Goal: Transaction & Acquisition: Purchase product/service

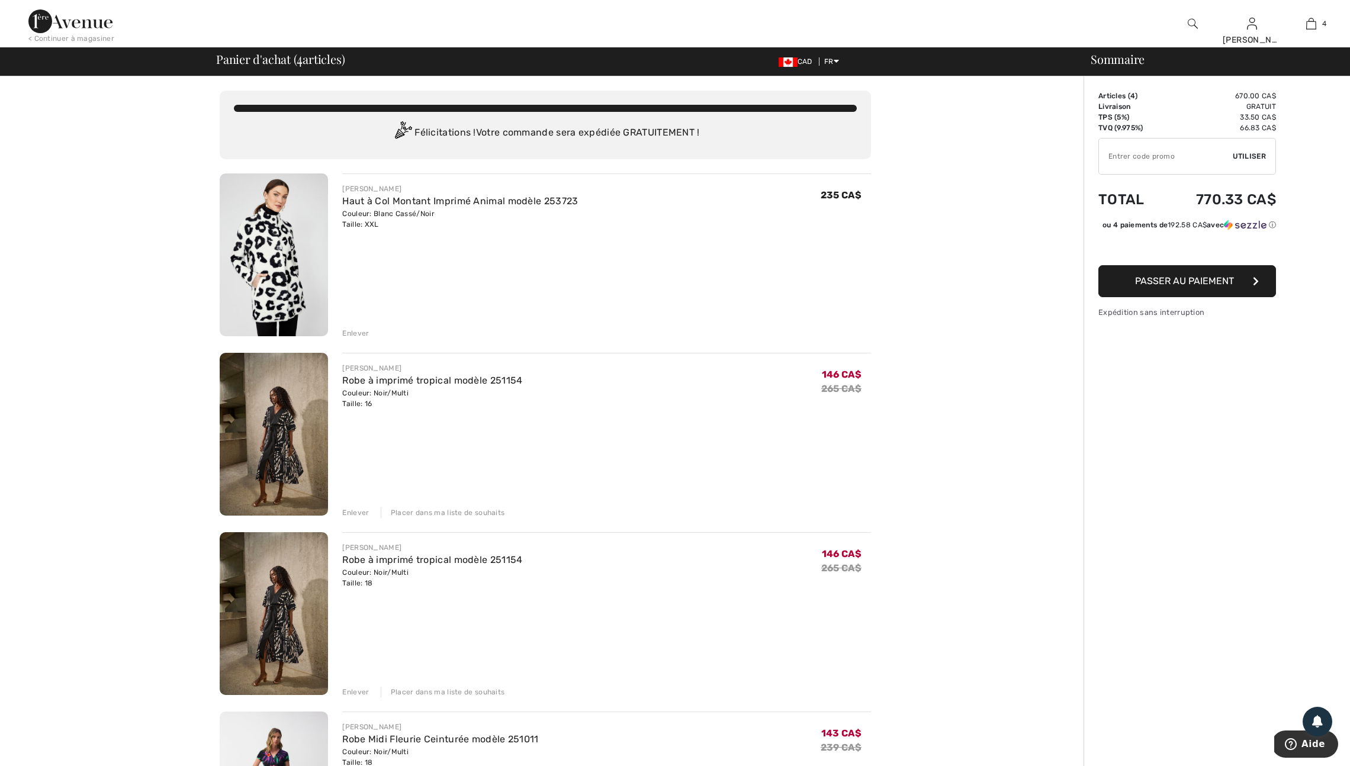
click at [363, 518] on div "Enlever" at bounding box center [355, 512] width 27 height 11
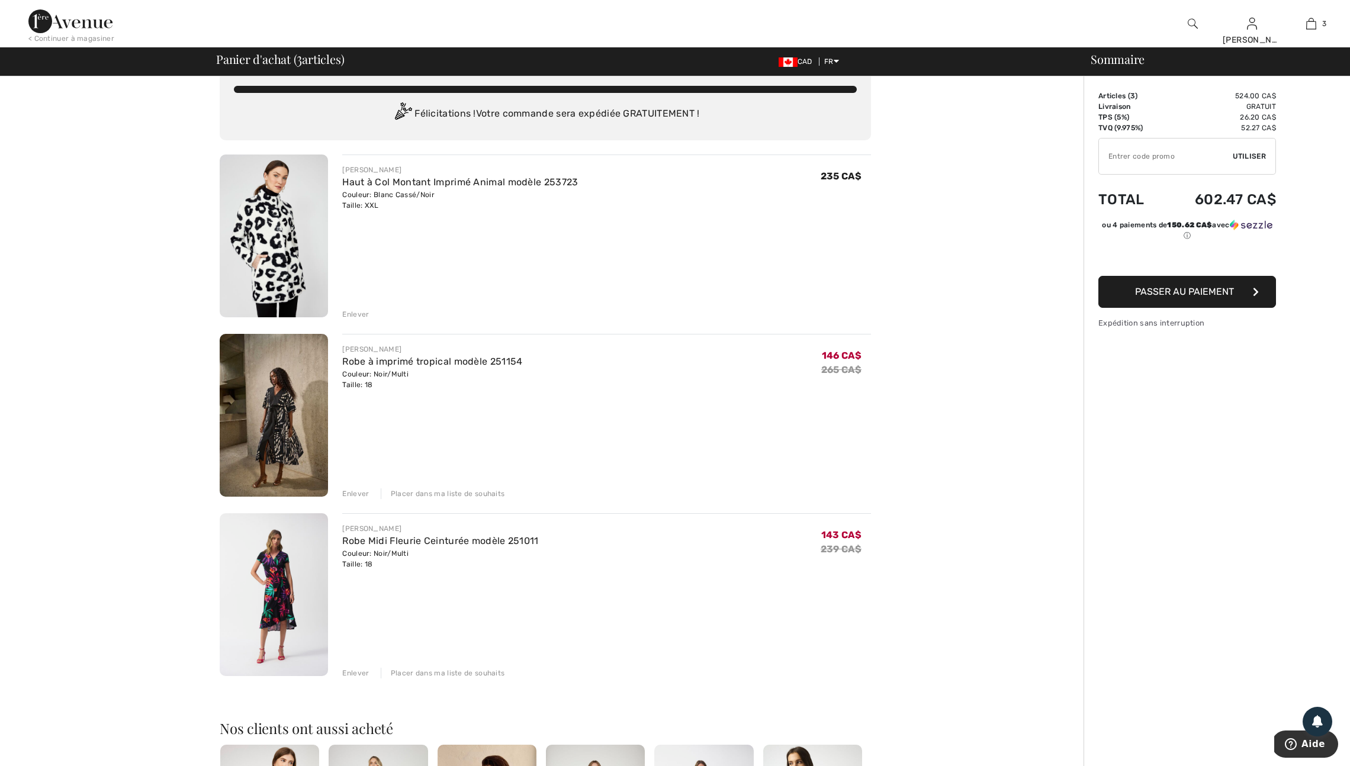
scroll to position [18, 0]
click at [358, 321] on div "Enlever" at bounding box center [355, 315] width 27 height 11
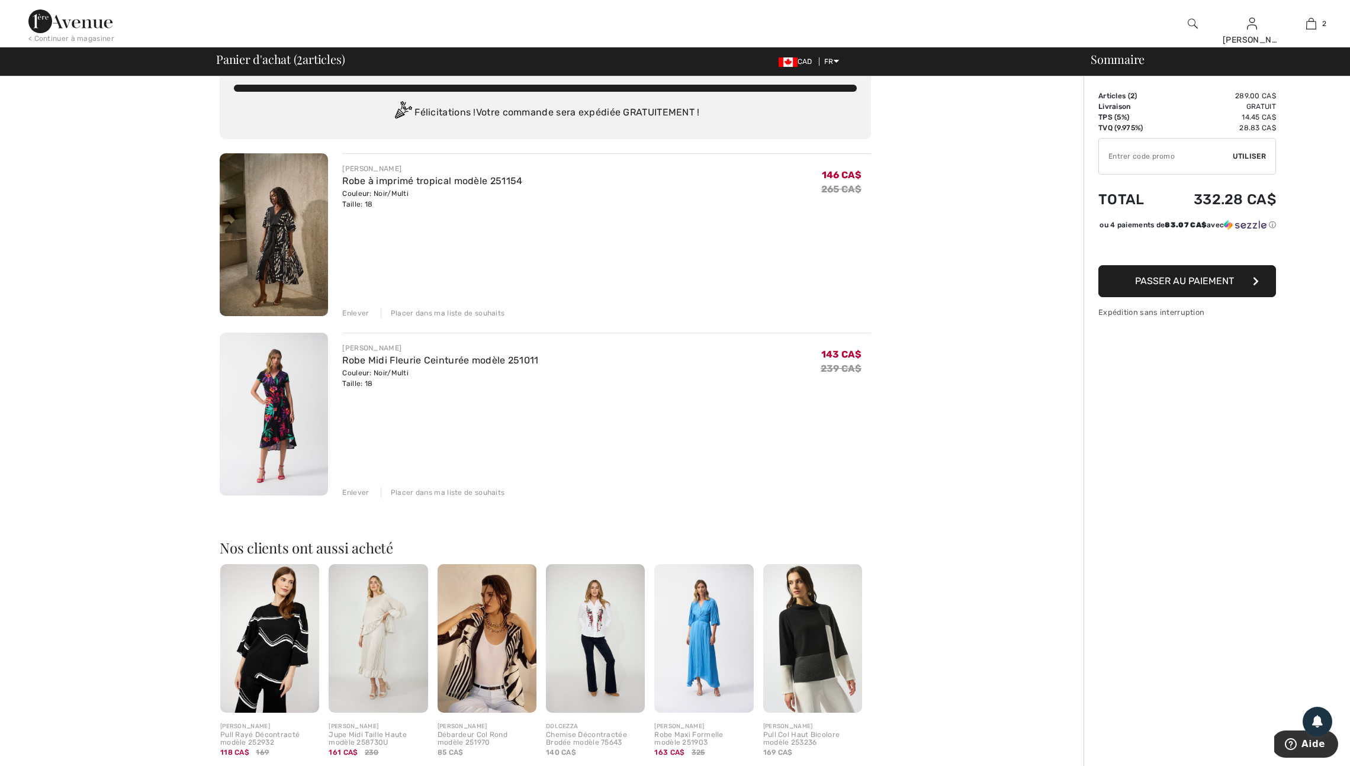
scroll to position [0, 0]
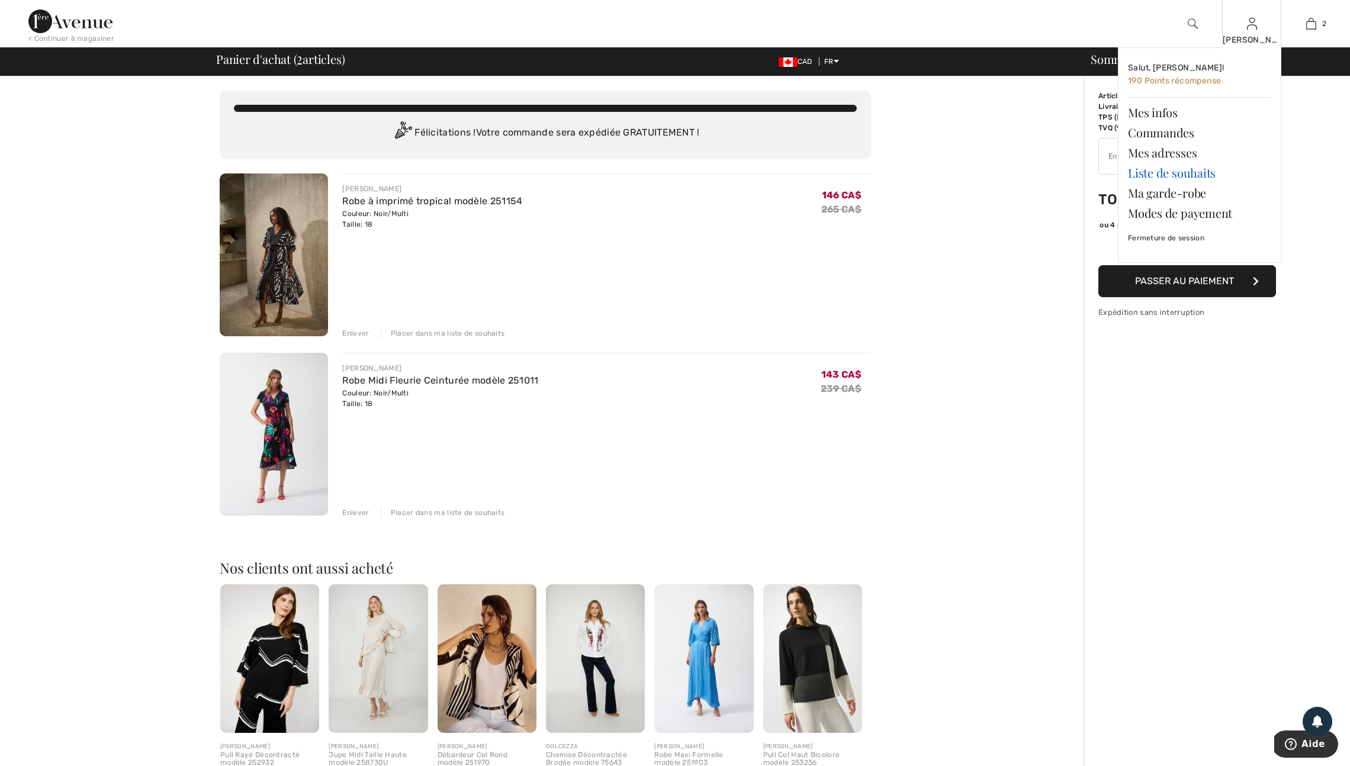
click at [1178, 176] on link "Liste de souhaits" at bounding box center [1199, 173] width 143 height 20
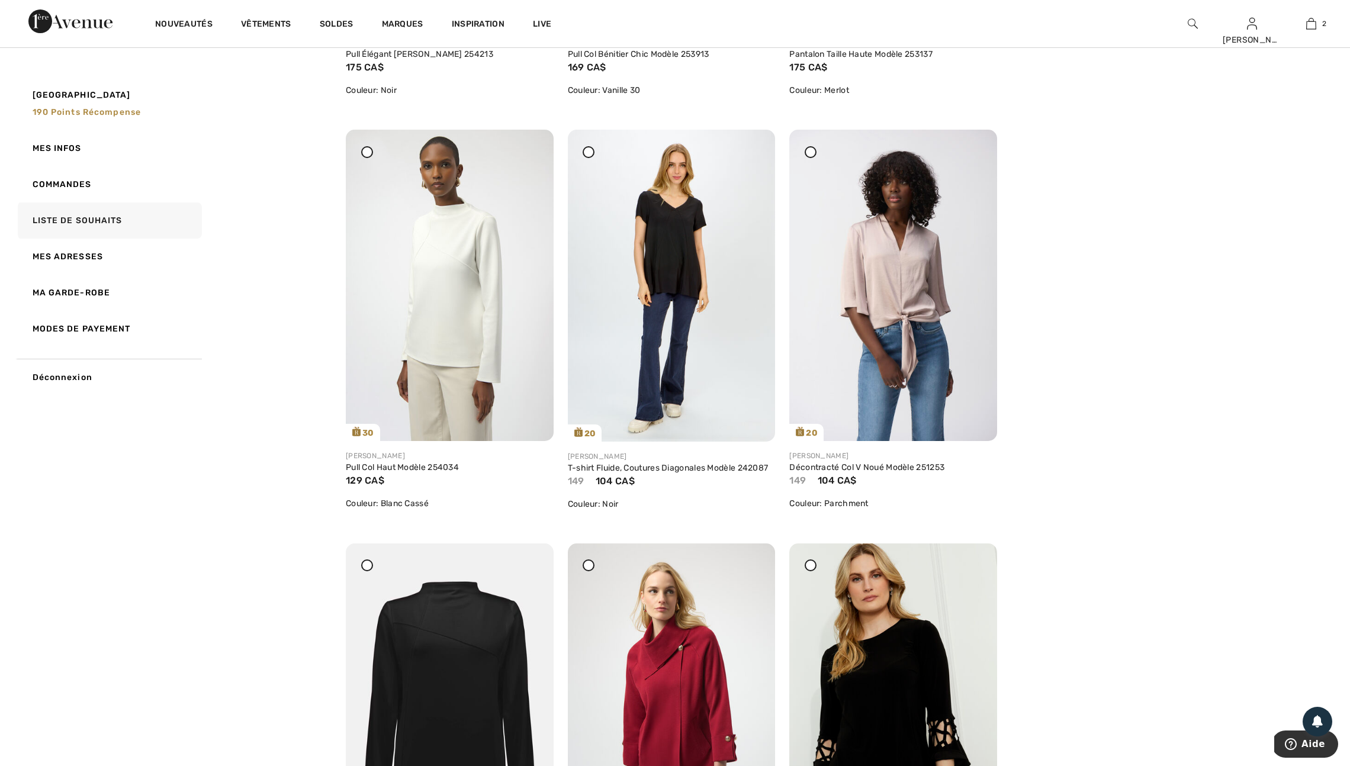
scroll to position [3012, 0]
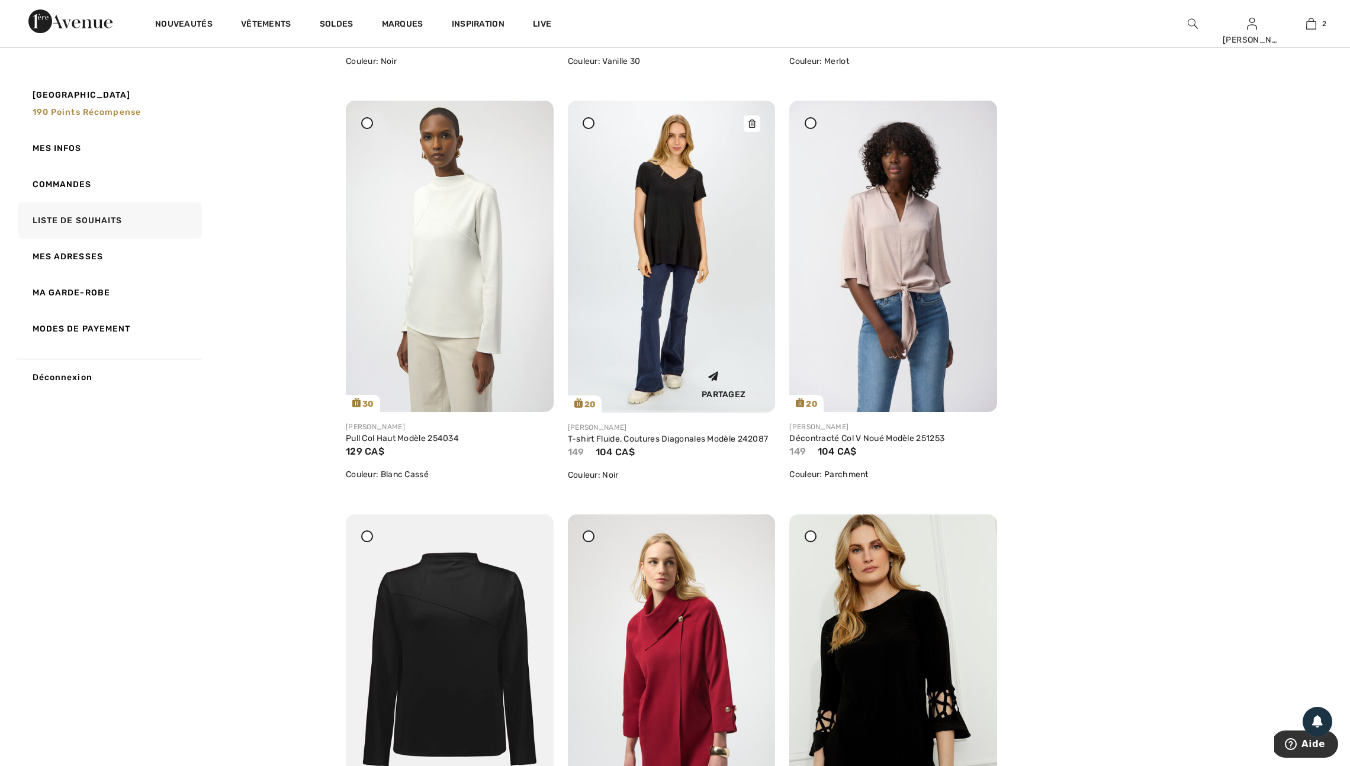
click at [671, 329] on img at bounding box center [672, 256] width 208 height 311
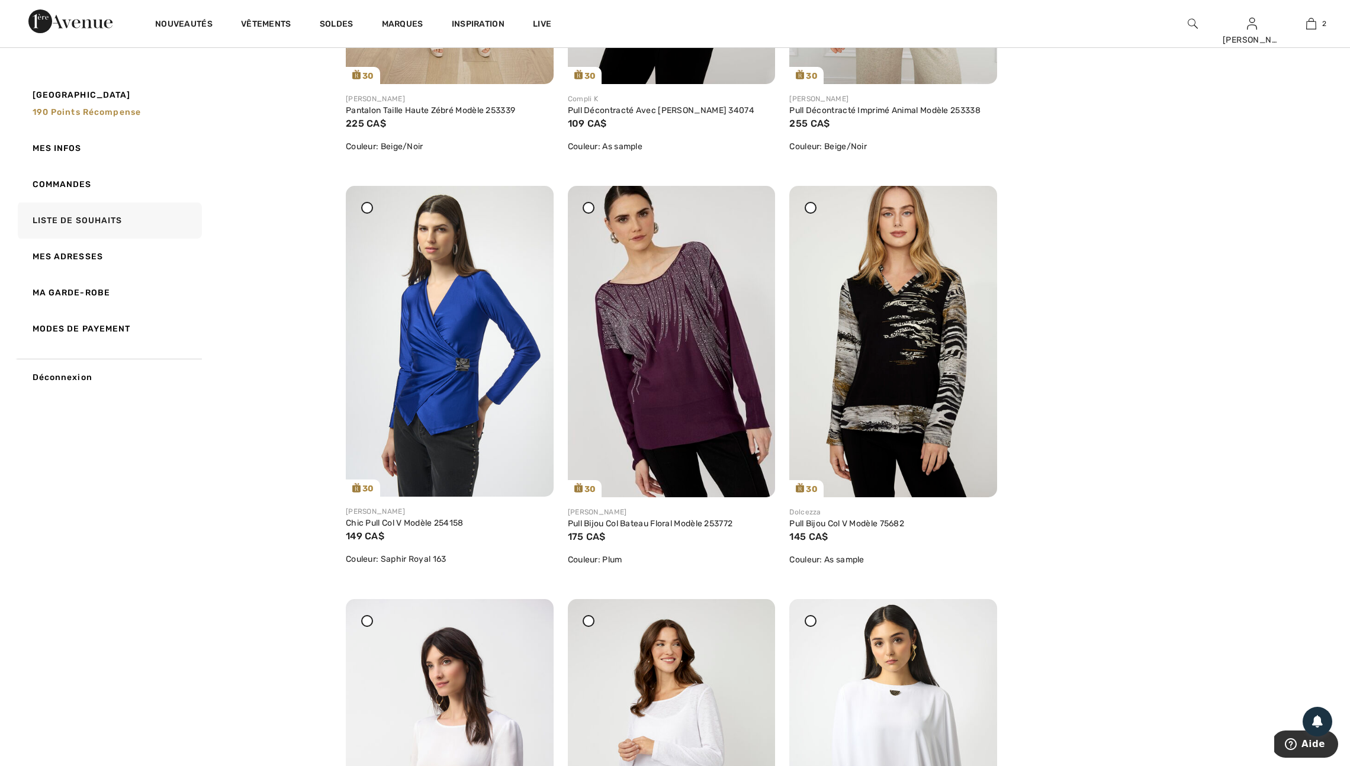
scroll to position [892, 0]
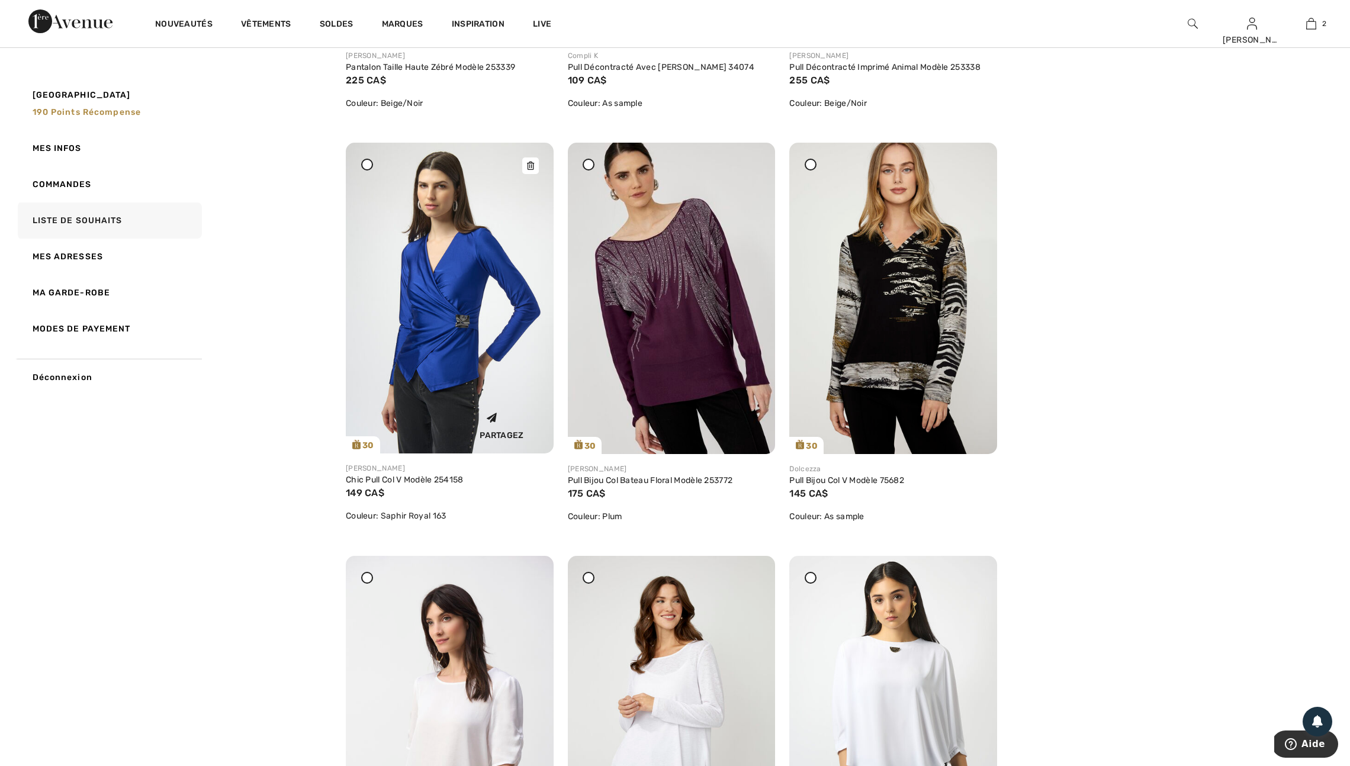
click at [528, 170] on icon at bounding box center [530, 166] width 7 height 8
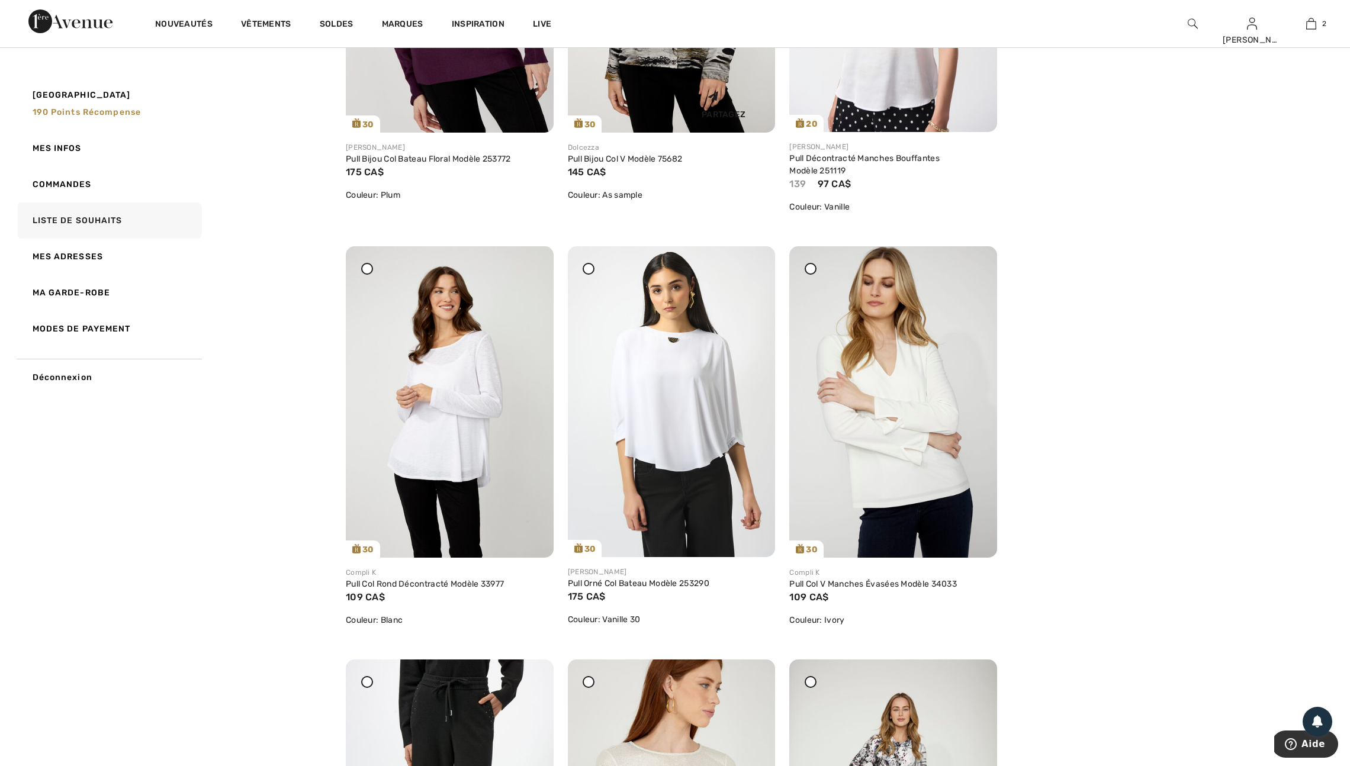
scroll to position [1219, 0]
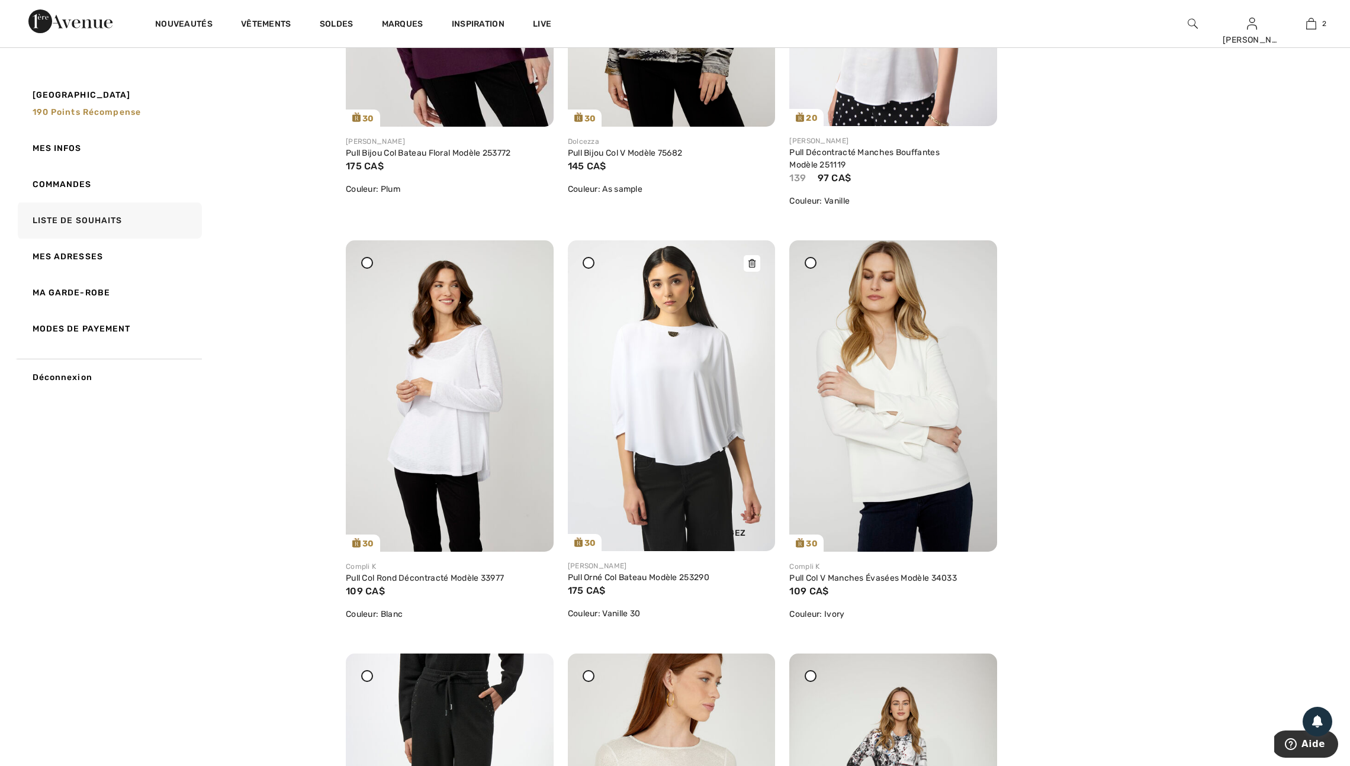
click at [753, 268] on icon at bounding box center [751, 263] width 7 height 8
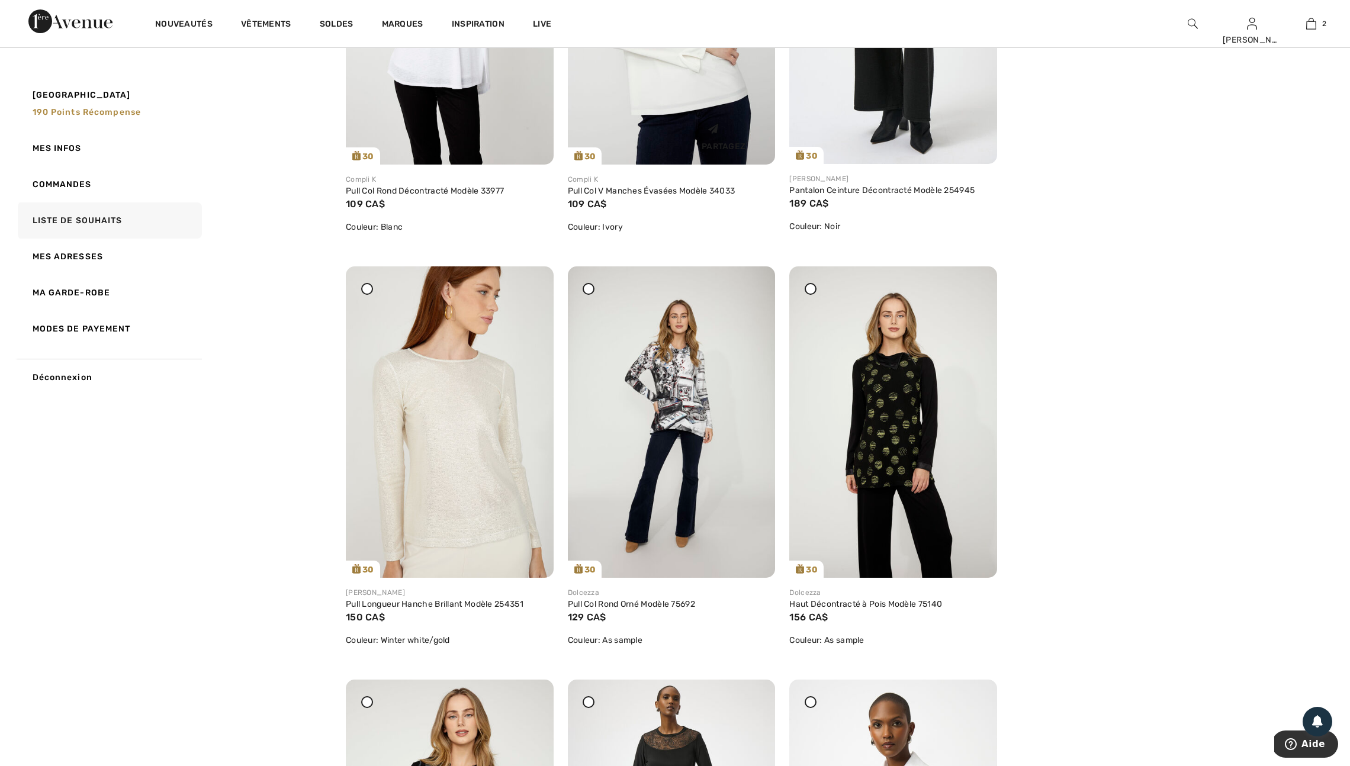
scroll to position [1609, 0]
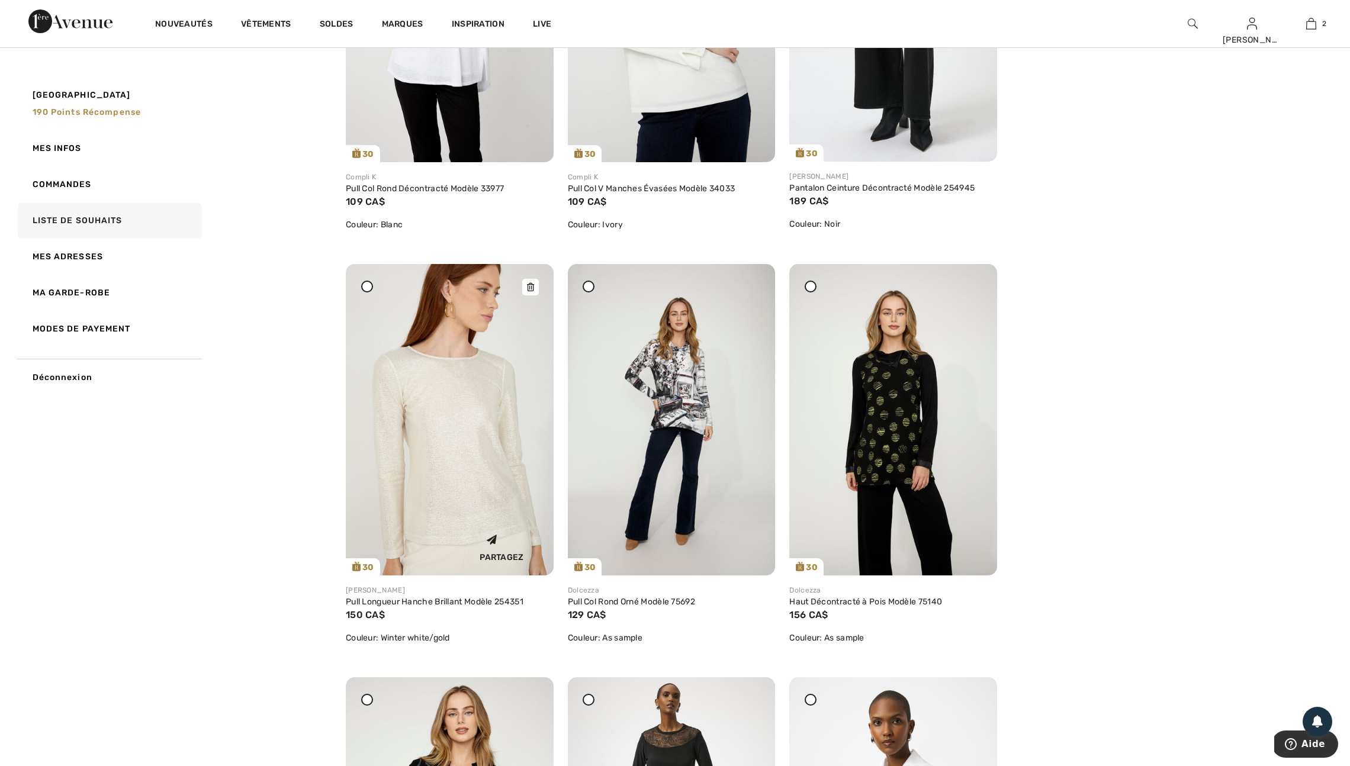
click at [531, 291] on icon at bounding box center [530, 287] width 7 height 8
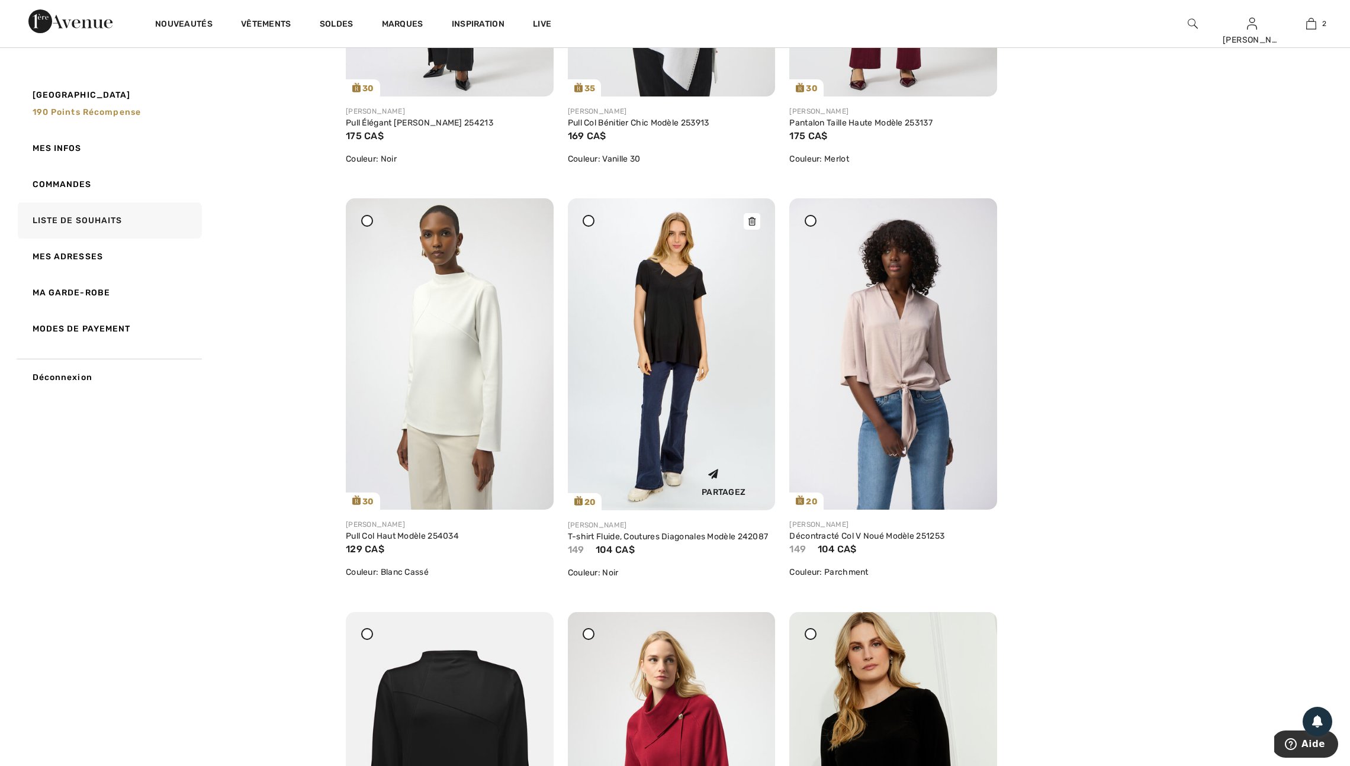
scroll to position [2526, 0]
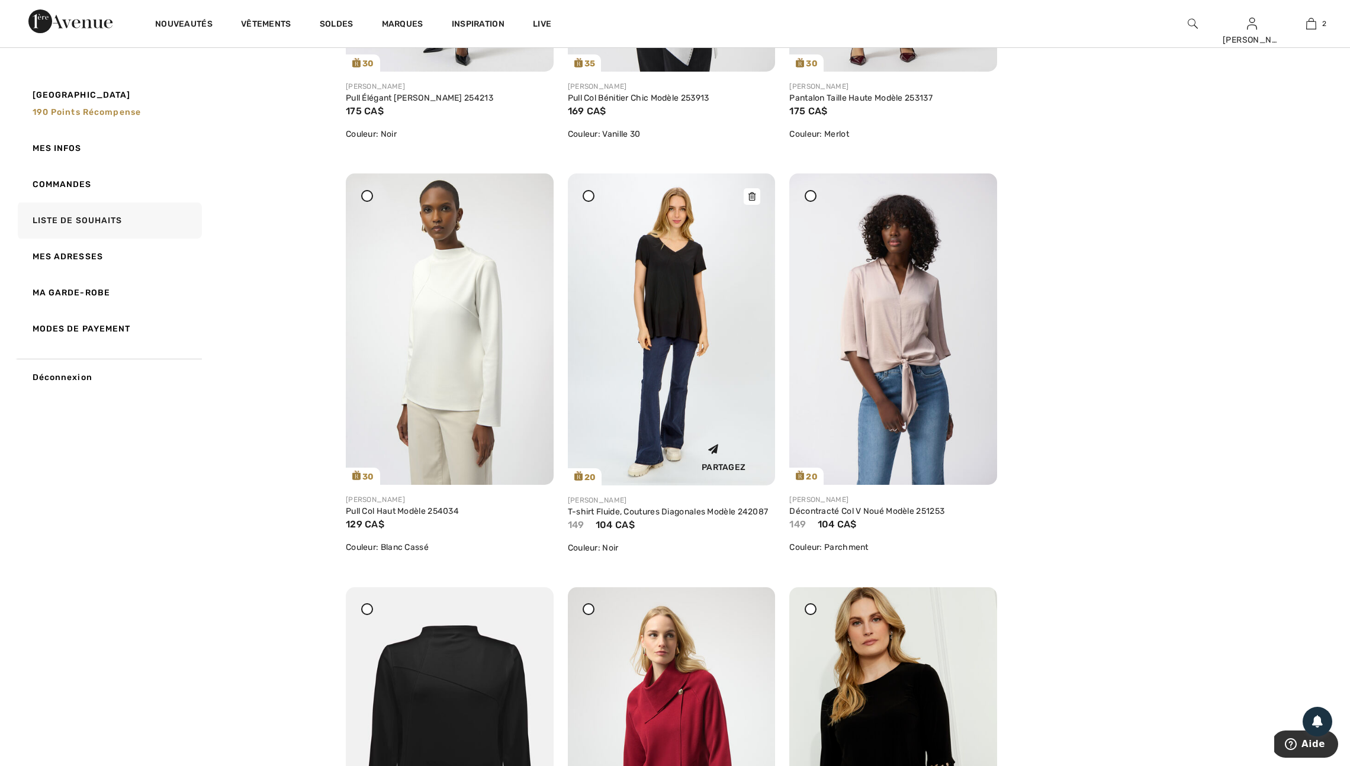
click at [752, 201] on icon at bounding box center [751, 196] width 7 height 8
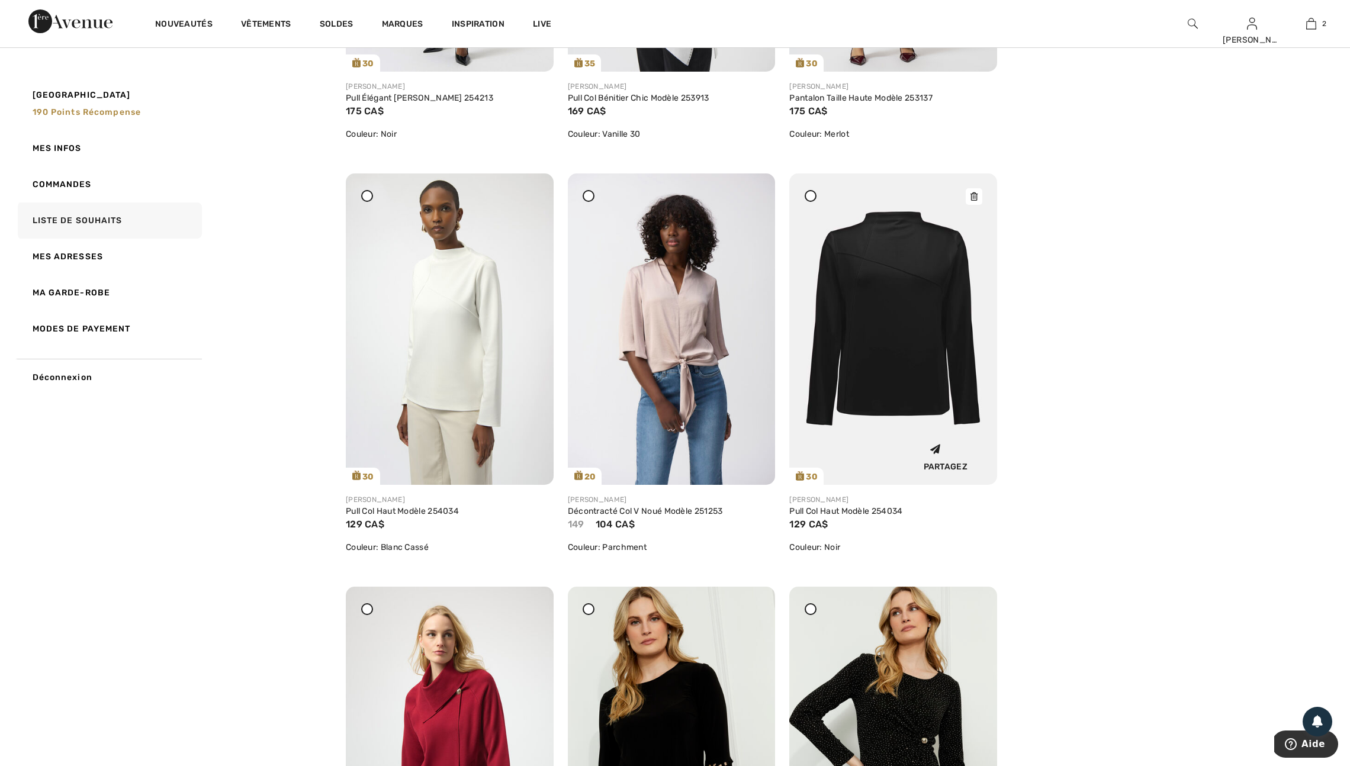
click at [971, 201] on icon at bounding box center [974, 196] width 7 height 8
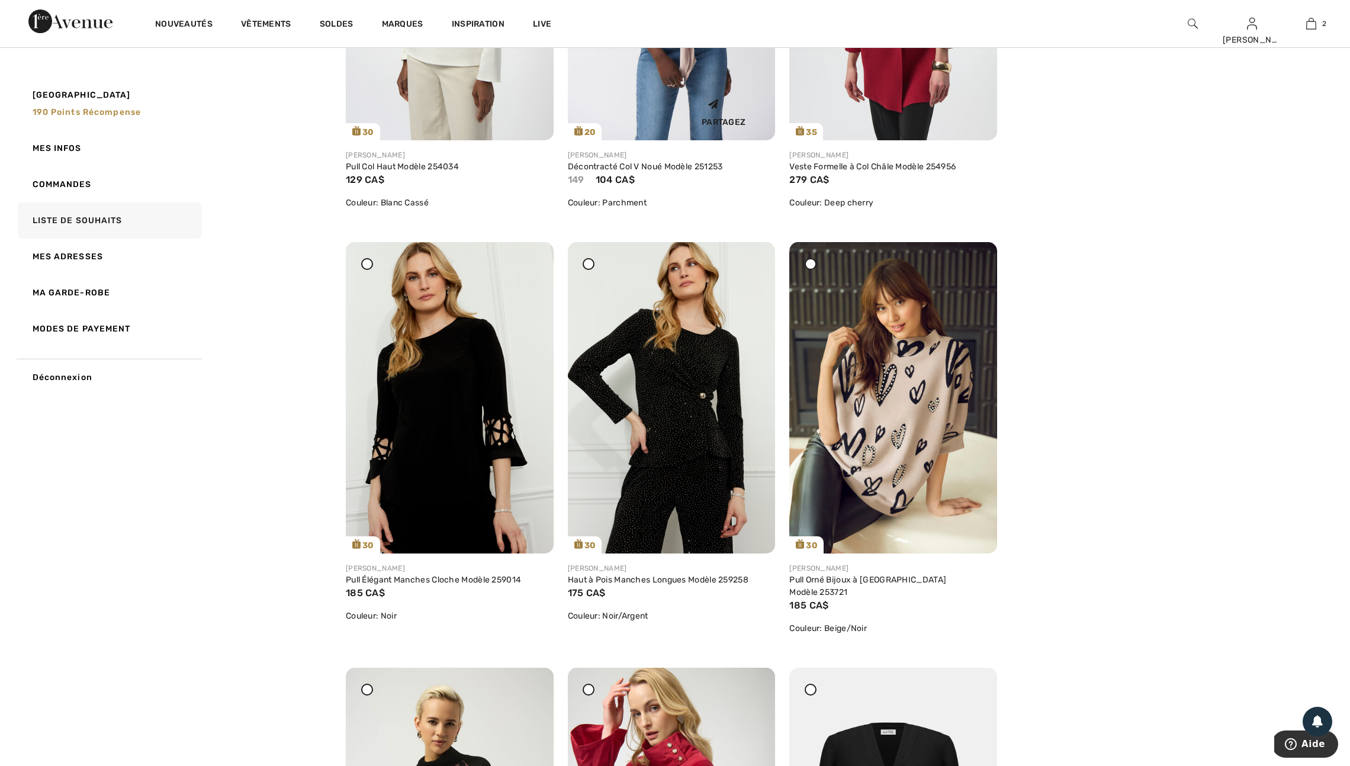
scroll to position [2871, 0]
click at [752, 269] on icon at bounding box center [751, 265] width 7 height 8
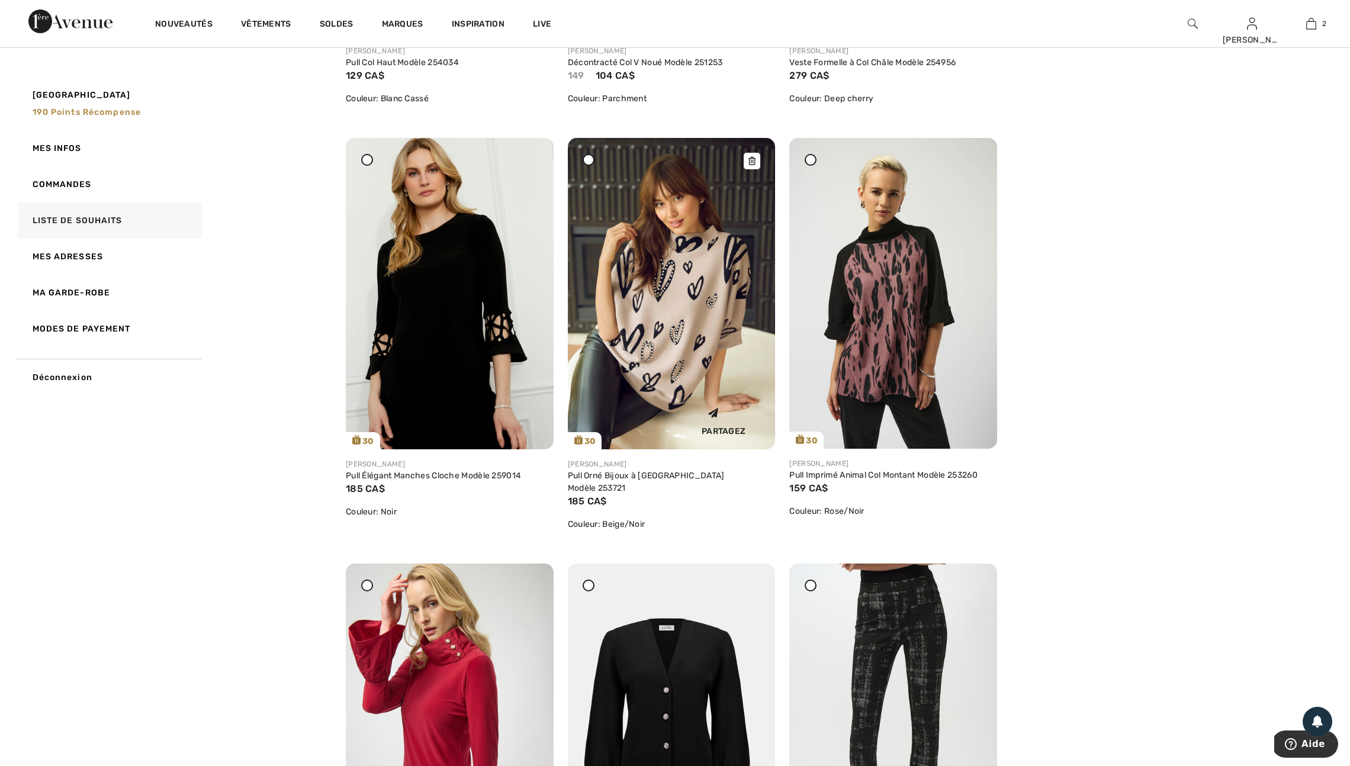
scroll to position [2973, 0]
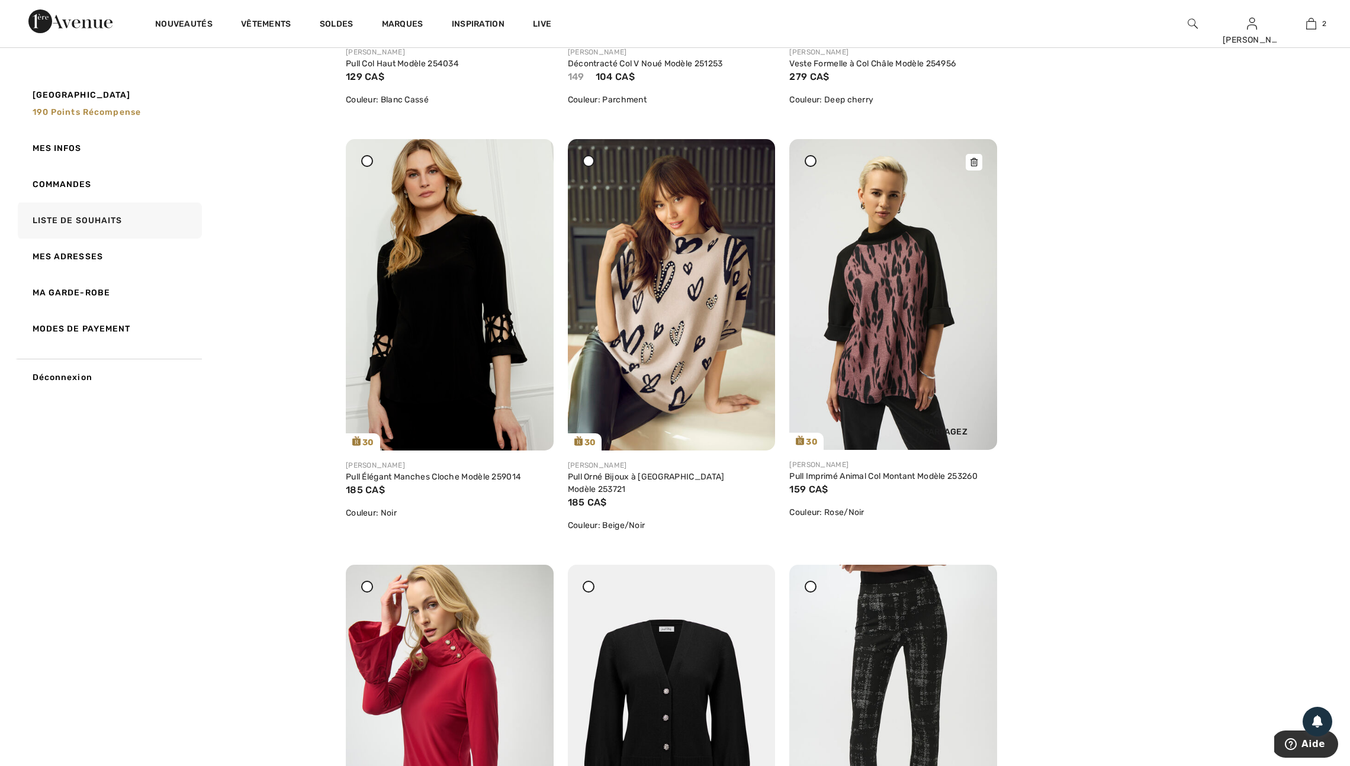
click at [977, 166] on icon at bounding box center [974, 162] width 7 height 8
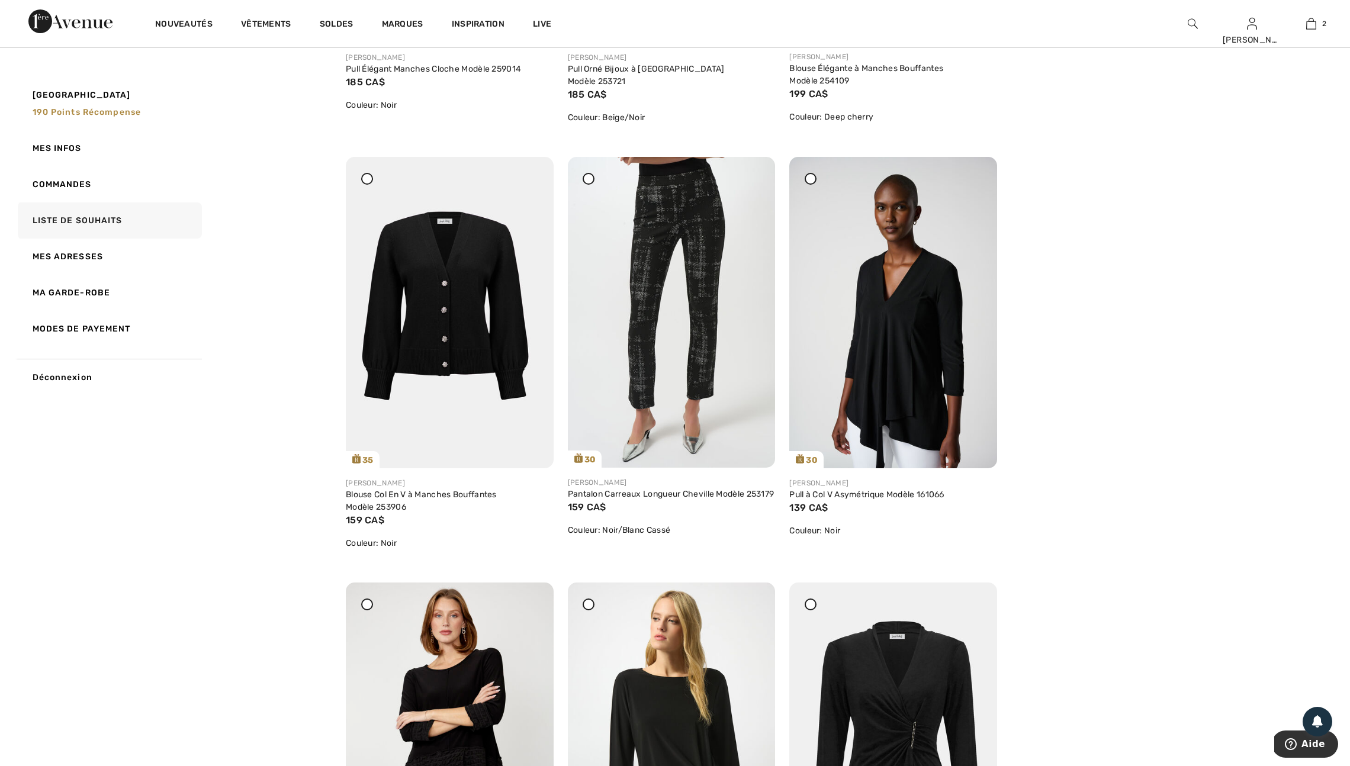
scroll to position [3382, 0]
click at [976, 183] on icon at bounding box center [974, 179] width 7 height 8
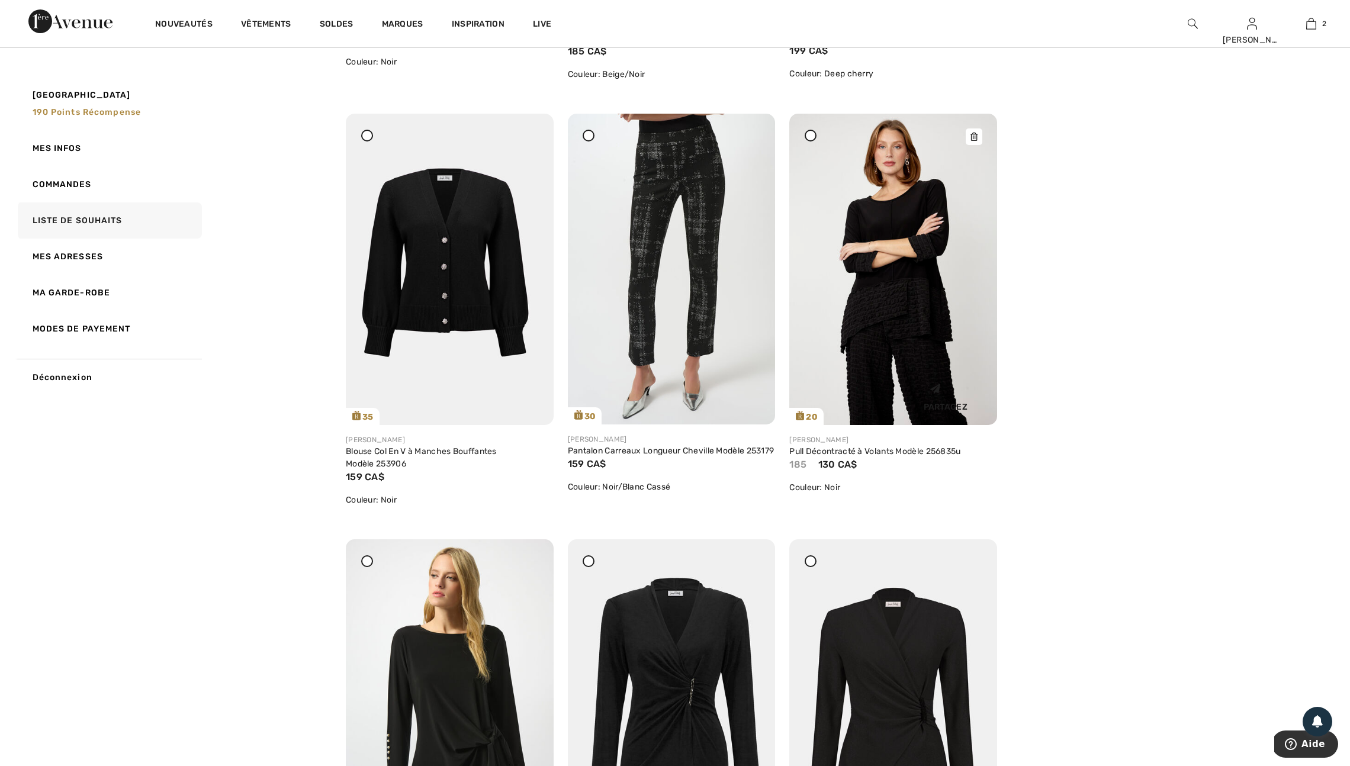
scroll to position [3433, 0]
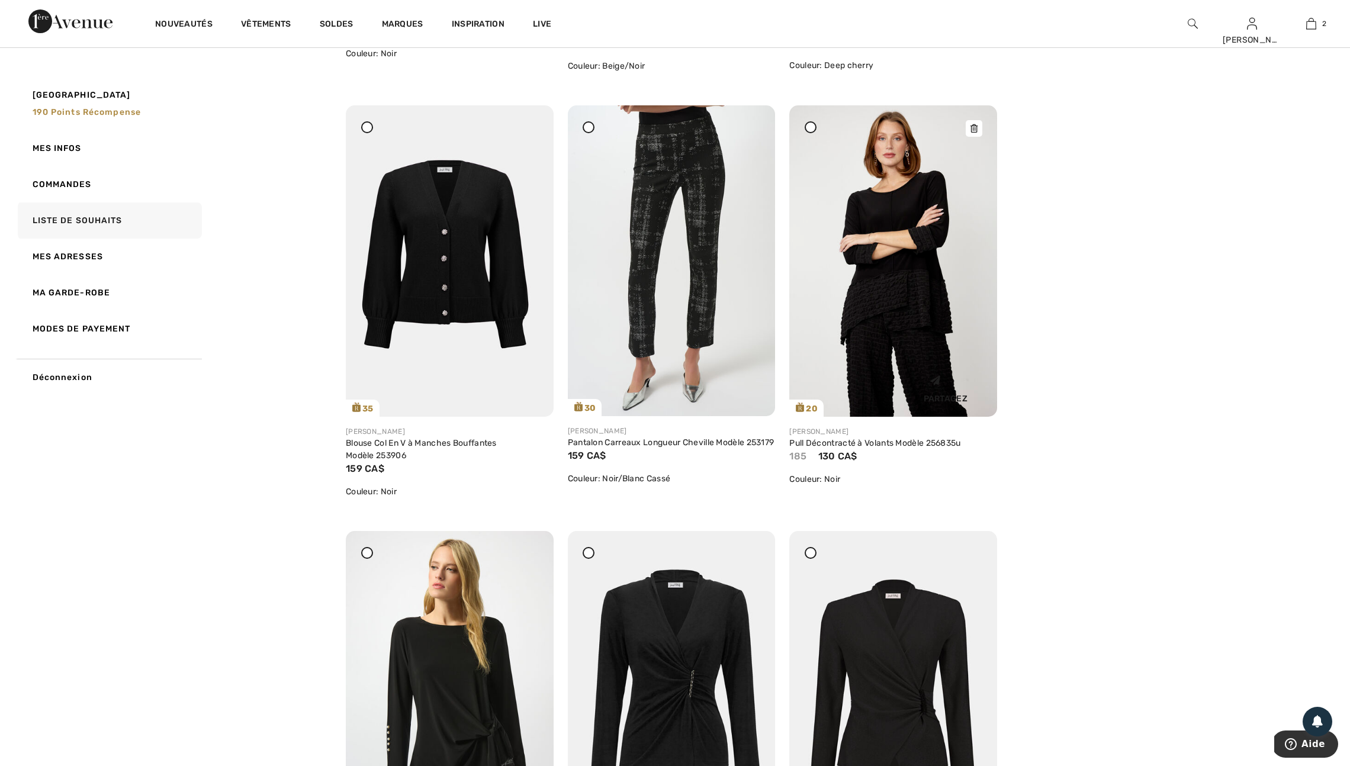
click at [933, 393] on icon at bounding box center [936, 381] width 24 height 24
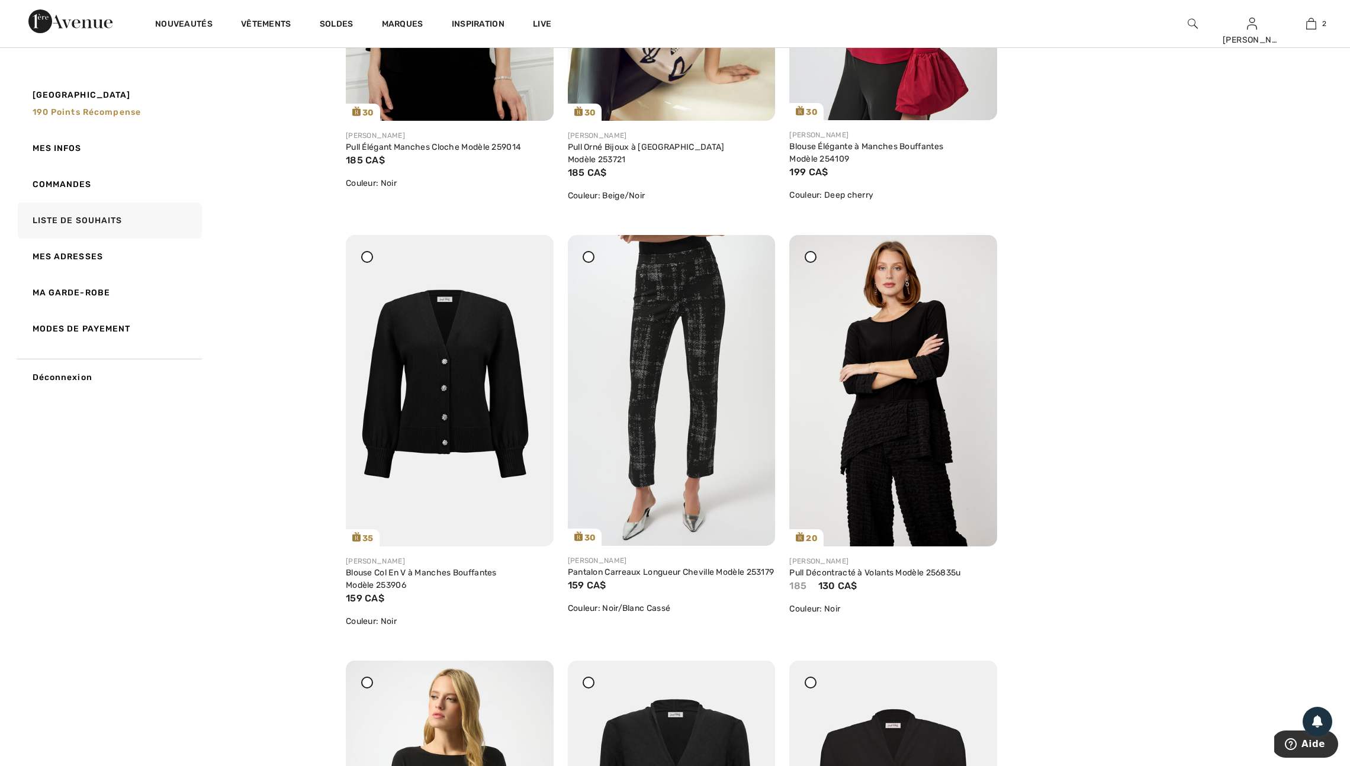
scroll to position [3308, 0]
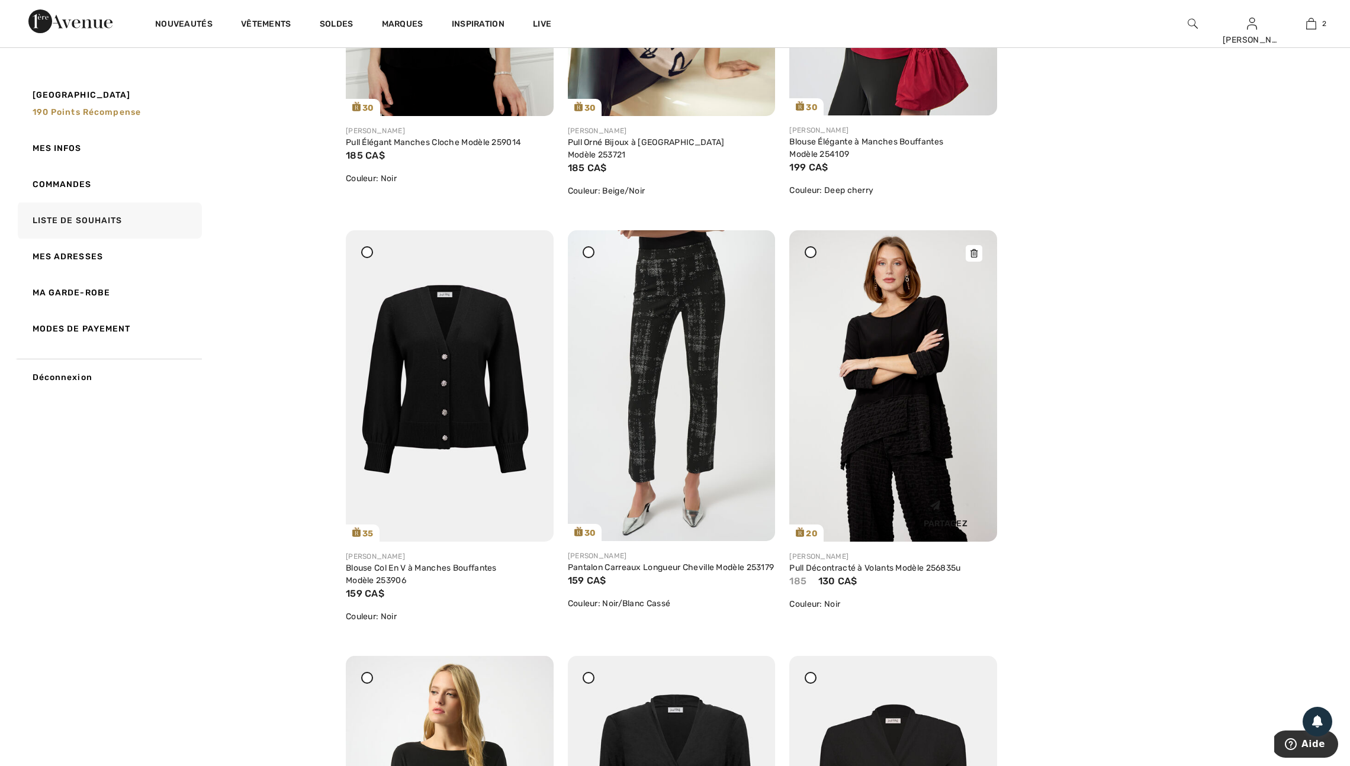
click at [853, 496] on img at bounding box center [893, 385] width 208 height 311
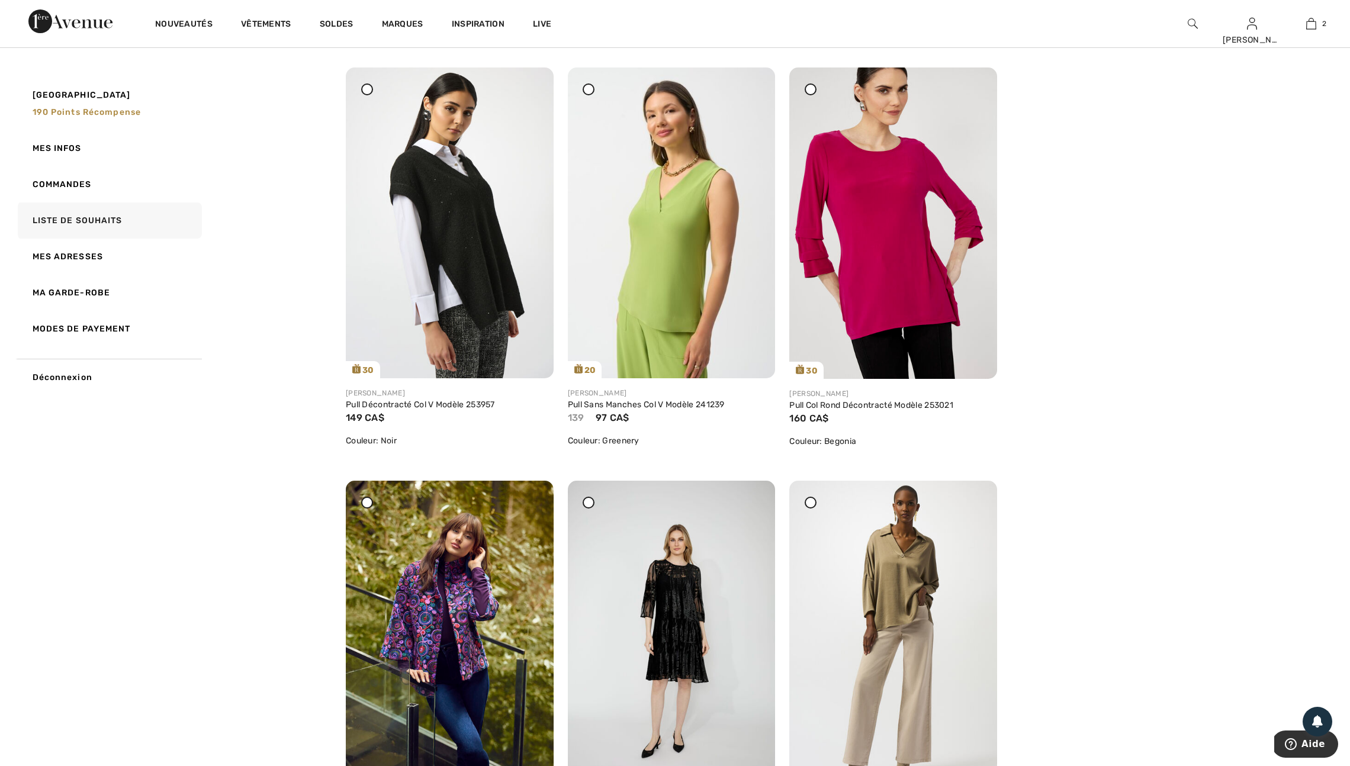
scroll to position [3775, 0]
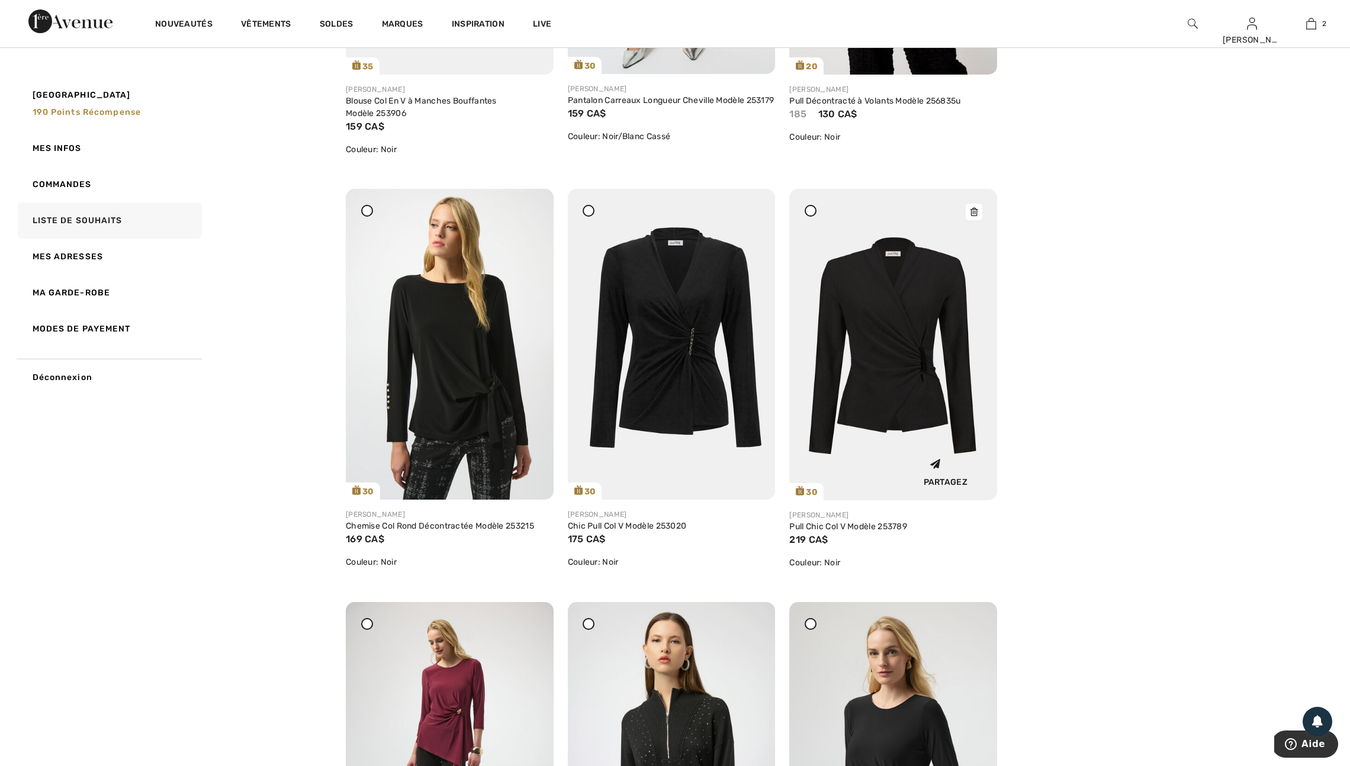
click at [968, 220] on div at bounding box center [974, 212] width 17 height 17
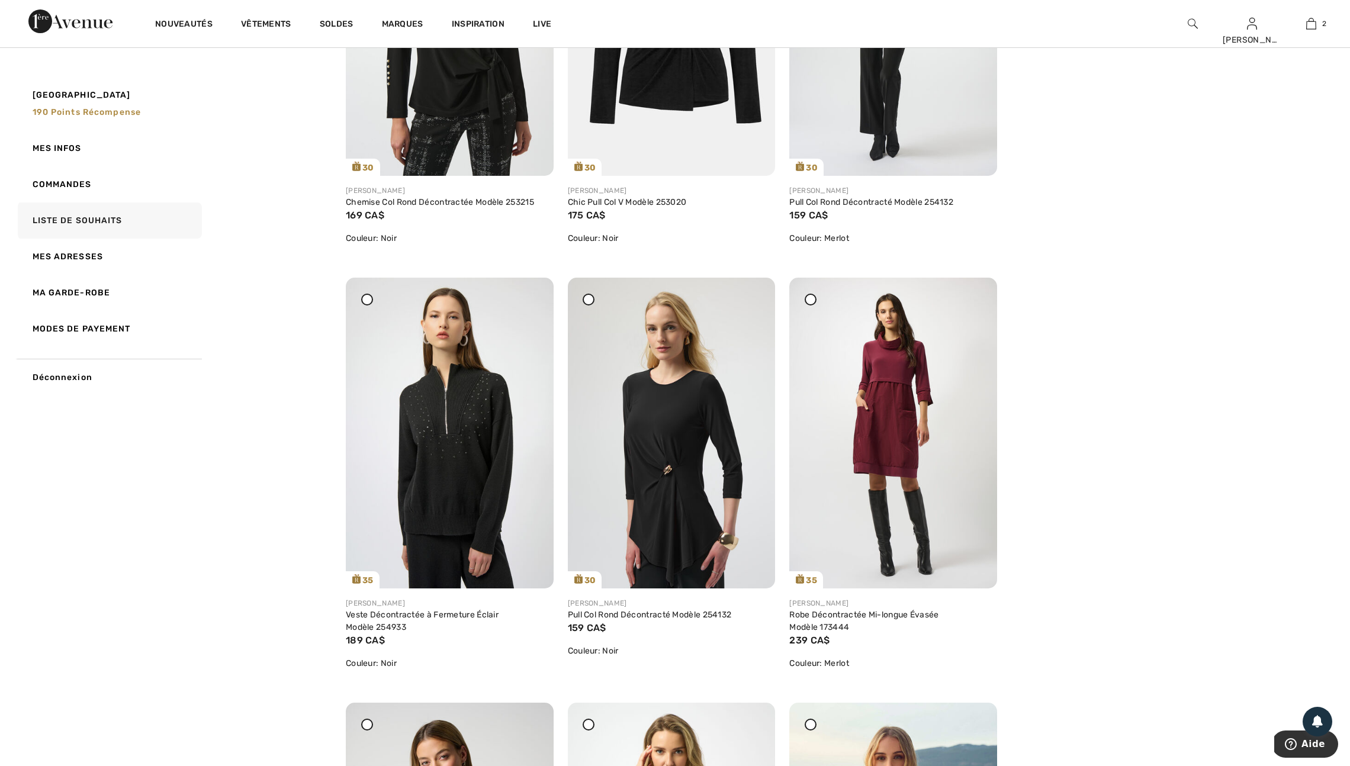
scroll to position [4102, 0]
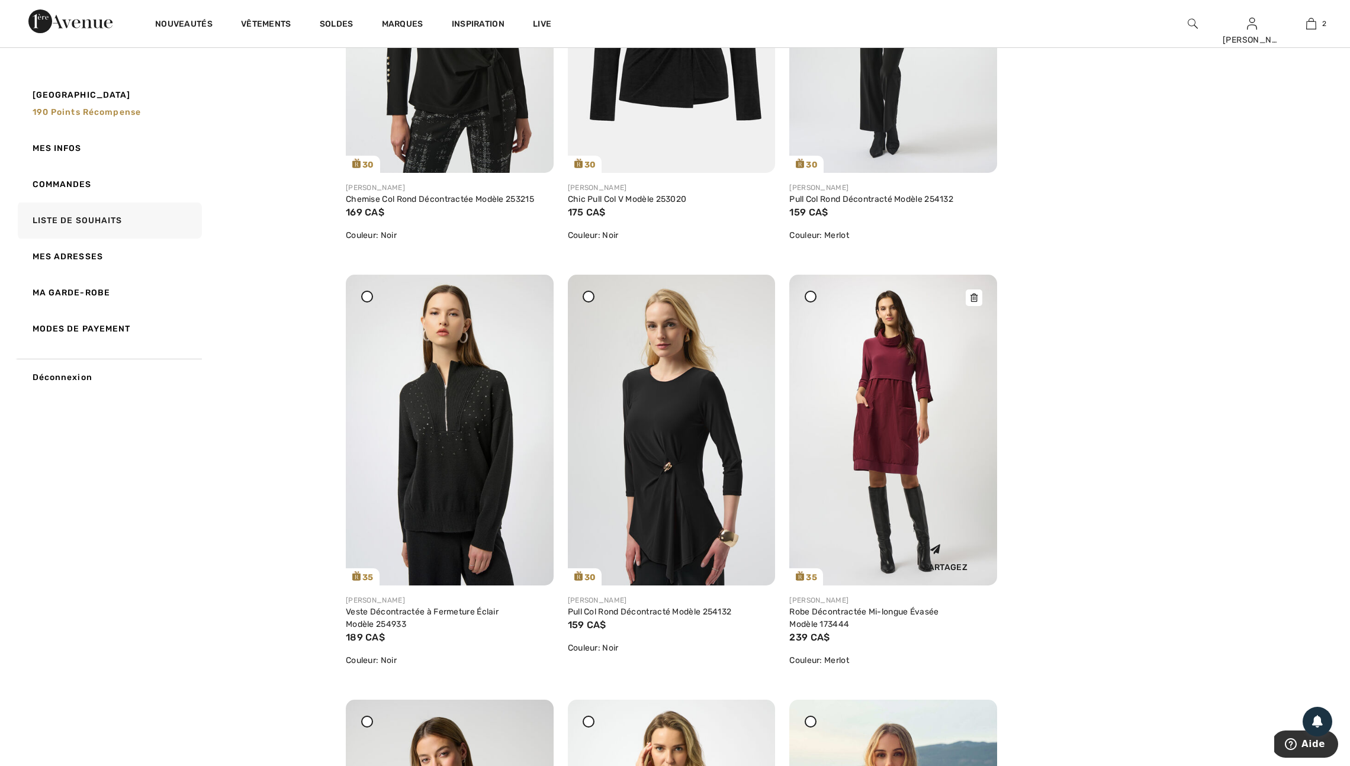
click at [973, 302] on icon at bounding box center [974, 298] width 7 height 8
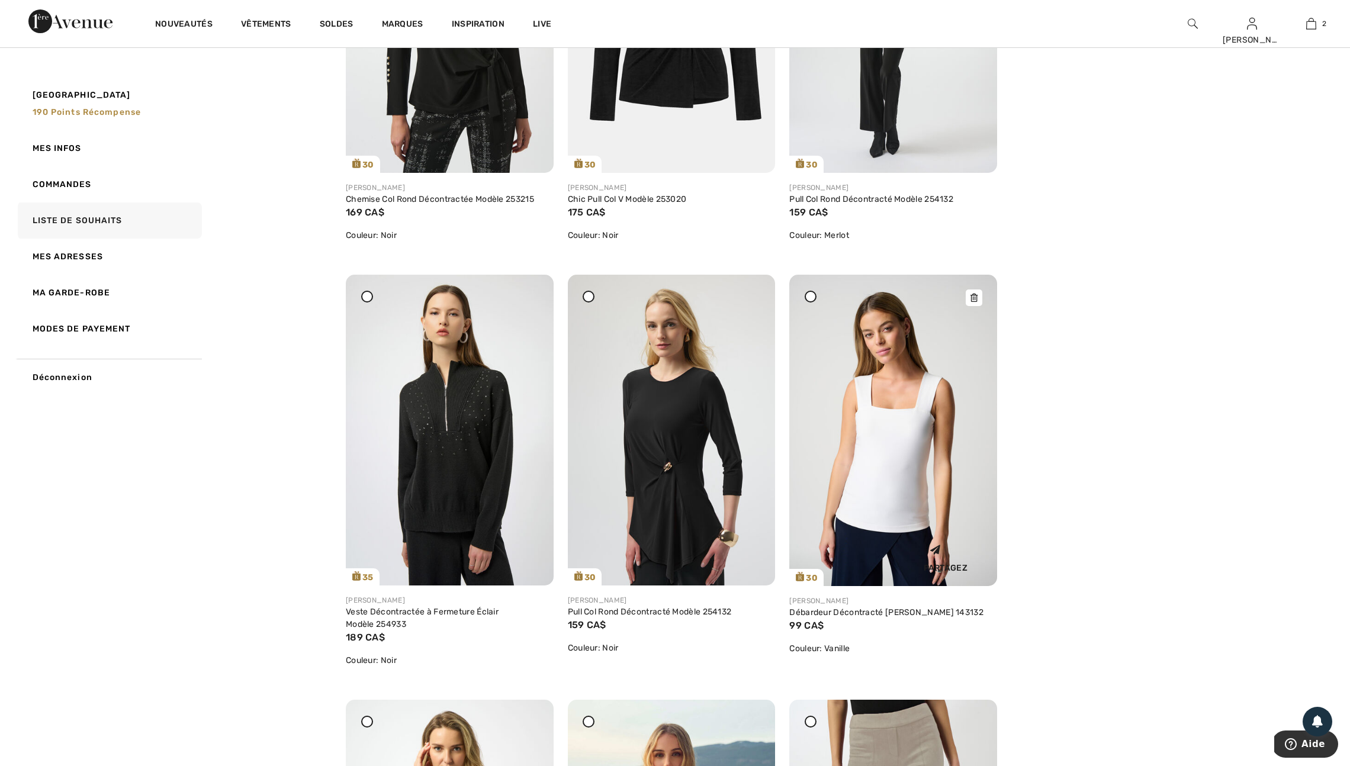
click at [978, 302] on icon at bounding box center [974, 298] width 7 height 8
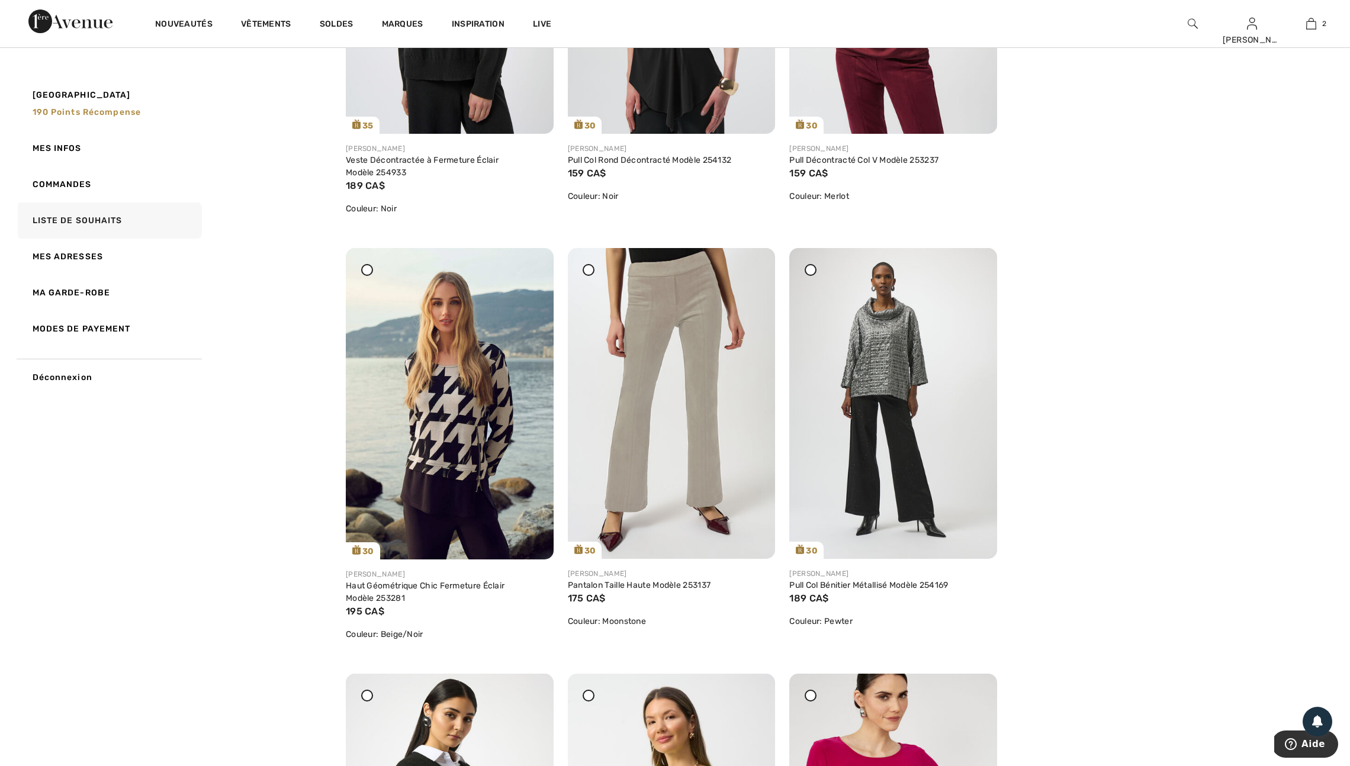
scroll to position [4558, 0]
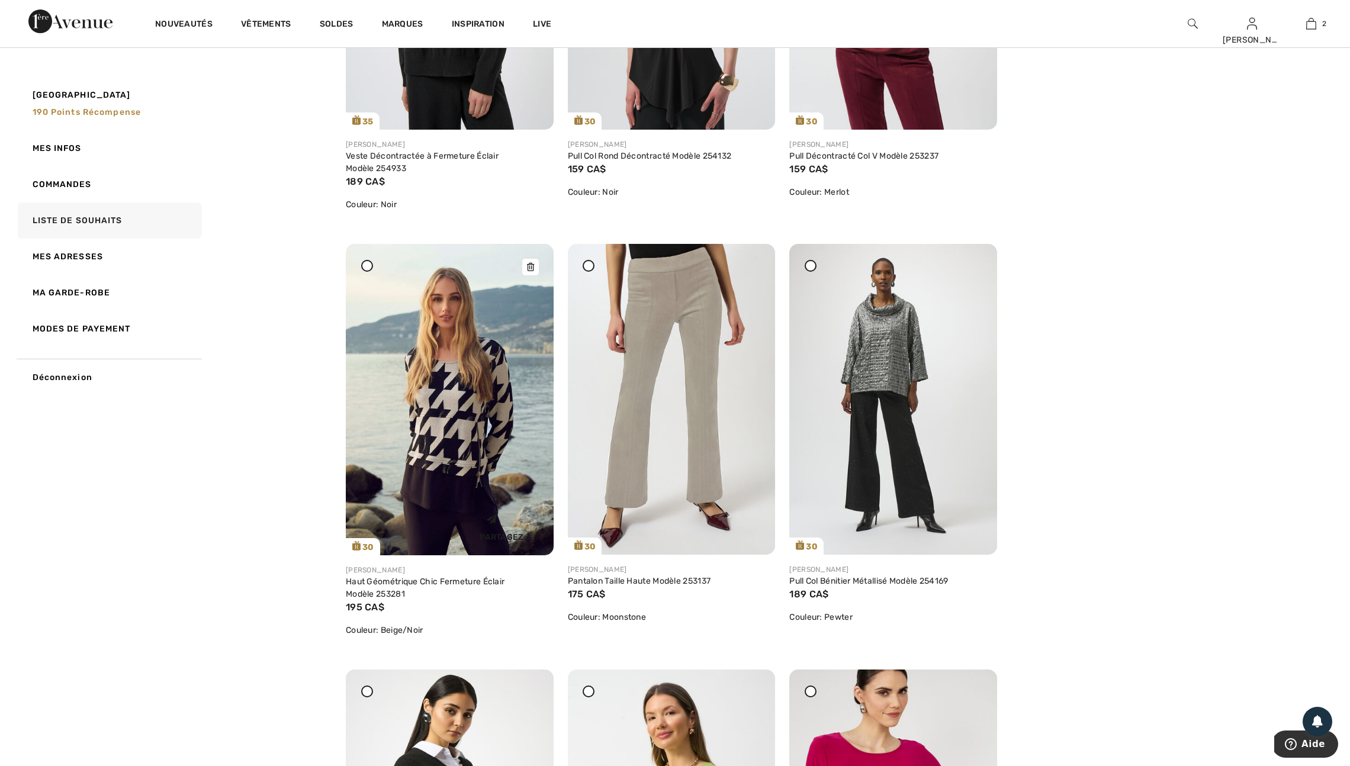
click at [528, 271] on icon at bounding box center [530, 267] width 7 height 8
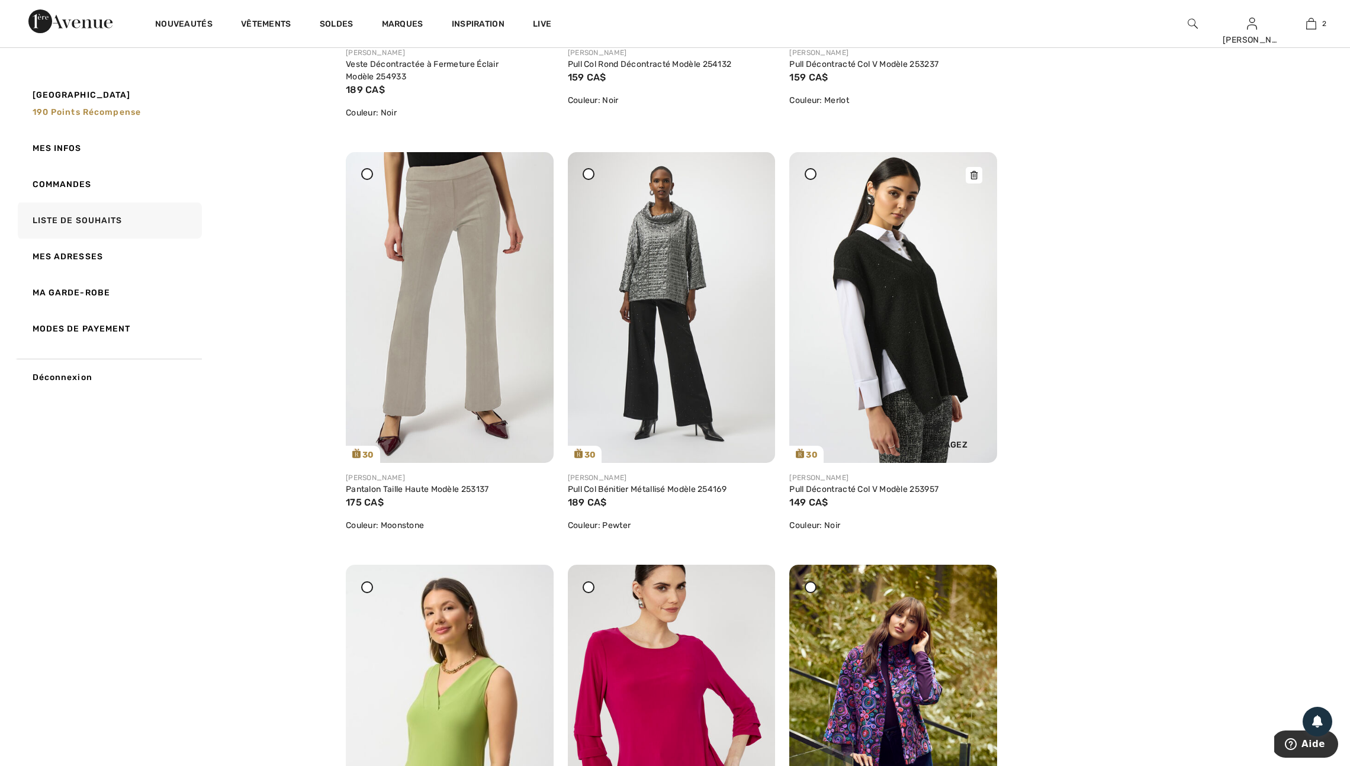
scroll to position [4646, 0]
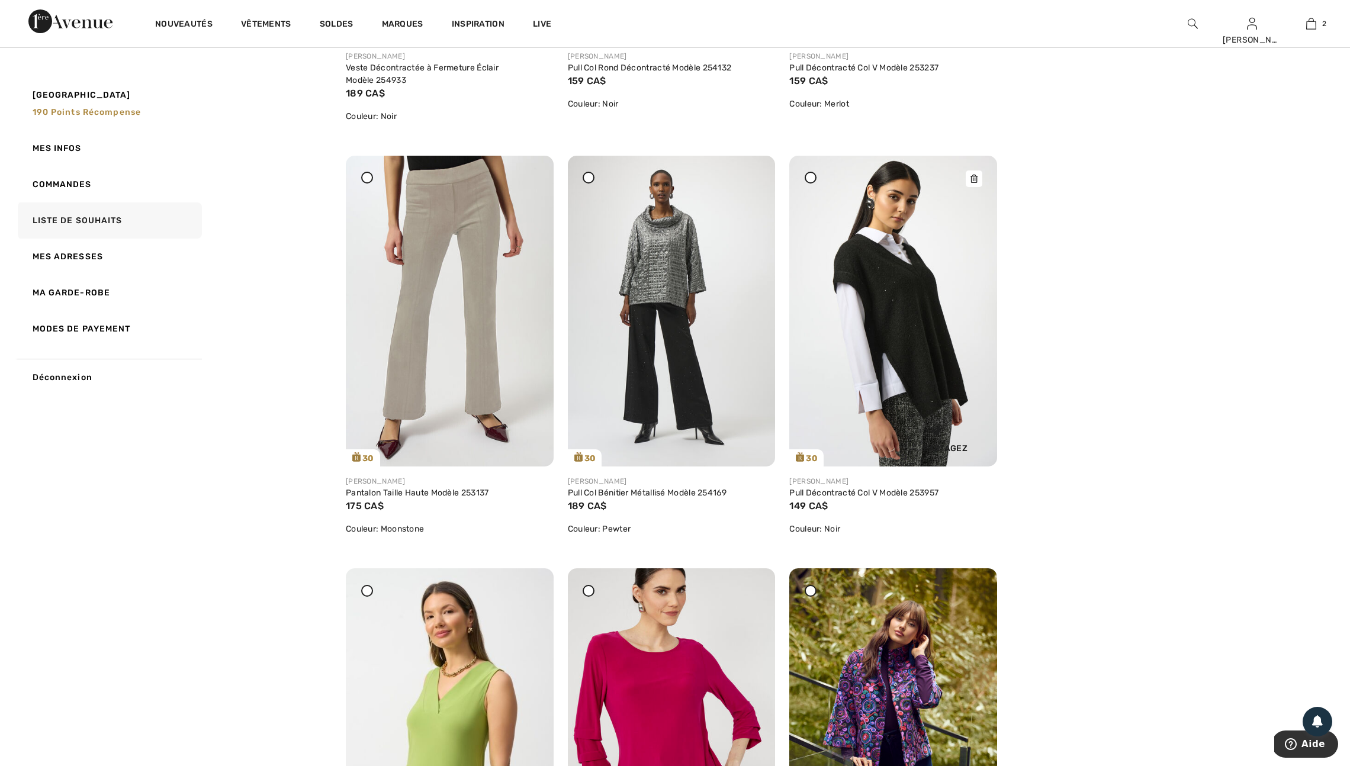
click at [972, 187] on div at bounding box center [974, 179] width 17 height 17
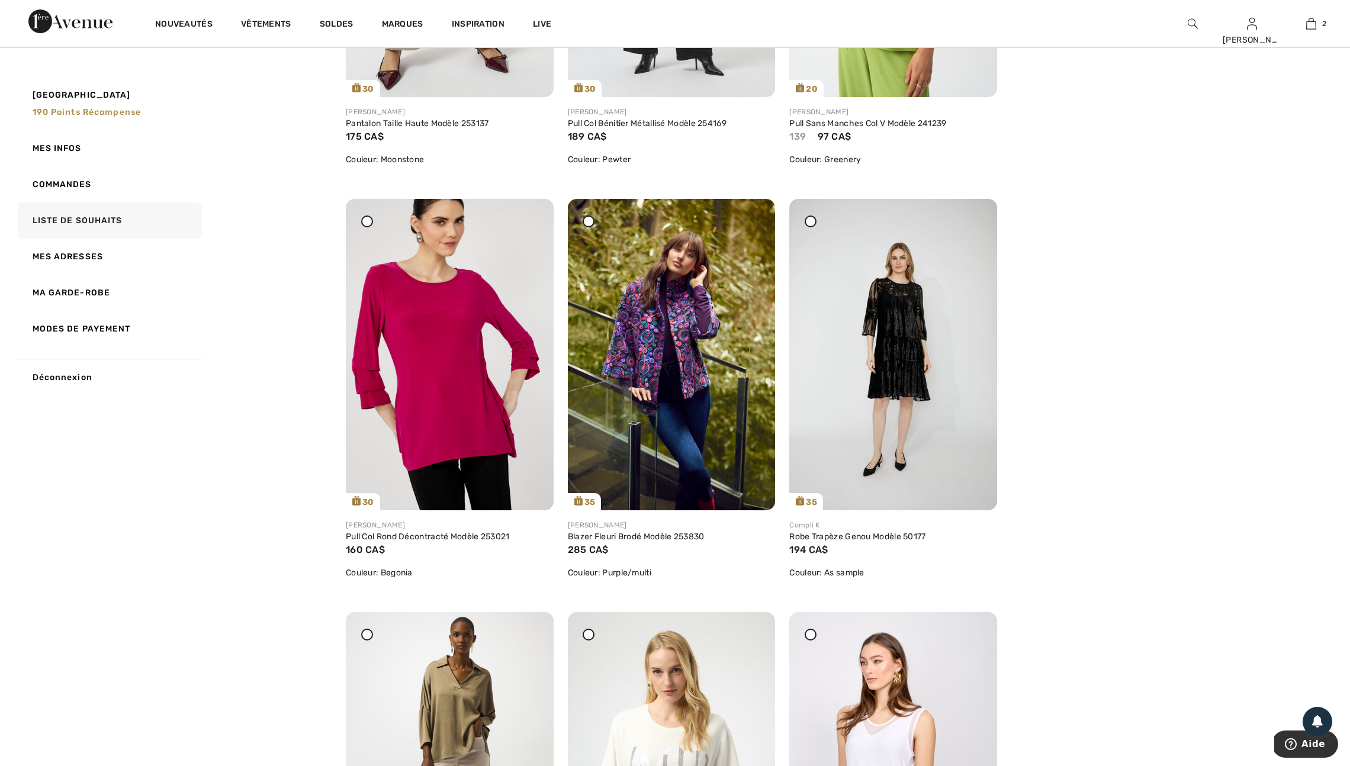
scroll to position [5027, 0]
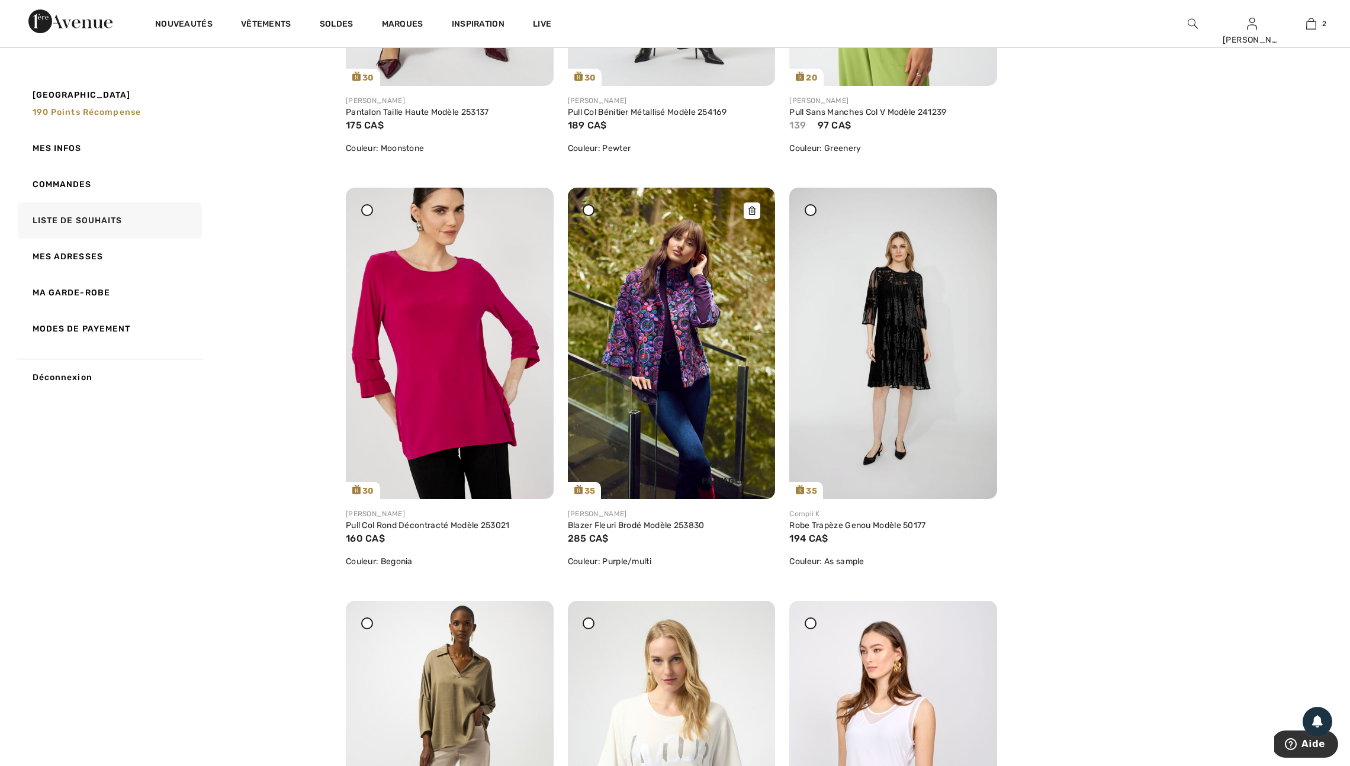
click at [750, 215] on icon at bounding box center [751, 211] width 7 height 8
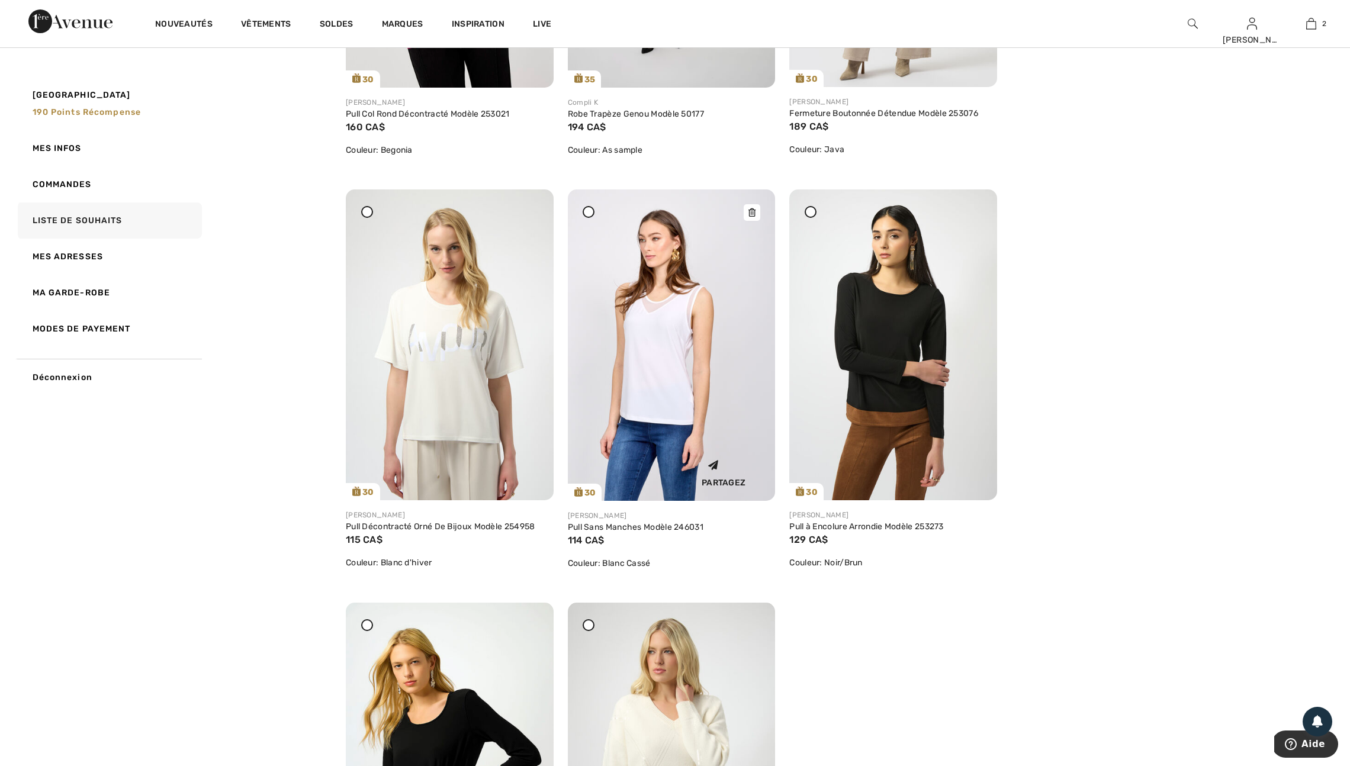
scroll to position [5437, 0]
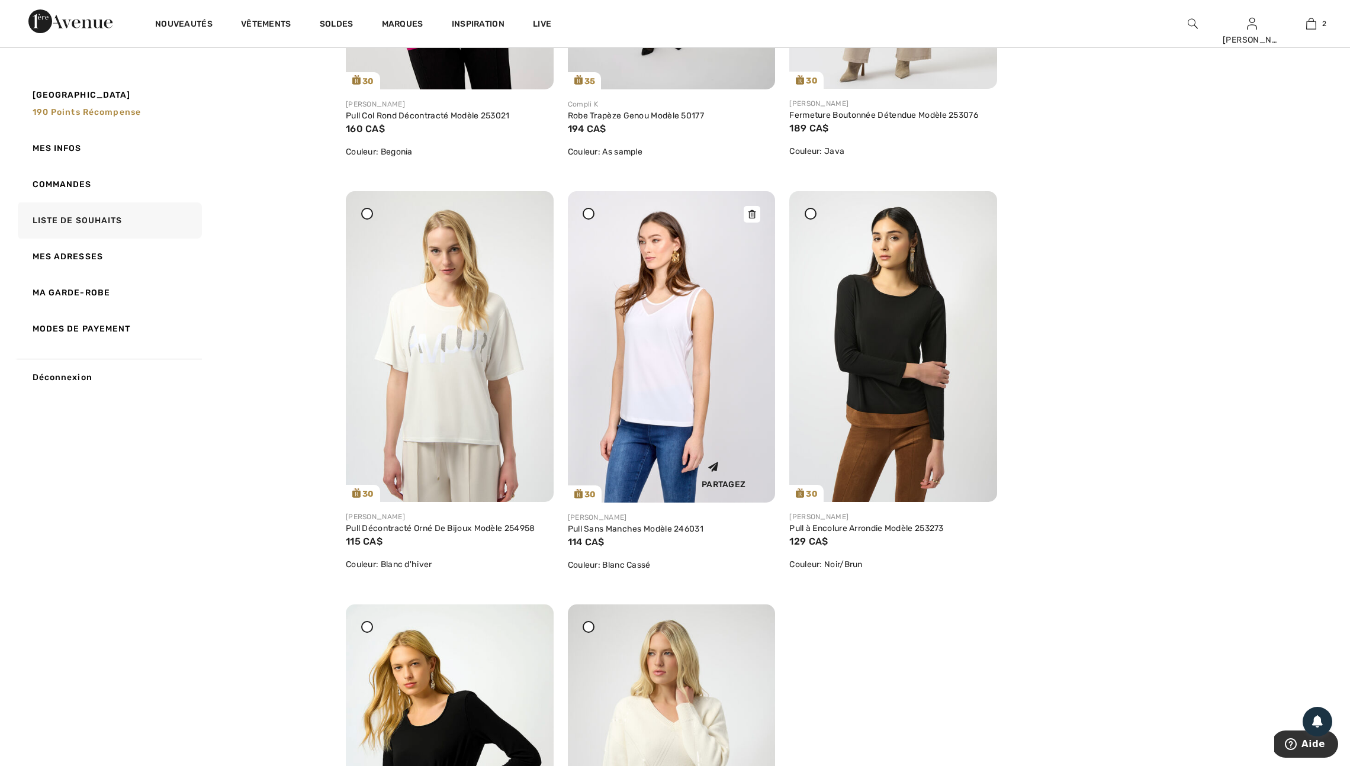
click at [753, 223] on div at bounding box center [752, 214] width 17 height 17
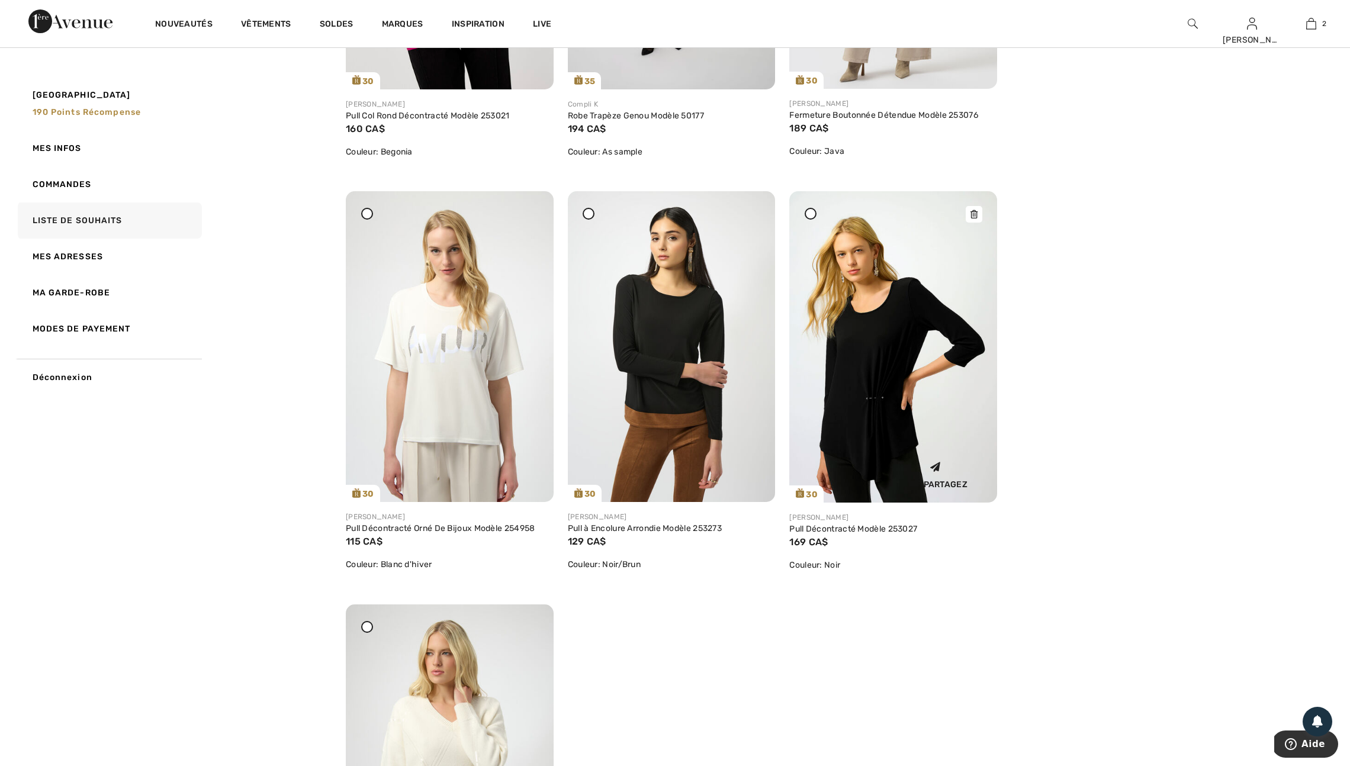
click at [874, 503] on img at bounding box center [893, 346] width 208 height 311
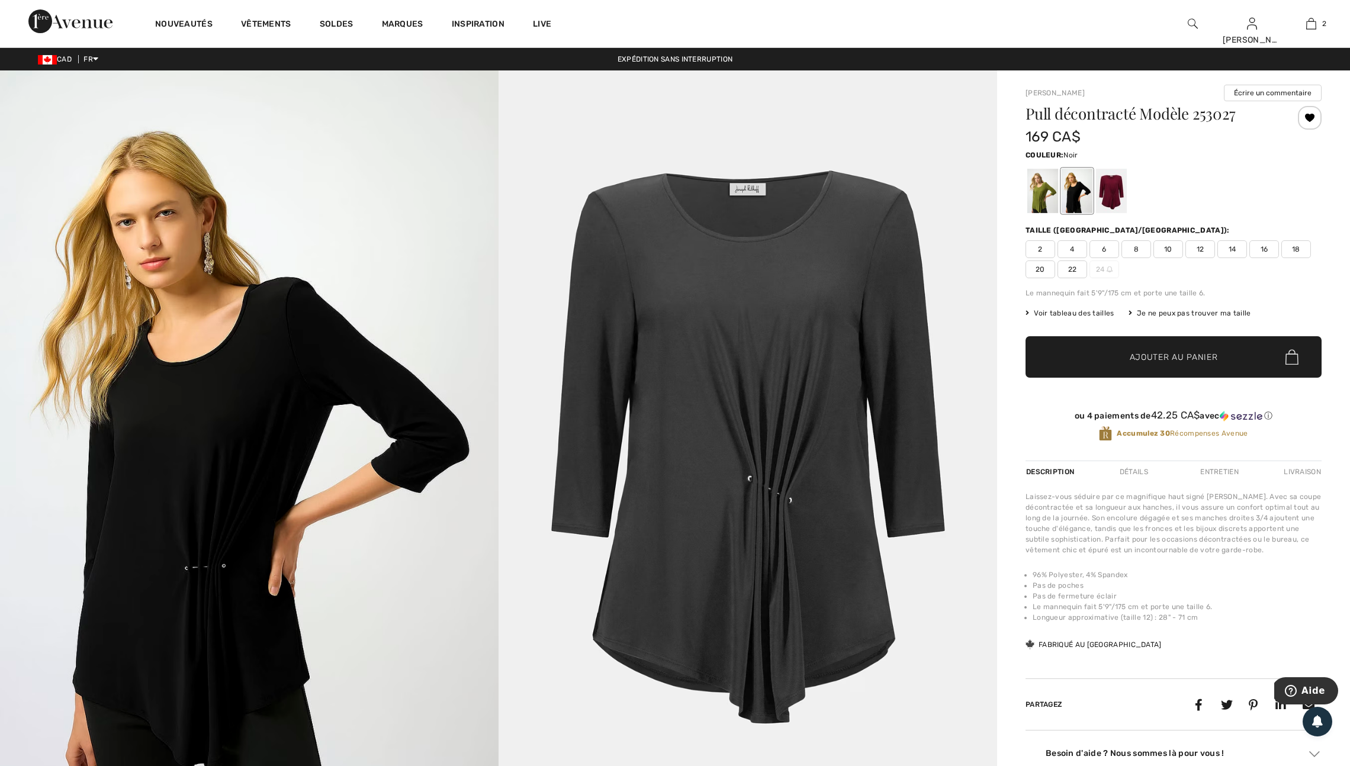
click at [1026, 216] on div "Joseph Ribkoff Écrire un commentaire Pull décontracté Modèle 253027 169 CA$ Cou…" at bounding box center [1173, 711] width 353 height 1282
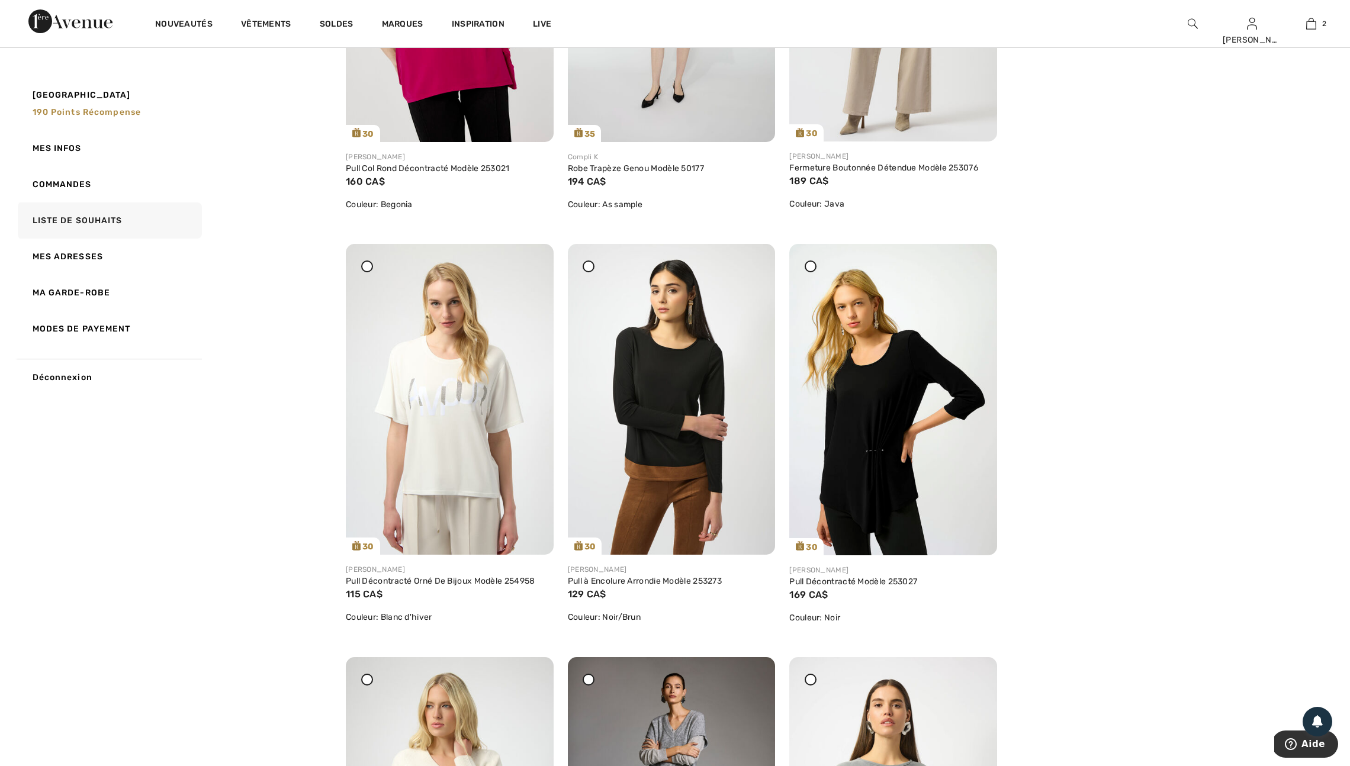
scroll to position [5389, 0]
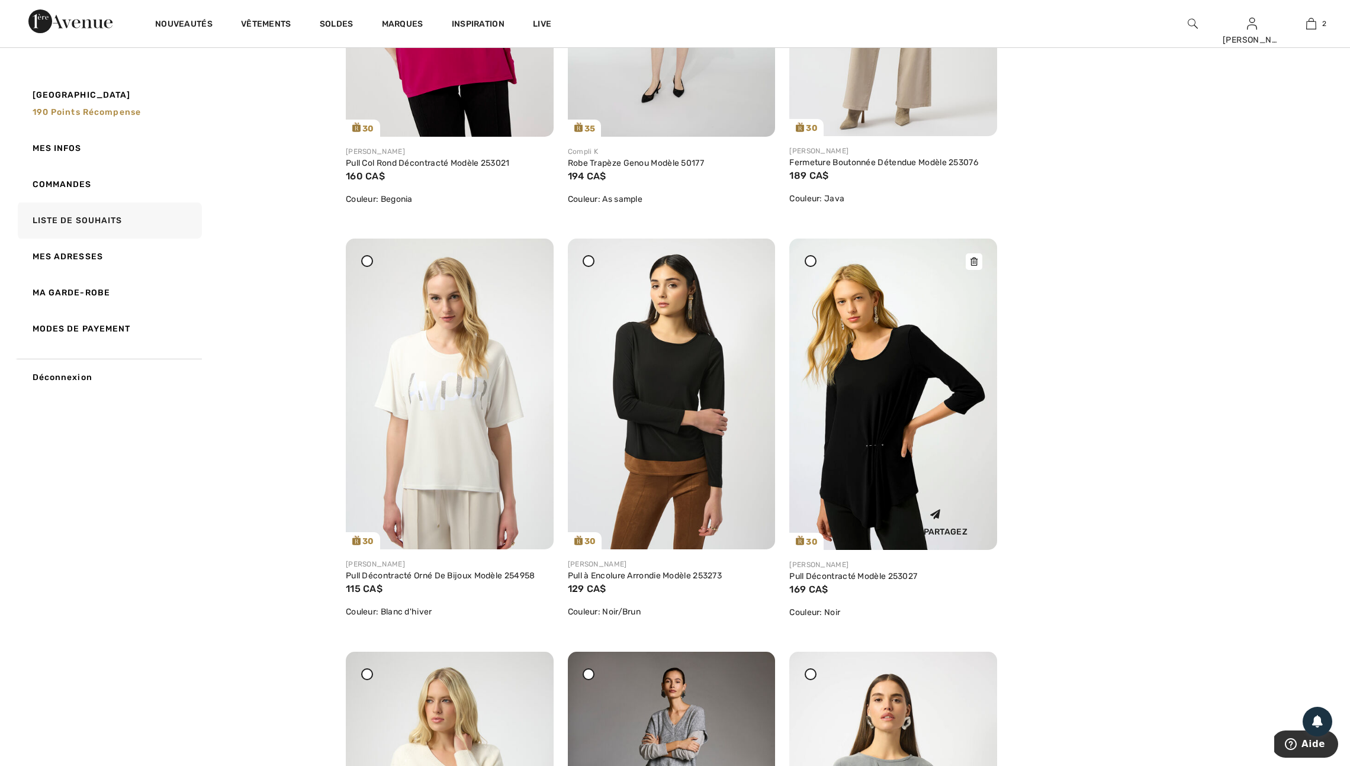
click at [975, 266] on icon at bounding box center [974, 262] width 7 height 8
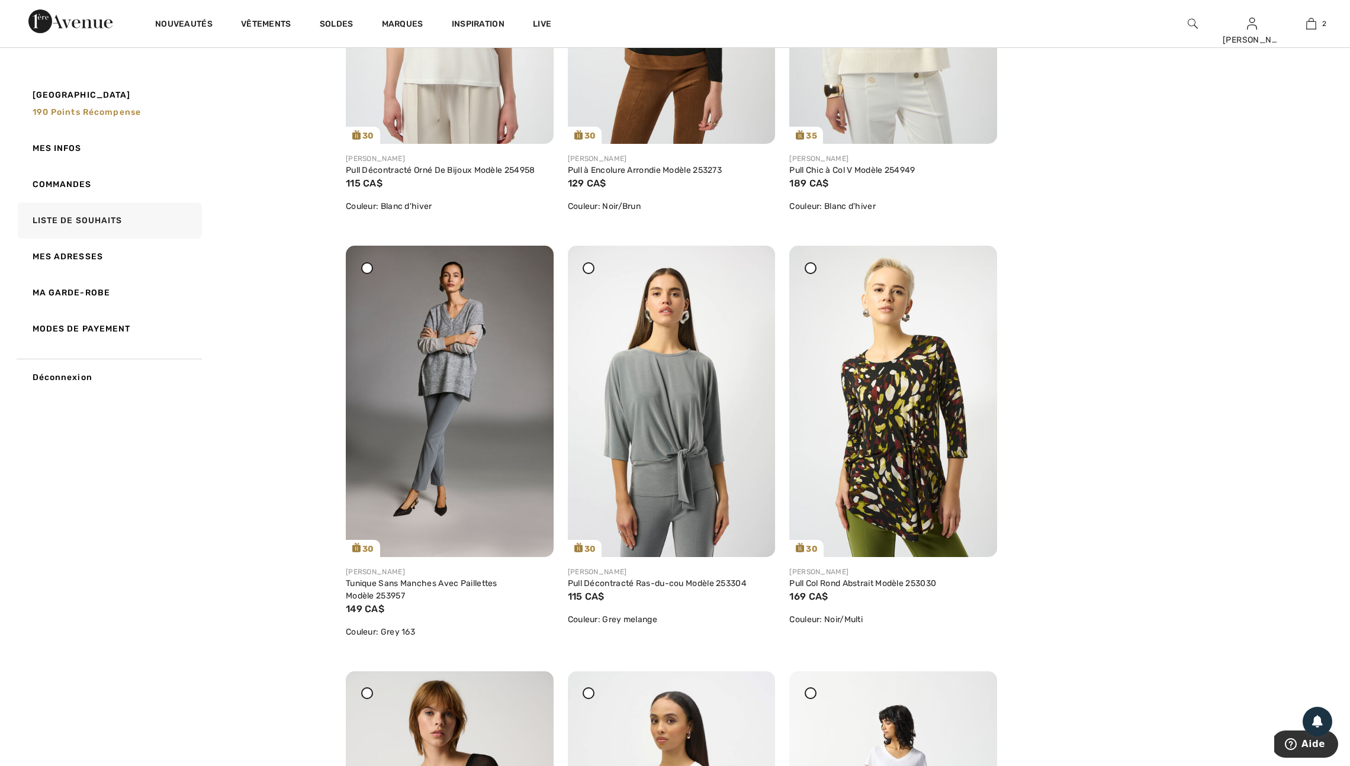
scroll to position [5797, 0]
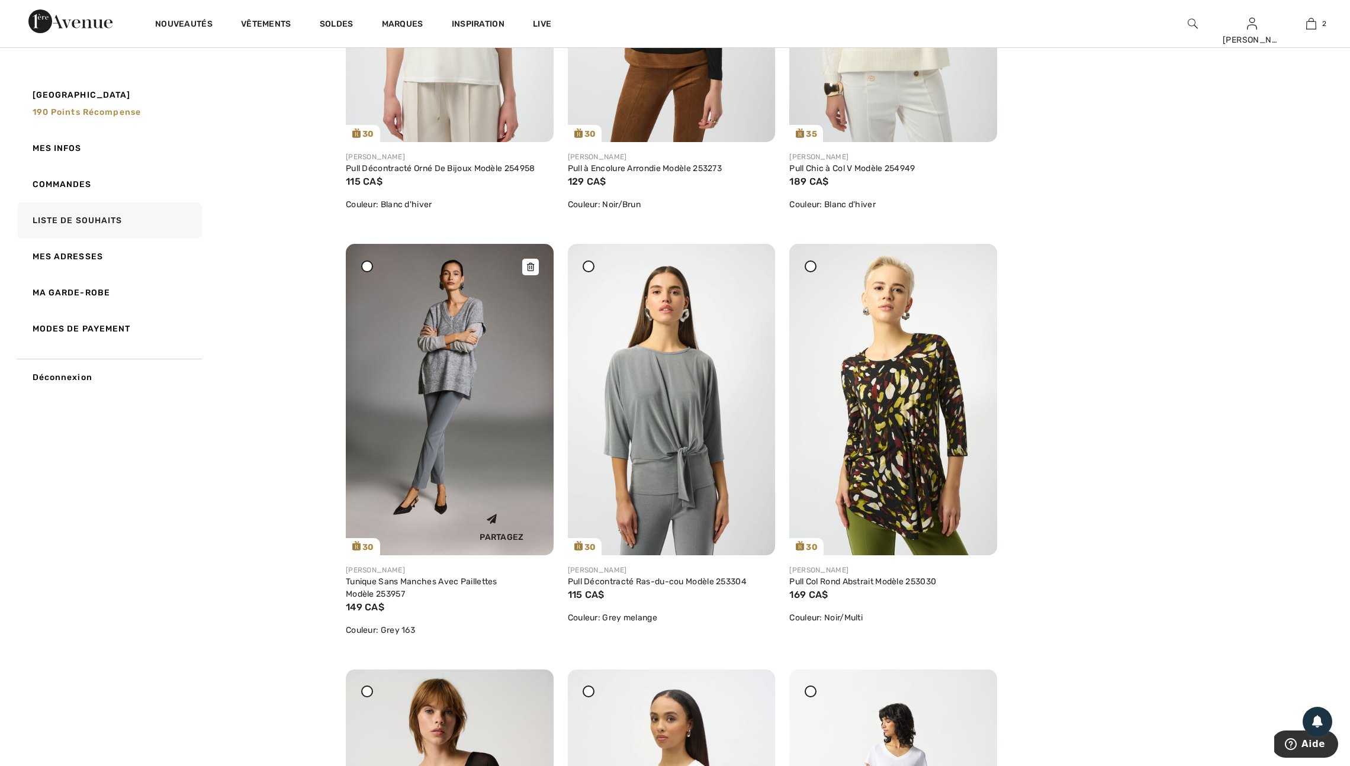
click at [450, 506] on img at bounding box center [450, 399] width 208 height 311
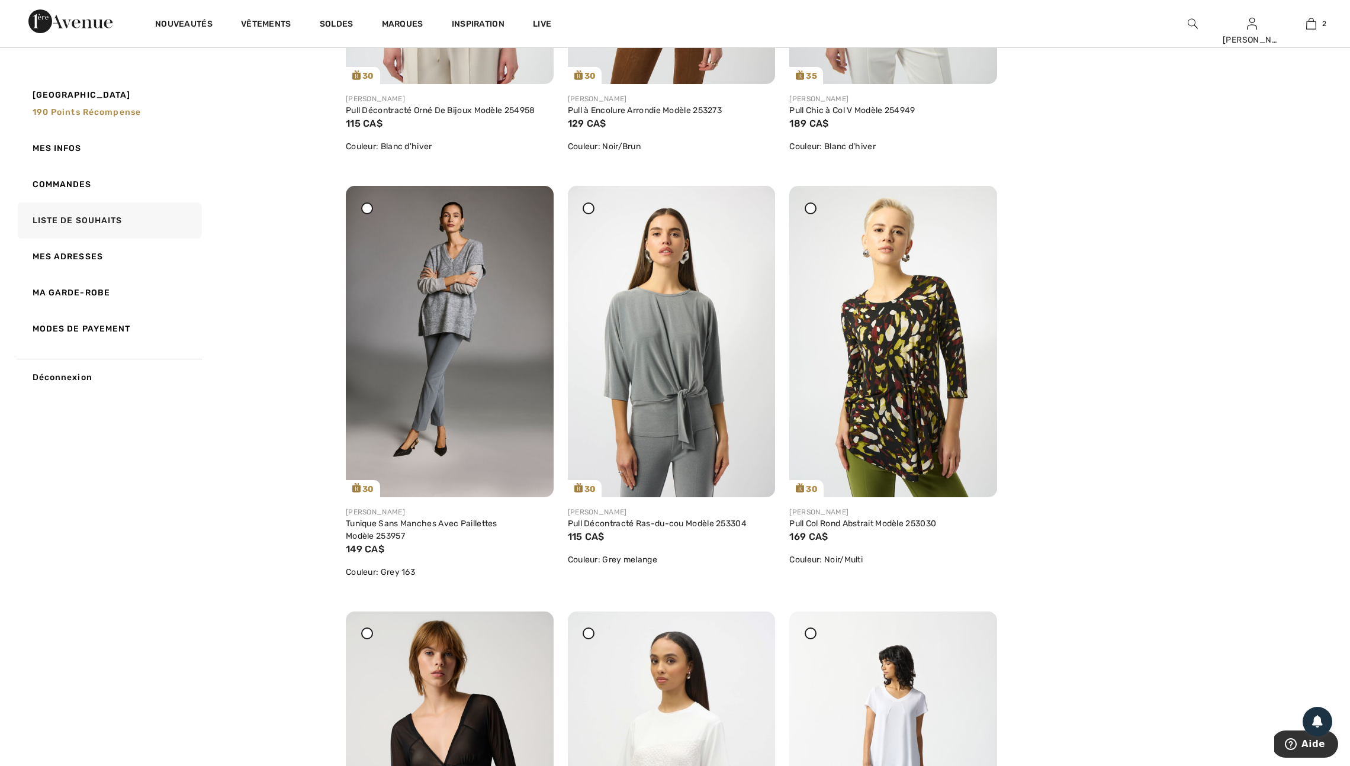
scroll to position [5863, 0]
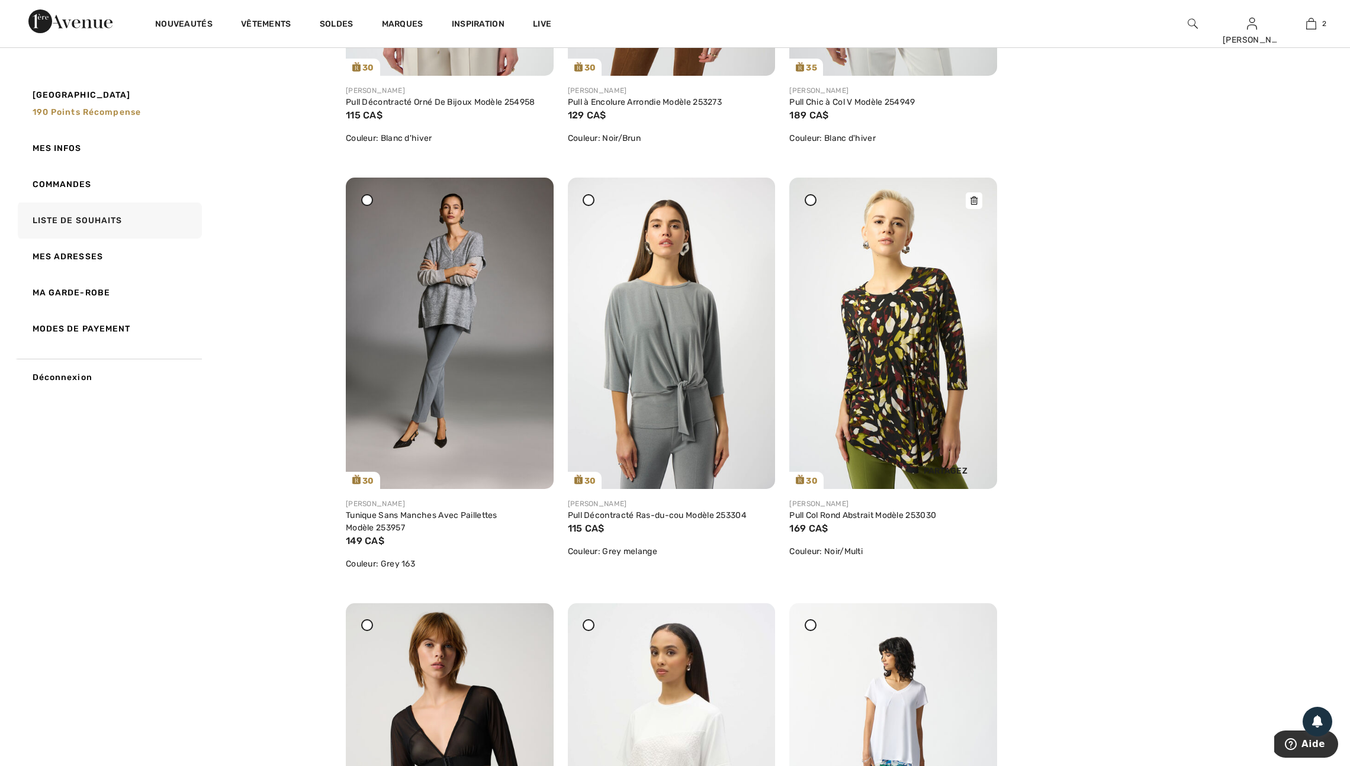
click at [975, 205] on icon at bounding box center [974, 201] width 7 height 8
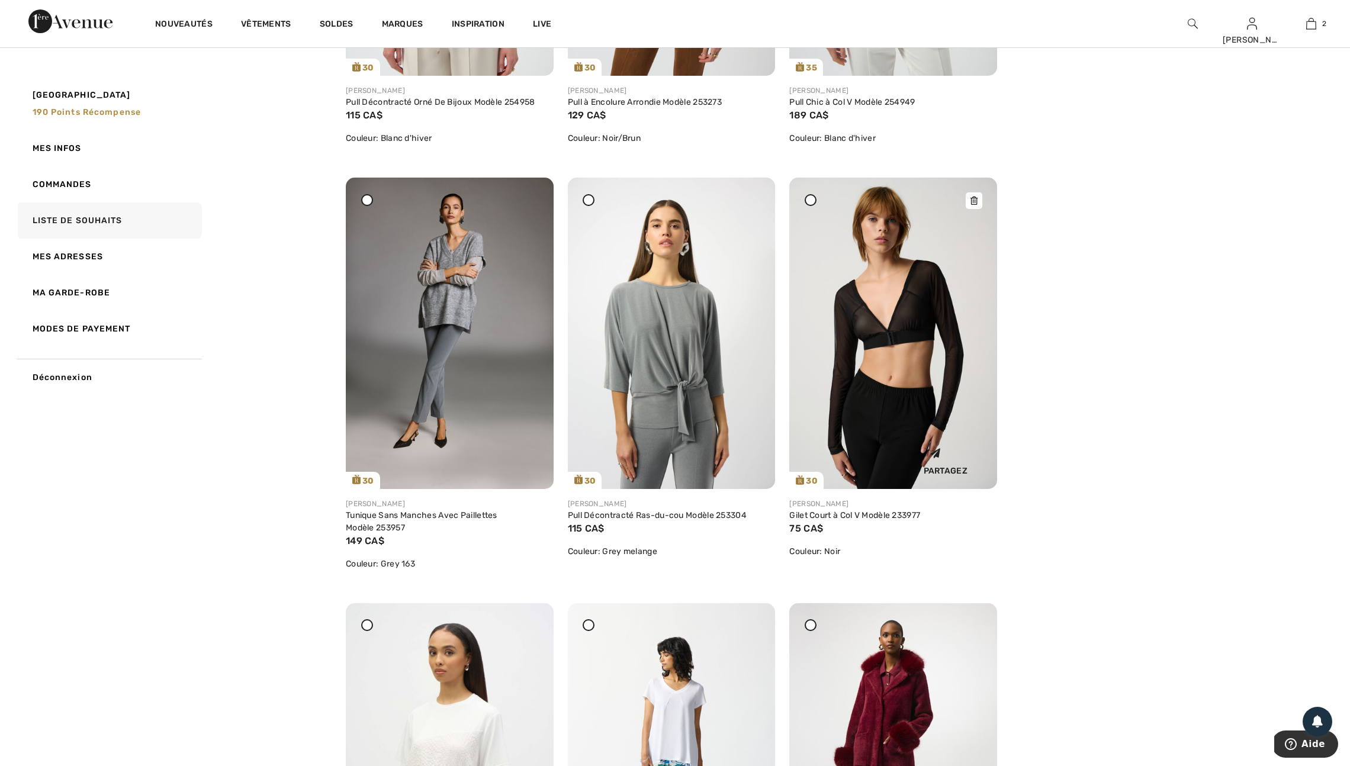
click at [976, 205] on icon at bounding box center [974, 201] width 7 height 8
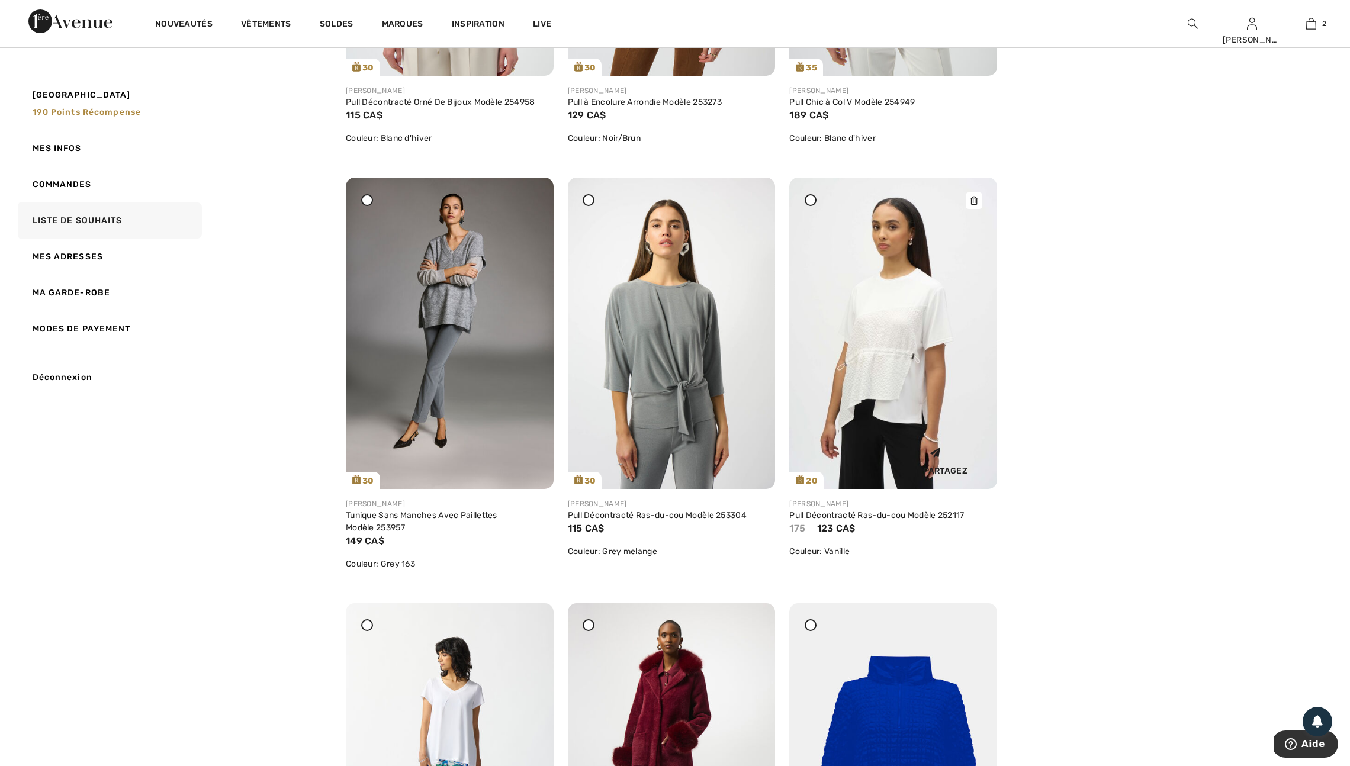
click at [970, 209] on div at bounding box center [974, 200] width 17 height 17
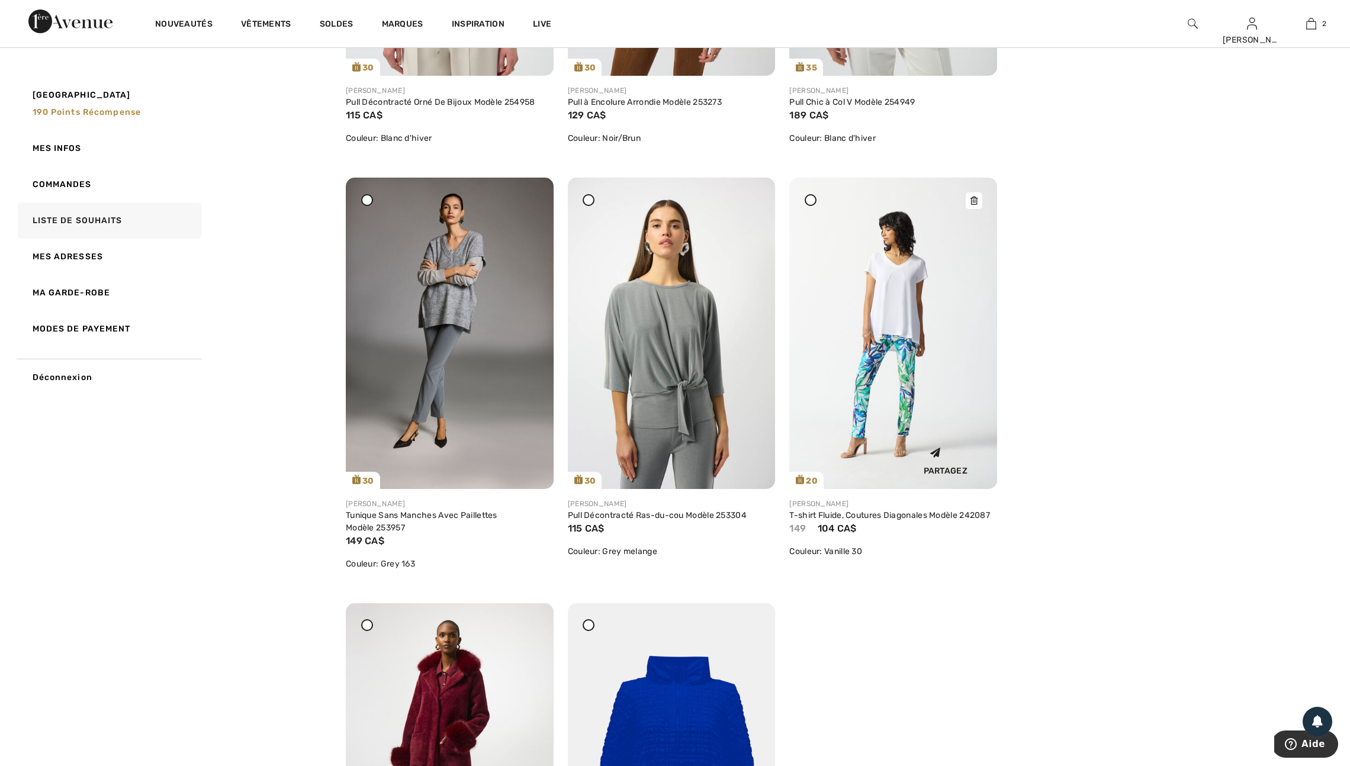
click at [977, 205] on icon at bounding box center [974, 201] width 7 height 8
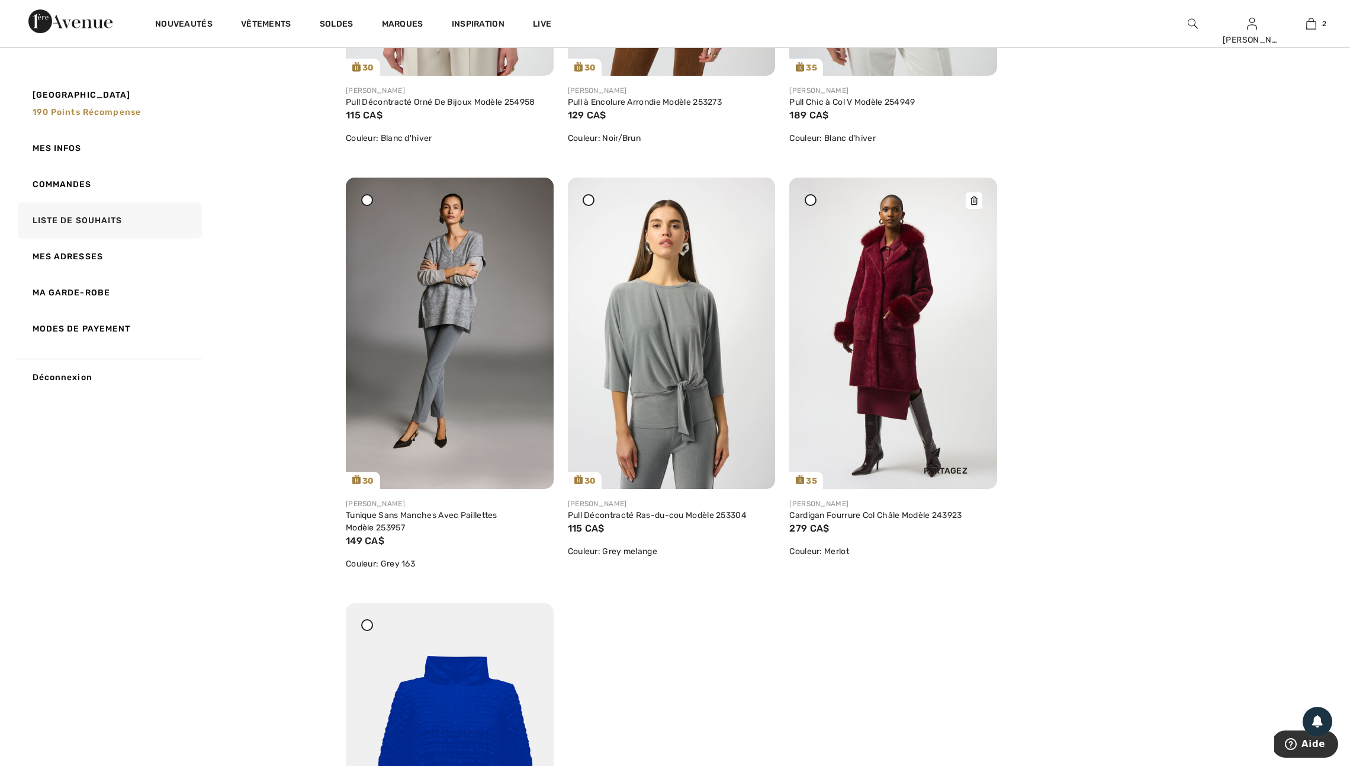
click at [975, 205] on icon at bounding box center [974, 201] width 7 height 8
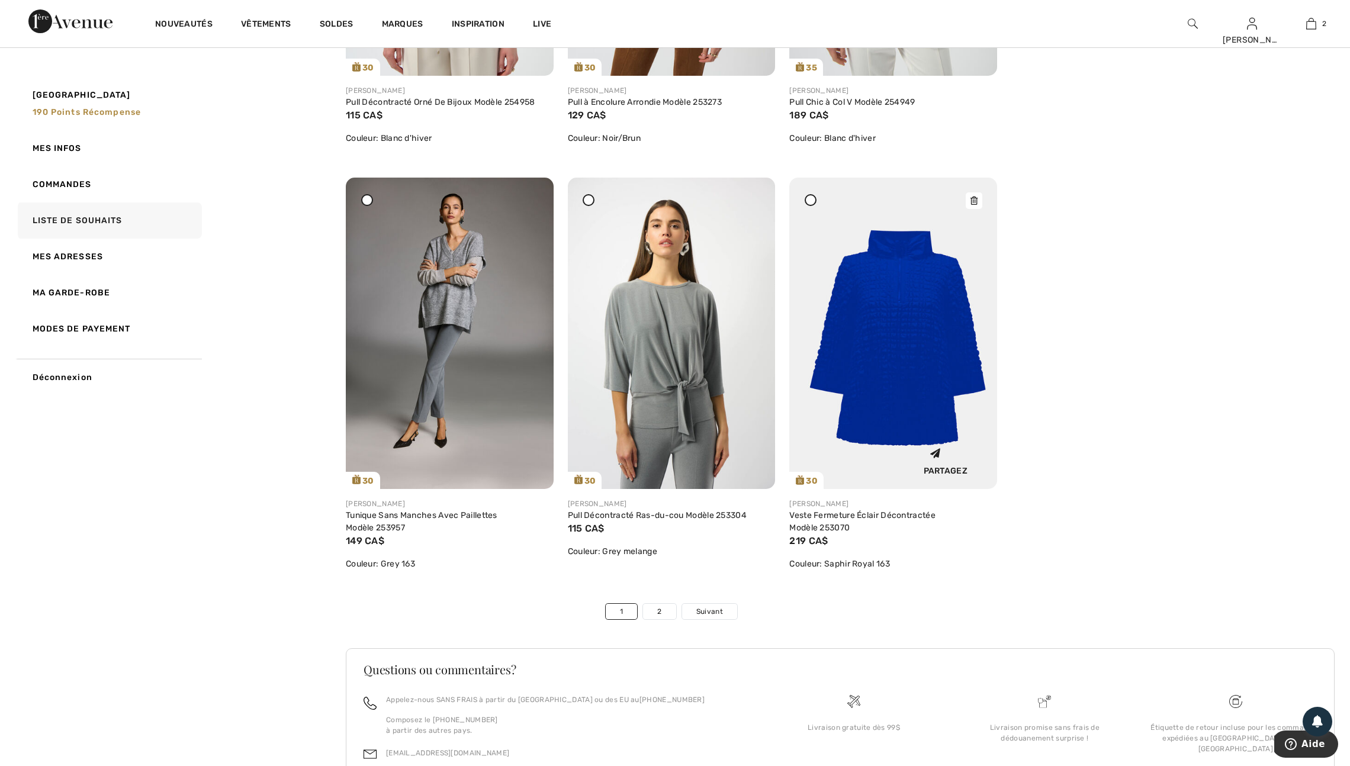
click at [894, 443] on img at bounding box center [893, 333] width 208 height 311
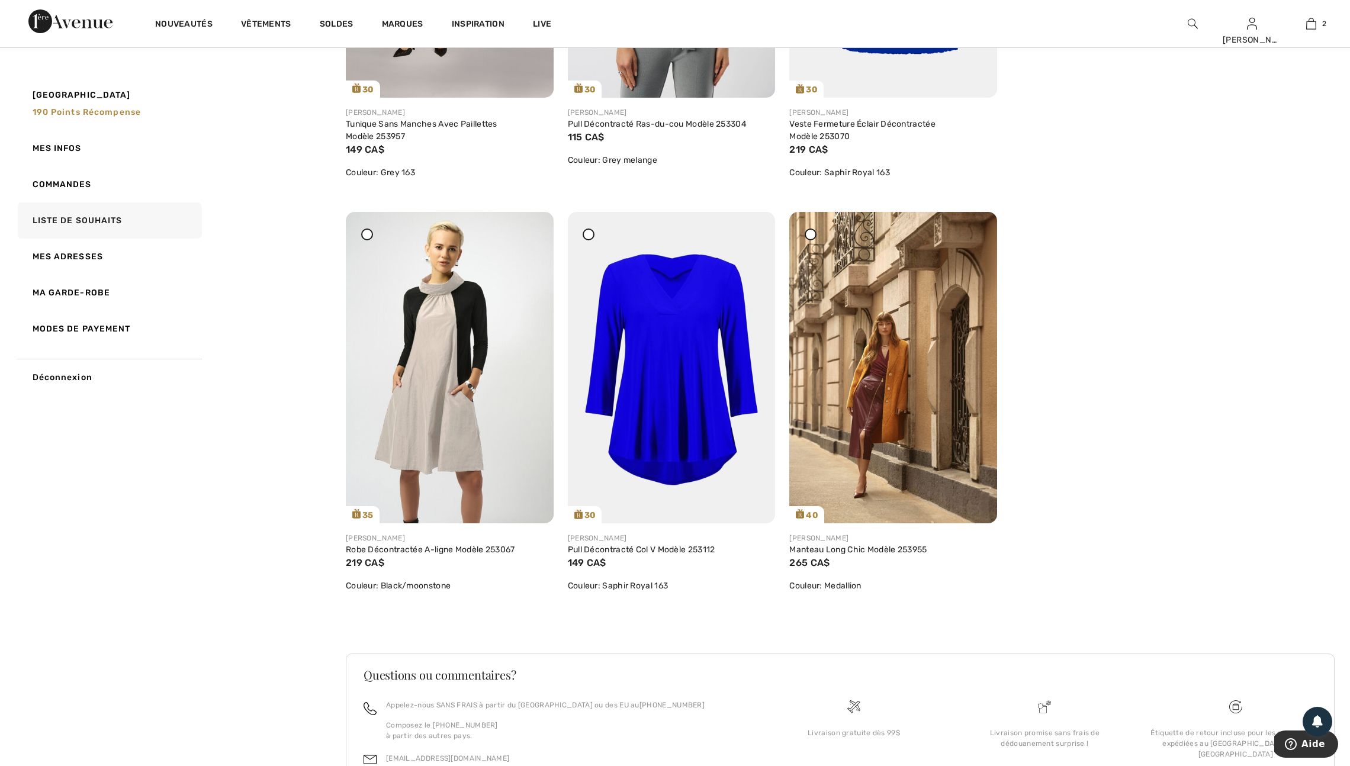
scroll to position [6255, 0]
click at [680, 523] on img at bounding box center [672, 366] width 208 height 311
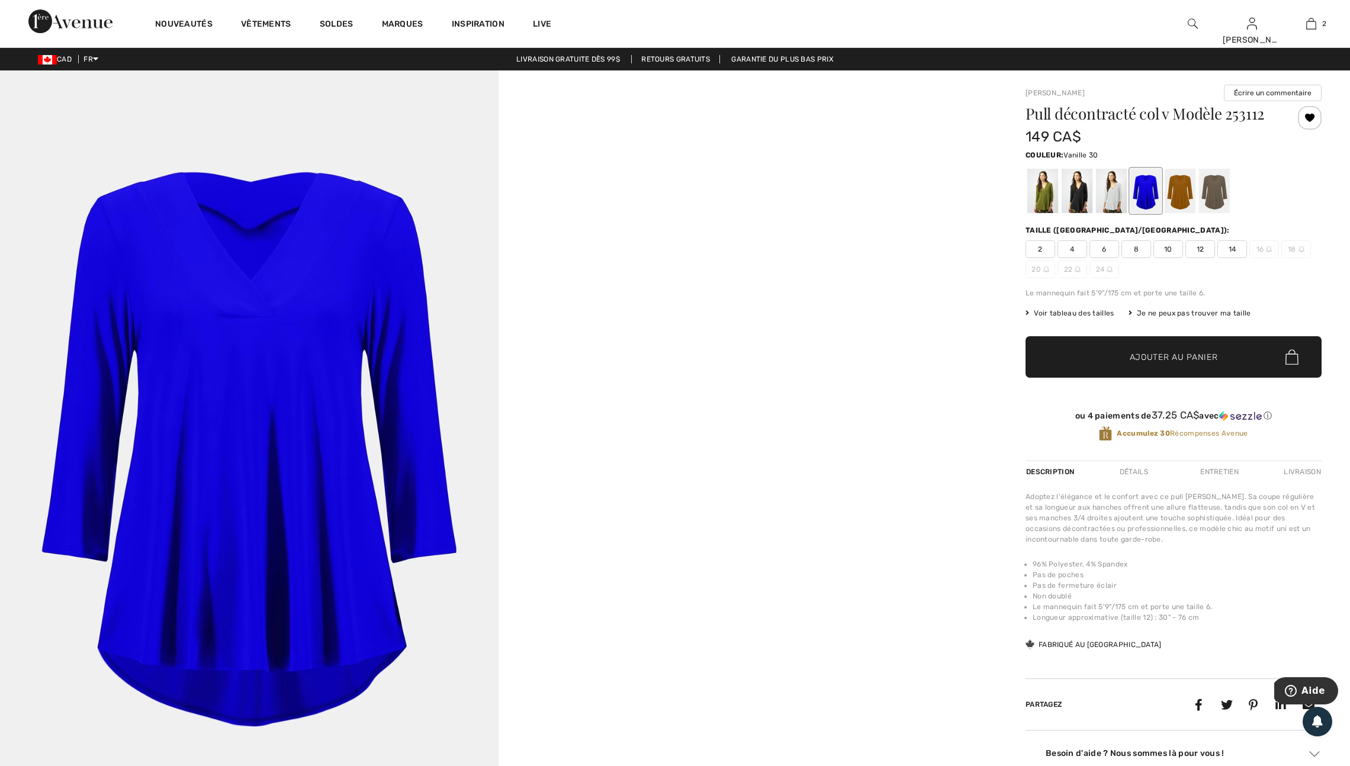
click at [1125, 213] on div at bounding box center [1111, 191] width 31 height 44
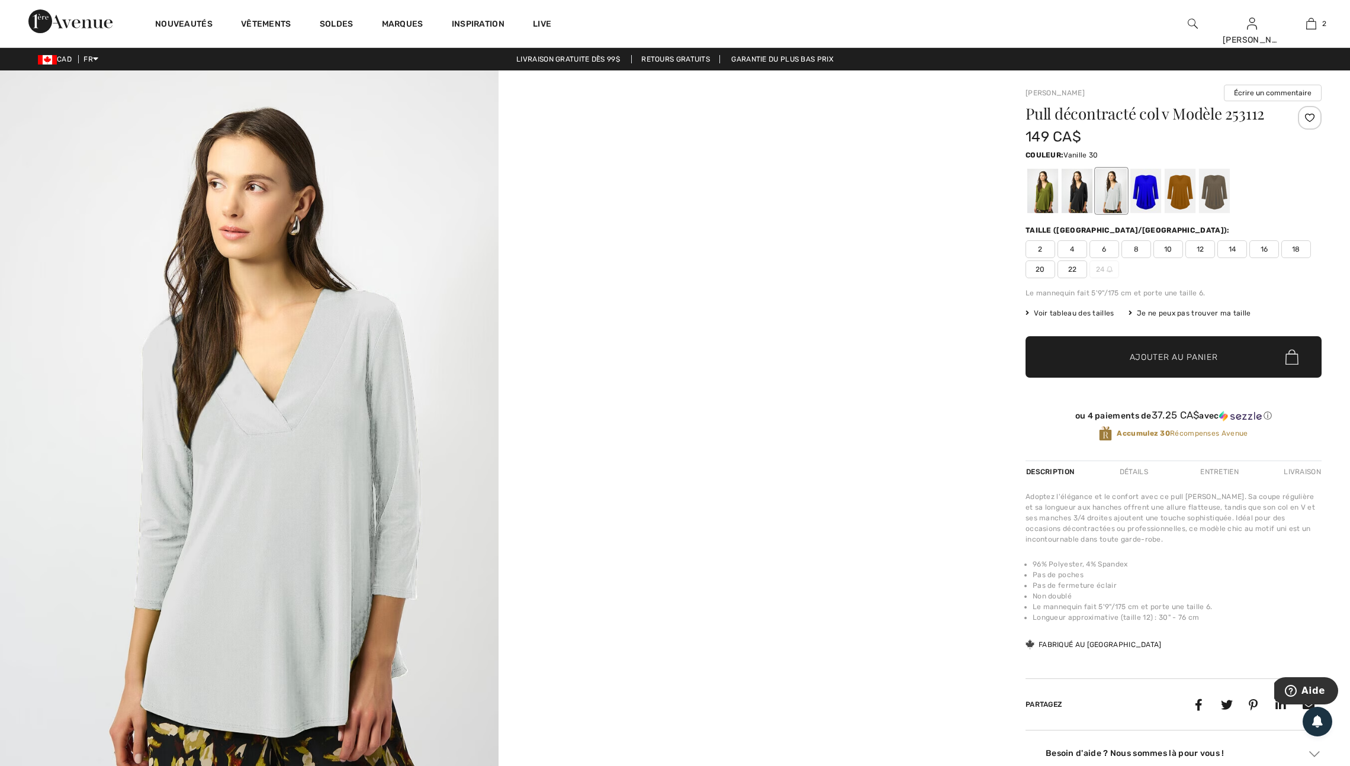
click at [1273, 258] on span "16" at bounding box center [1264, 249] width 30 height 18
click at [1305, 117] on div at bounding box center [1310, 118] width 24 height 24
click at [1301, 116] on div at bounding box center [1310, 118] width 24 height 24
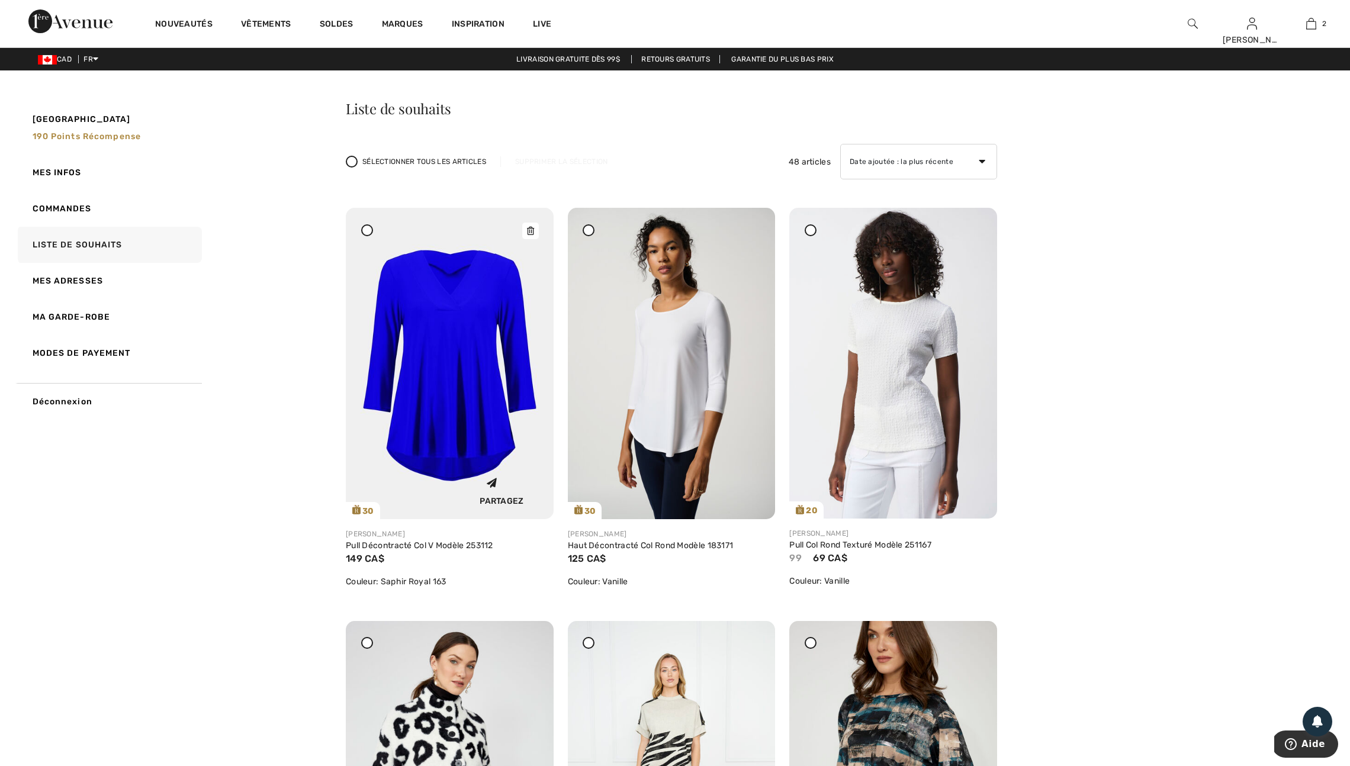
click at [528, 235] on icon at bounding box center [530, 231] width 7 height 8
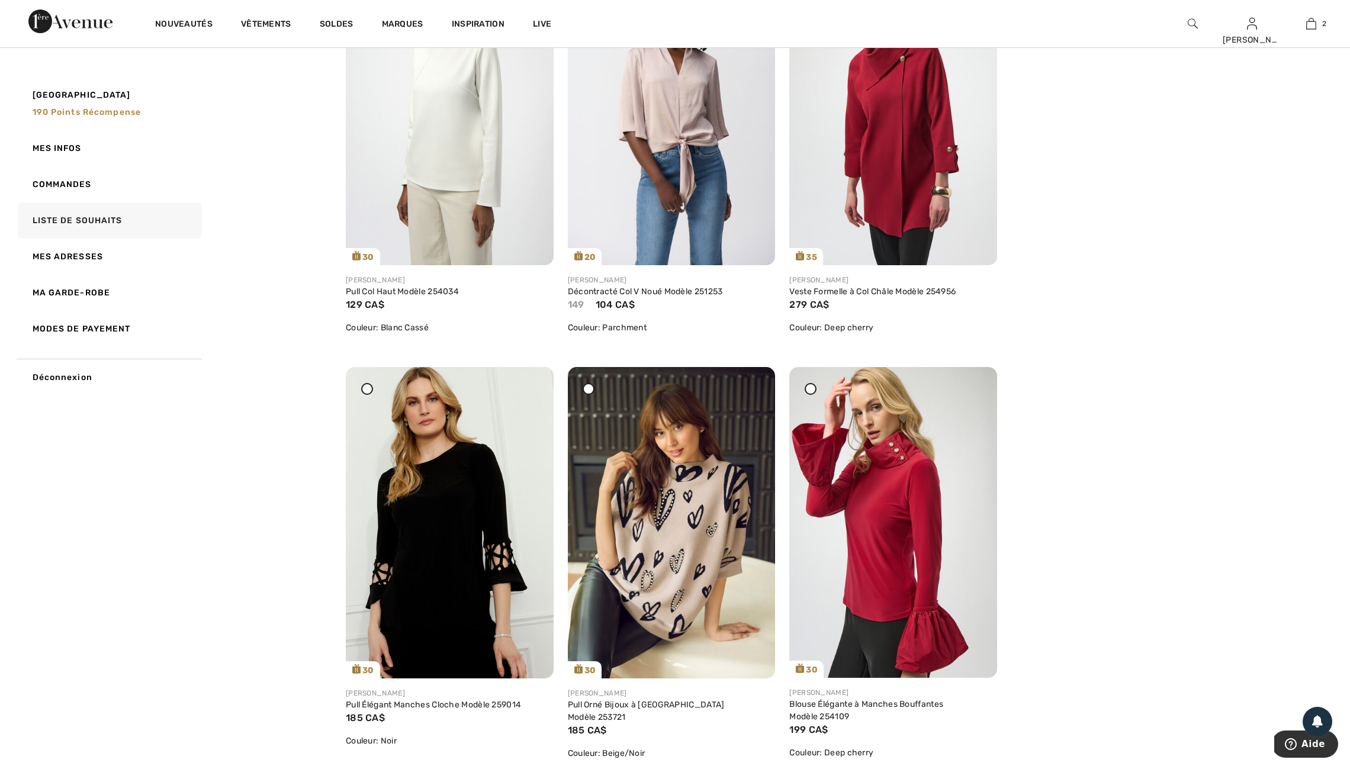
scroll to position [2619, 0]
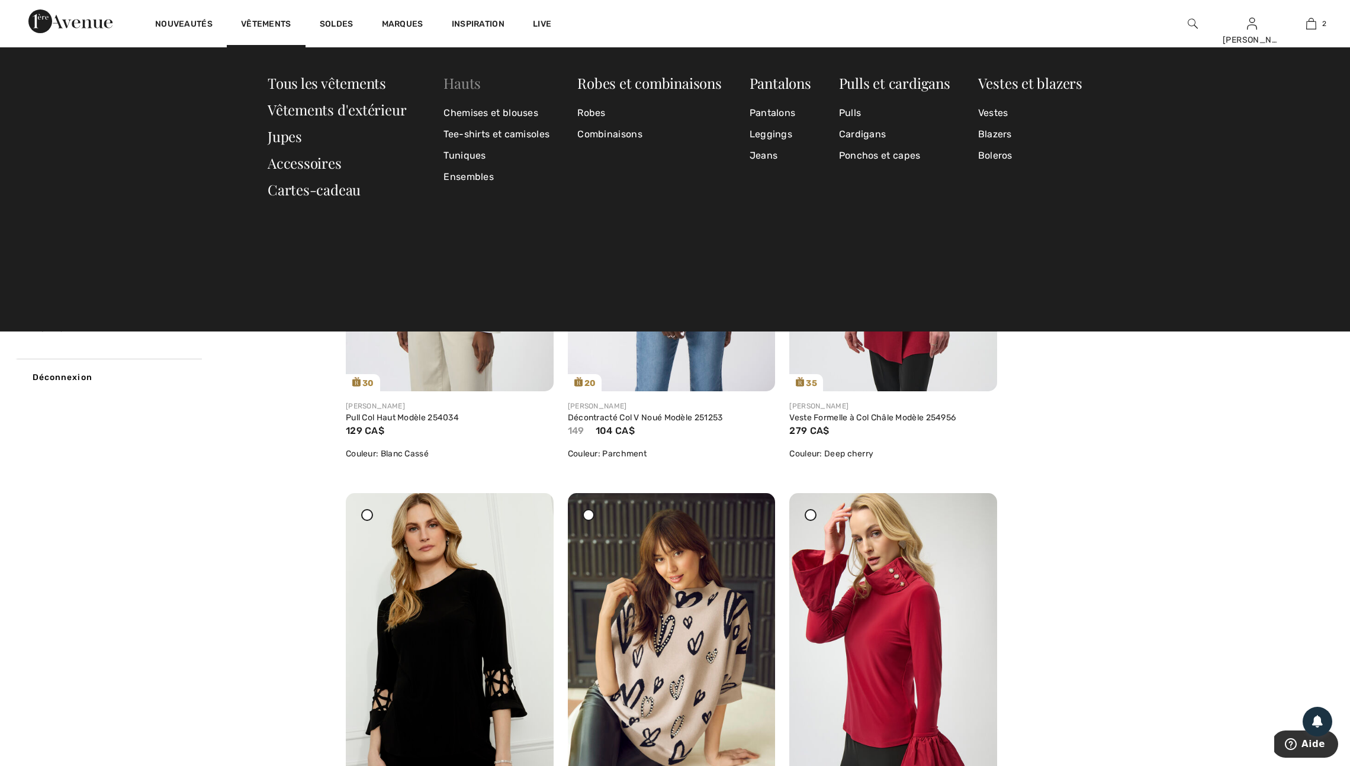
click at [467, 83] on link "Hauts" at bounding box center [462, 82] width 37 height 19
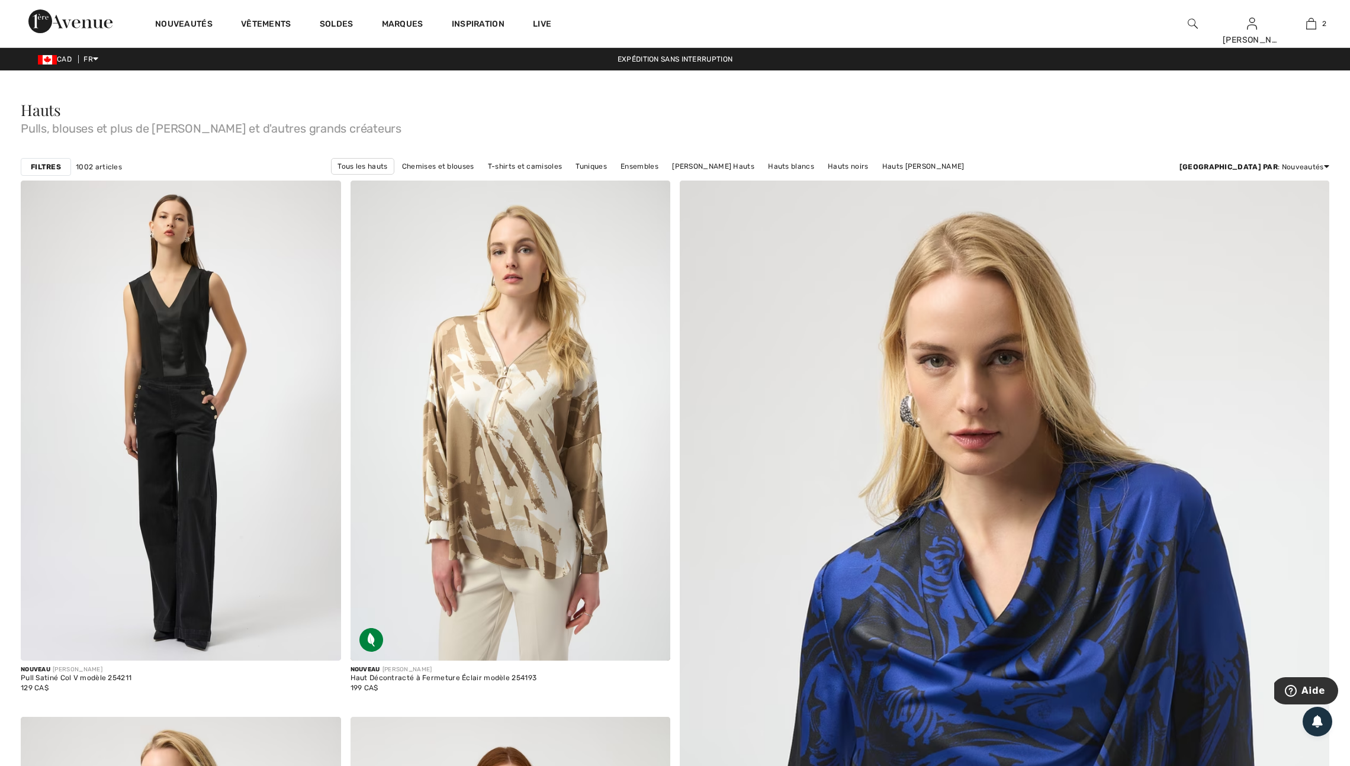
click at [51, 172] on strong "Filtres" at bounding box center [46, 167] width 30 height 11
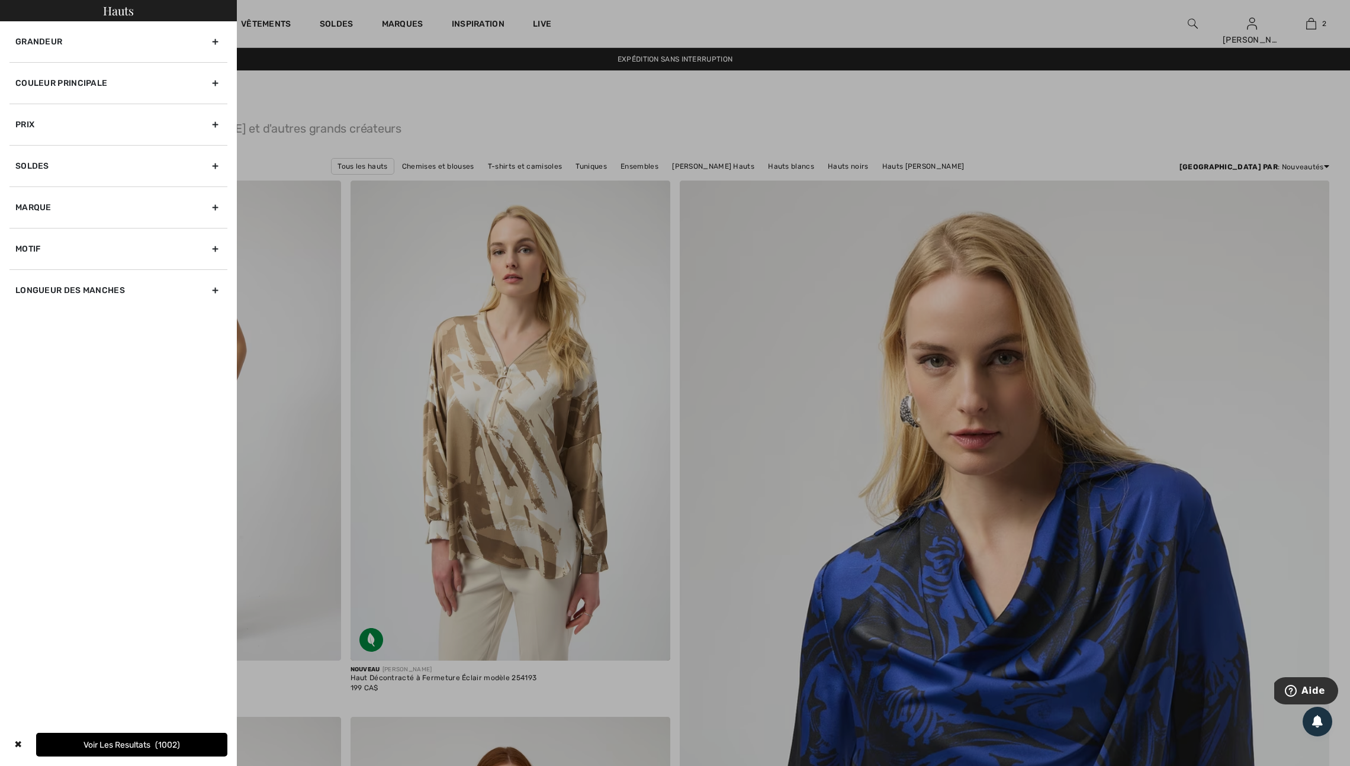
click at [211, 92] on div "Couleur Principale" at bounding box center [118, 82] width 218 height 41
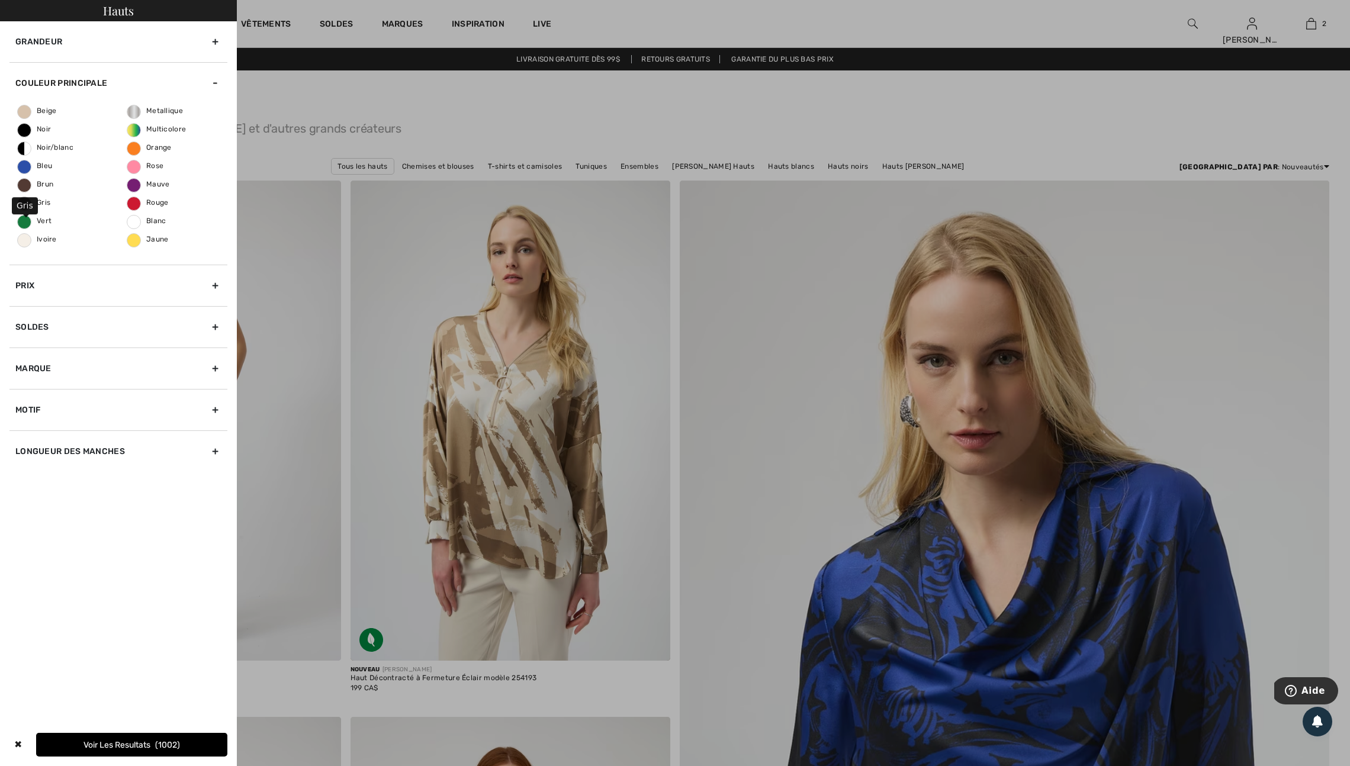
click at [29, 207] on span "Gris" at bounding box center [34, 202] width 33 height 8
click at [0, 0] on input "Gris" at bounding box center [0, 0] width 0 height 0
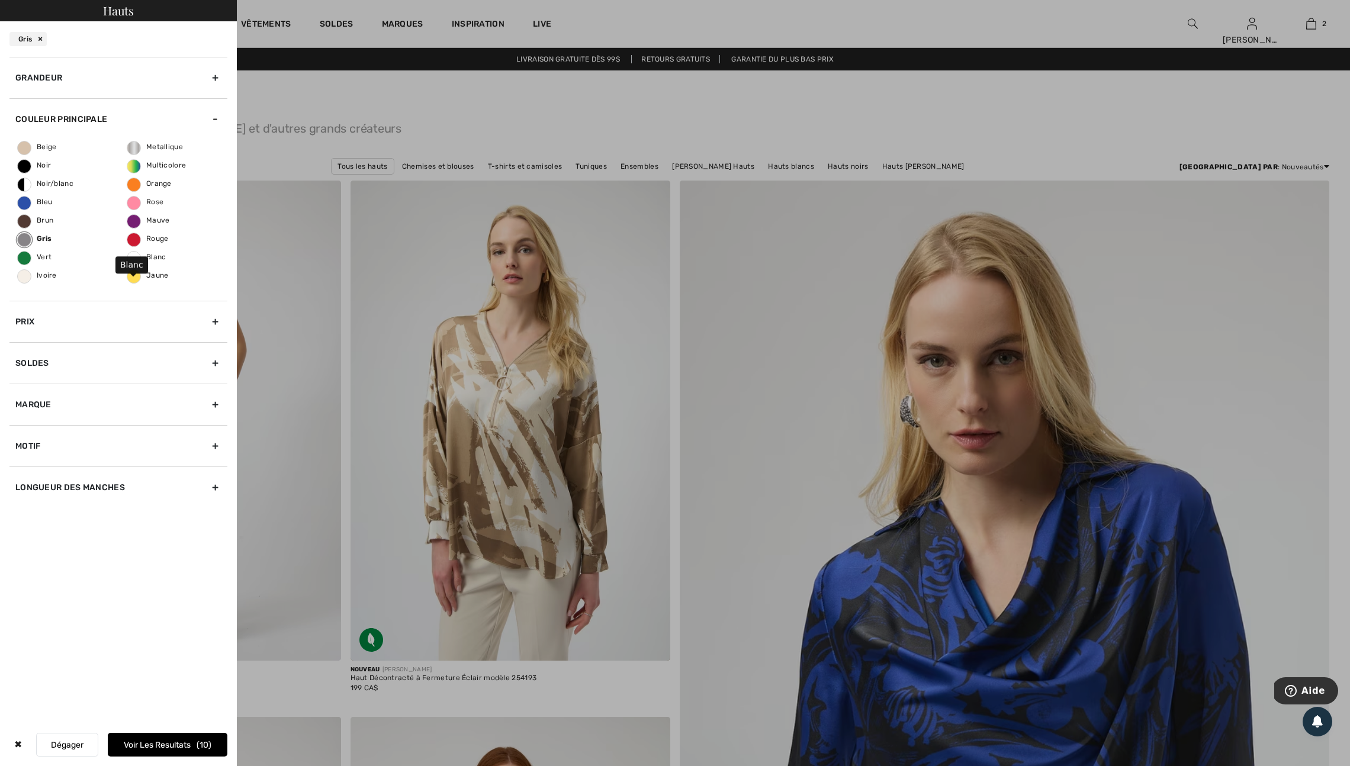
click at [138, 261] on span "Blanc" at bounding box center [146, 257] width 39 height 8
click at [0, 0] on input "Blanc" at bounding box center [0, 0] width 0 height 0
click at [155, 733] on button "Voir les resultats 53" at bounding box center [168, 745] width 120 height 24
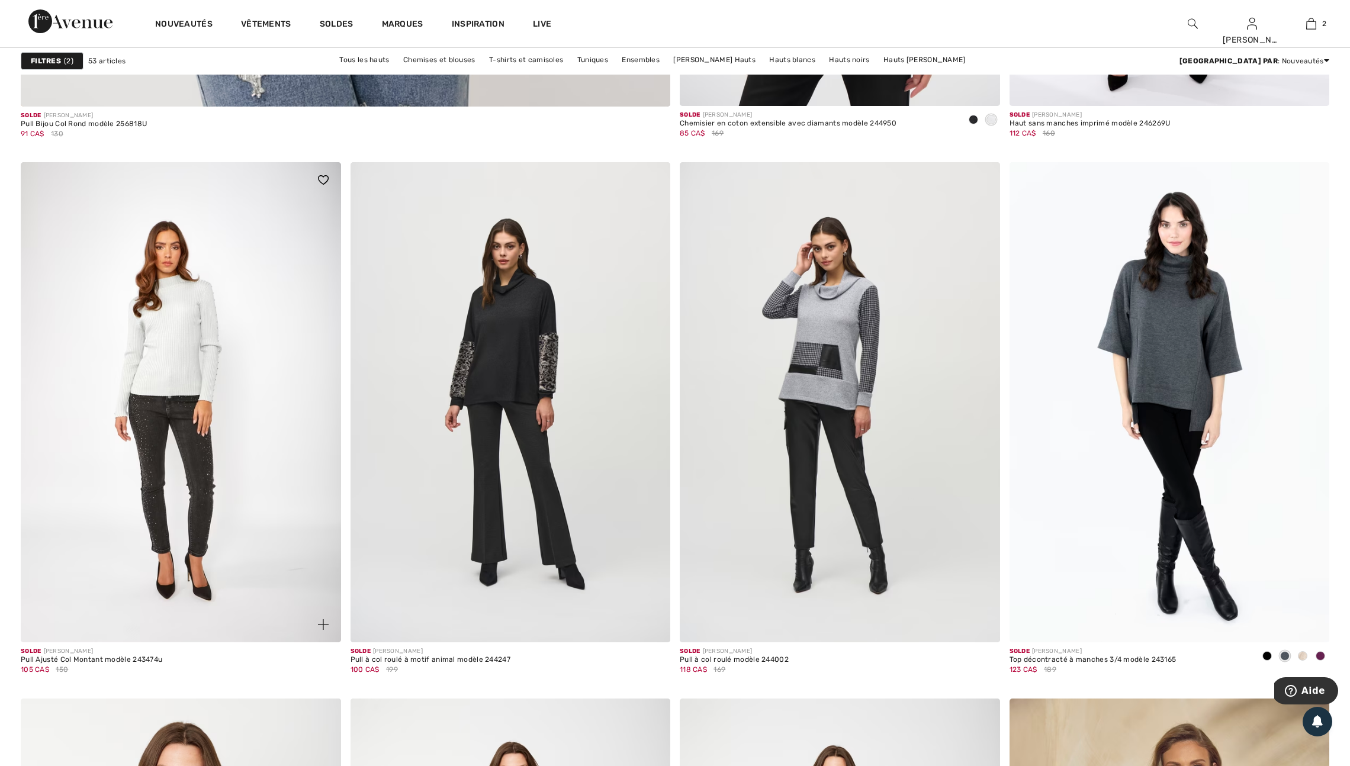
scroll to position [5271, 0]
click at [315, 636] on span at bounding box center [323, 624] width 24 height 24
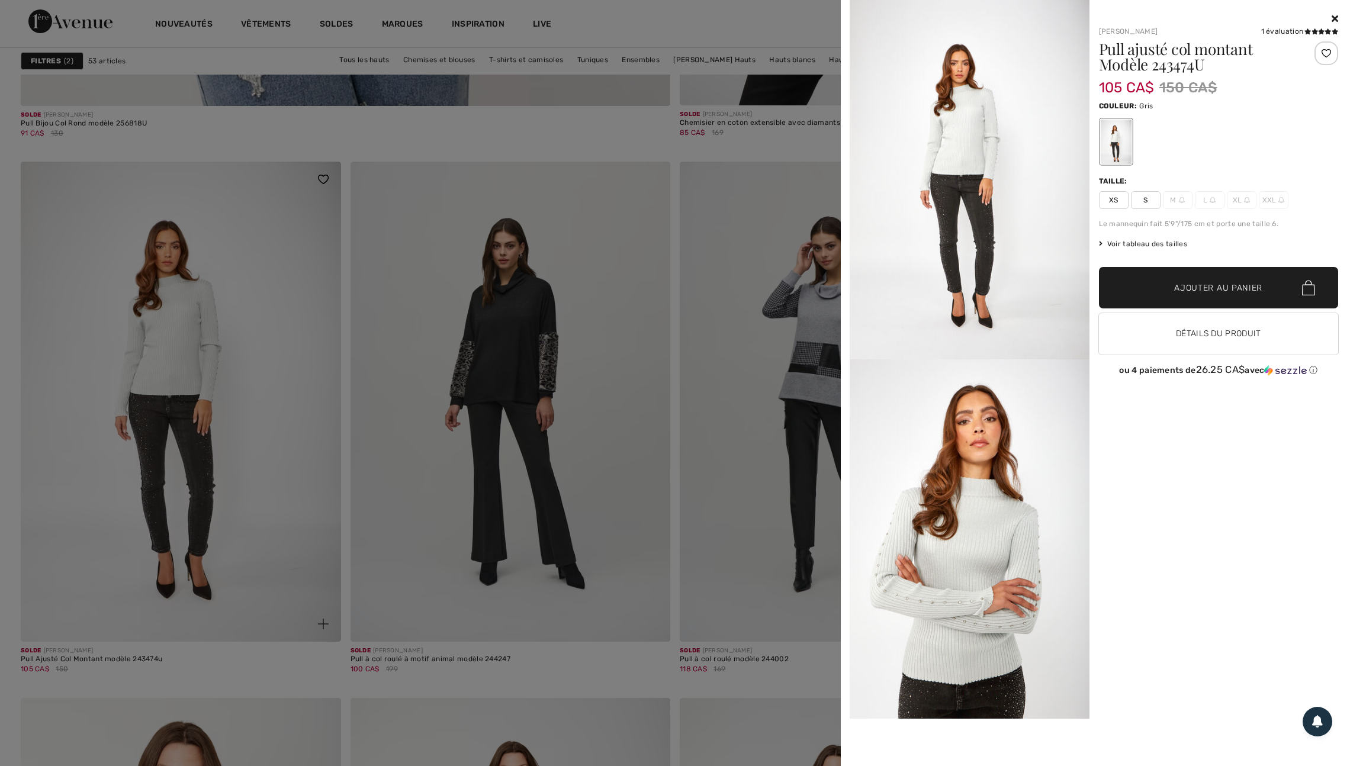
click at [316, 657] on div at bounding box center [675, 383] width 1350 height 766
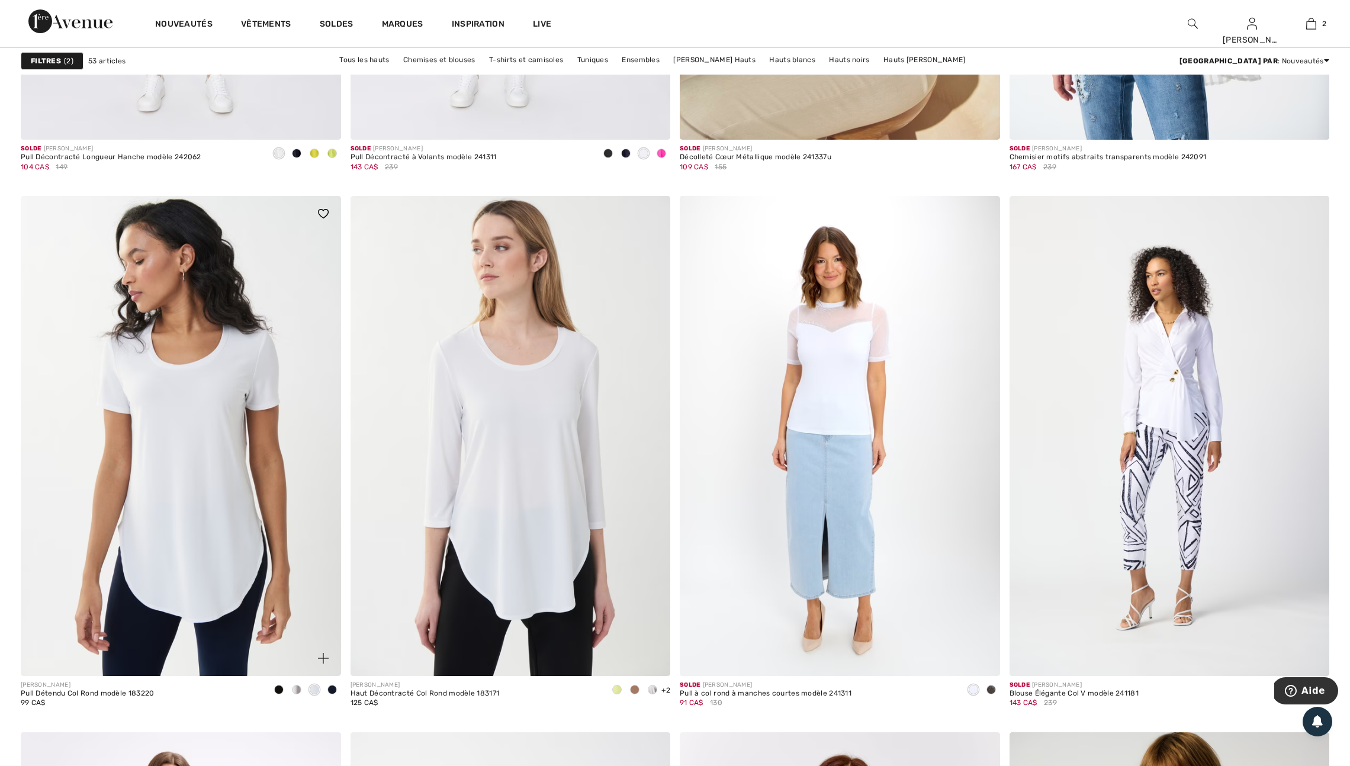
scroll to position [7045, 0]
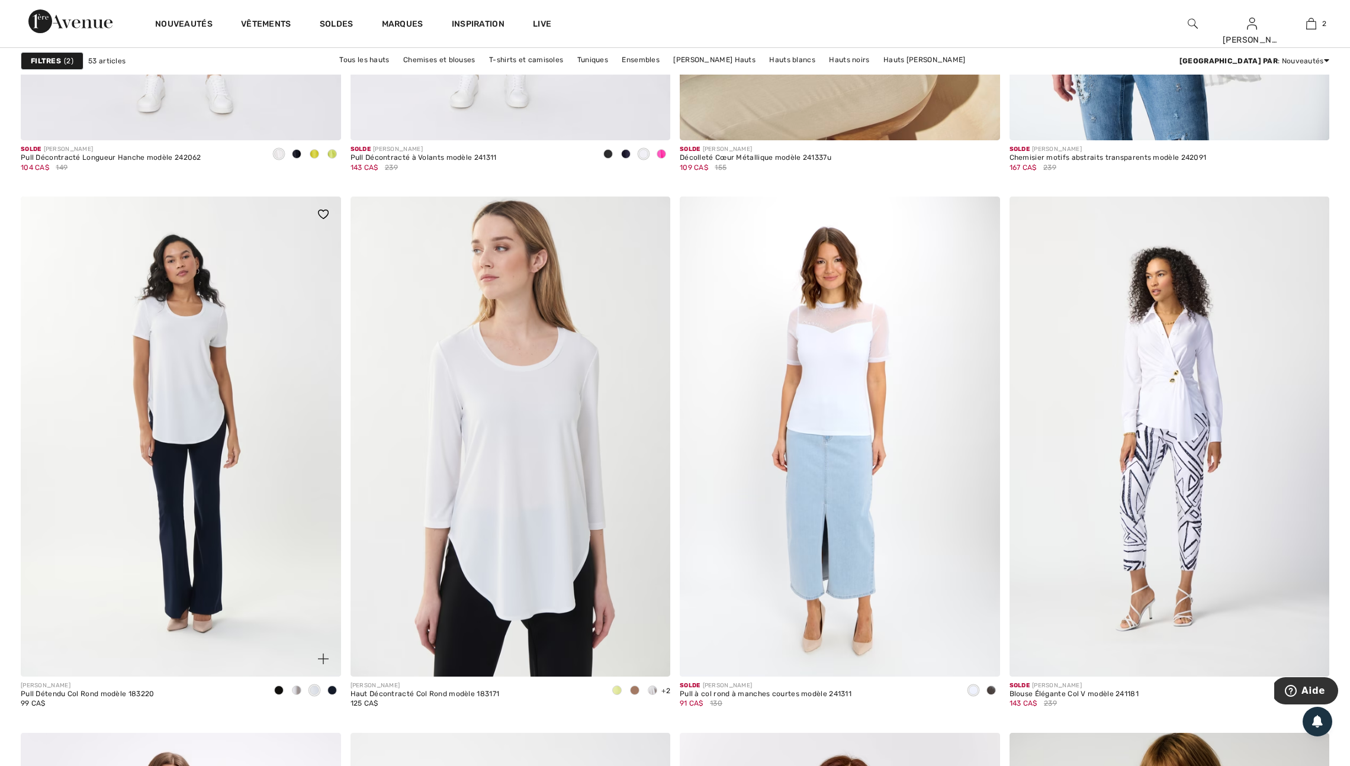
click at [323, 664] on img at bounding box center [323, 659] width 11 height 11
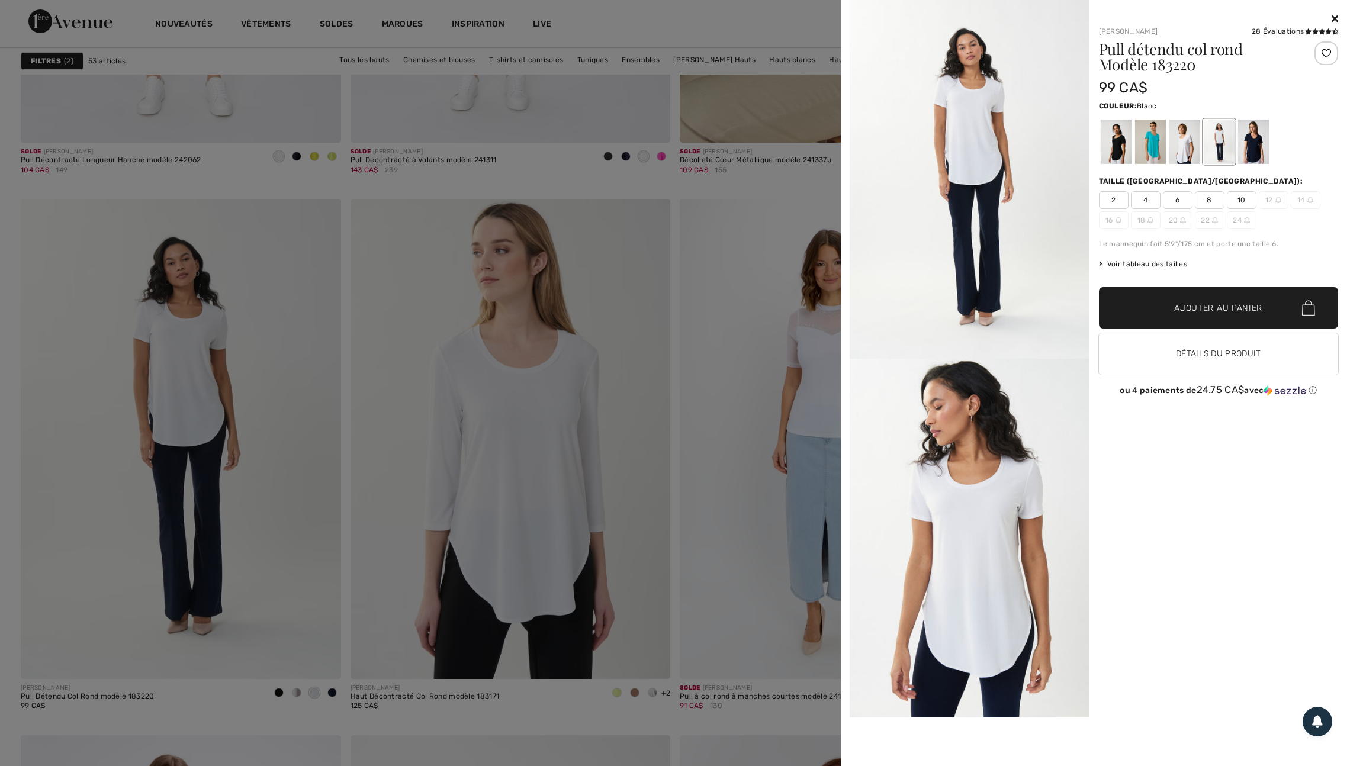
click at [712, 510] on div at bounding box center [675, 383] width 1350 height 766
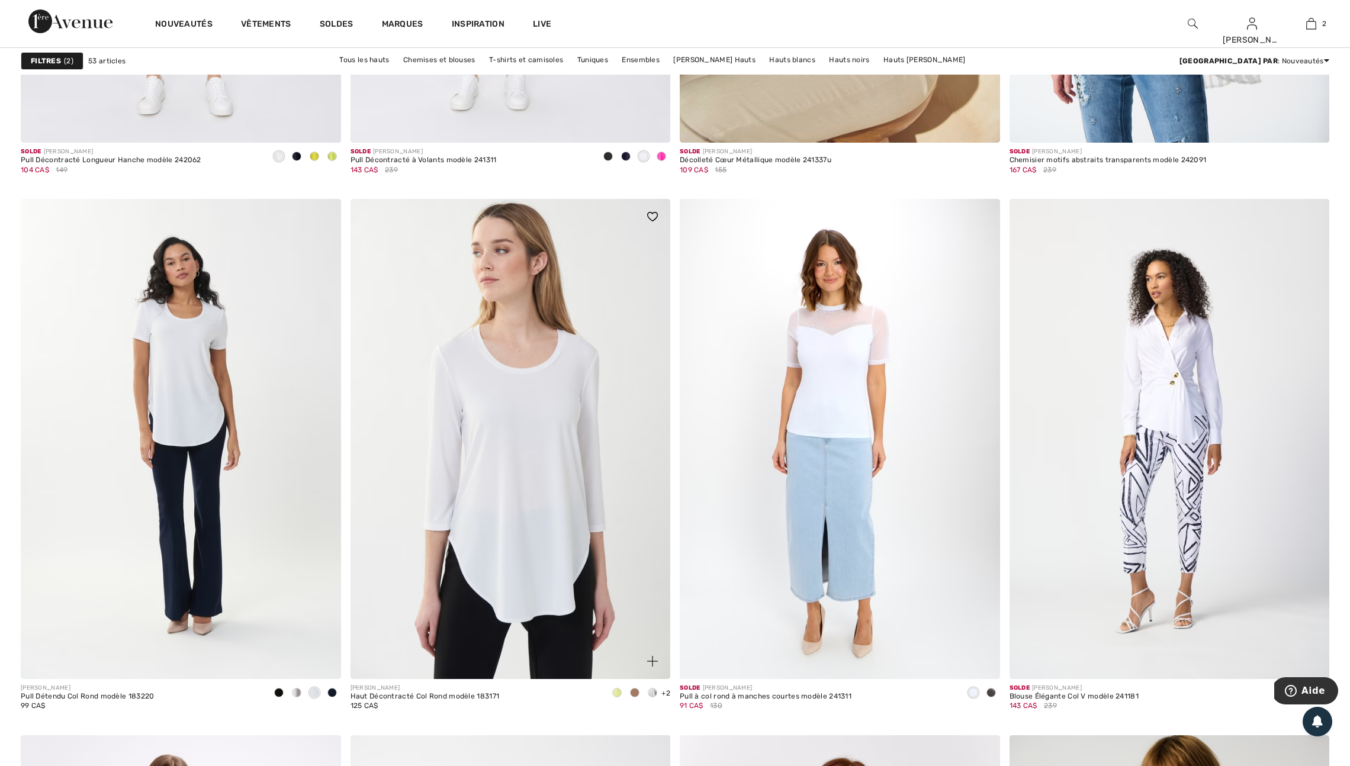
click at [647, 667] on img at bounding box center [652, 661] width 11 height 11
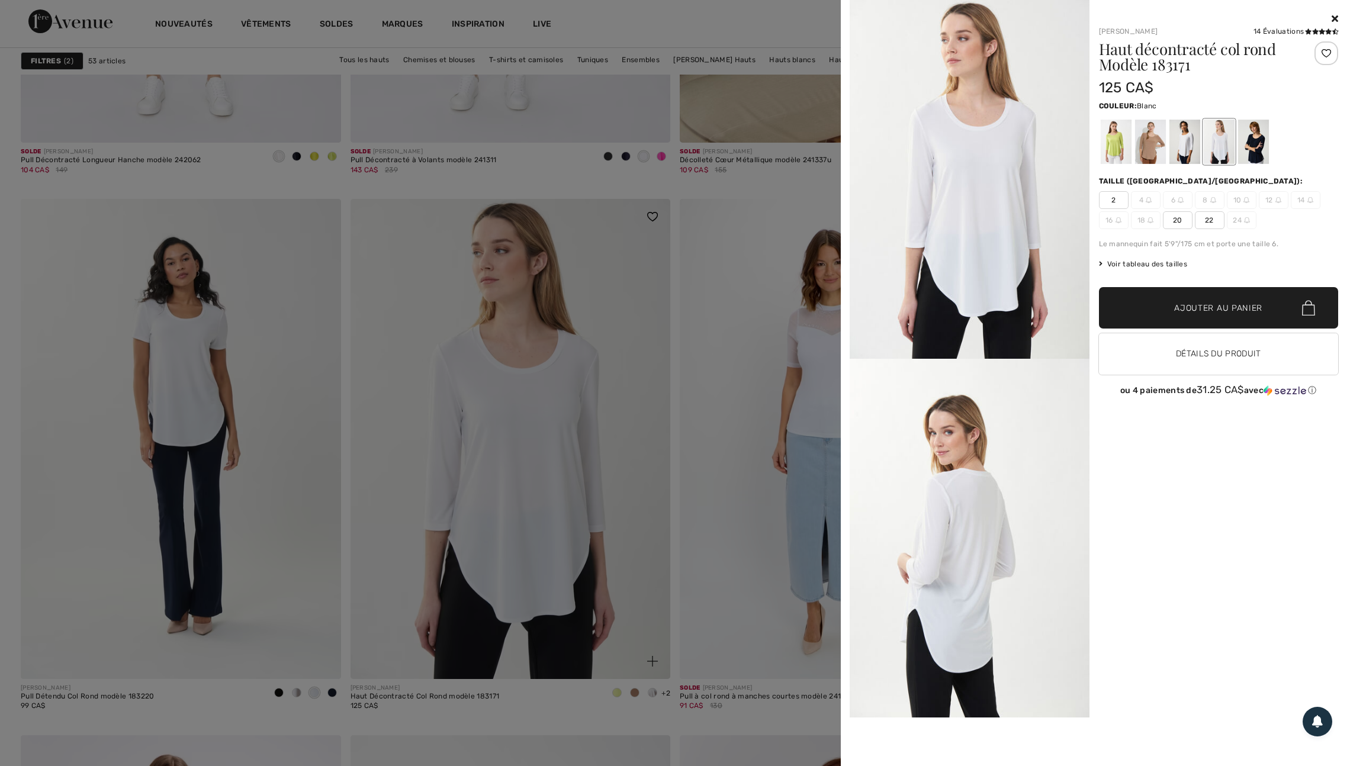
click at [647, 707] on div at bounding box center [675, 383] width 1350 height 766
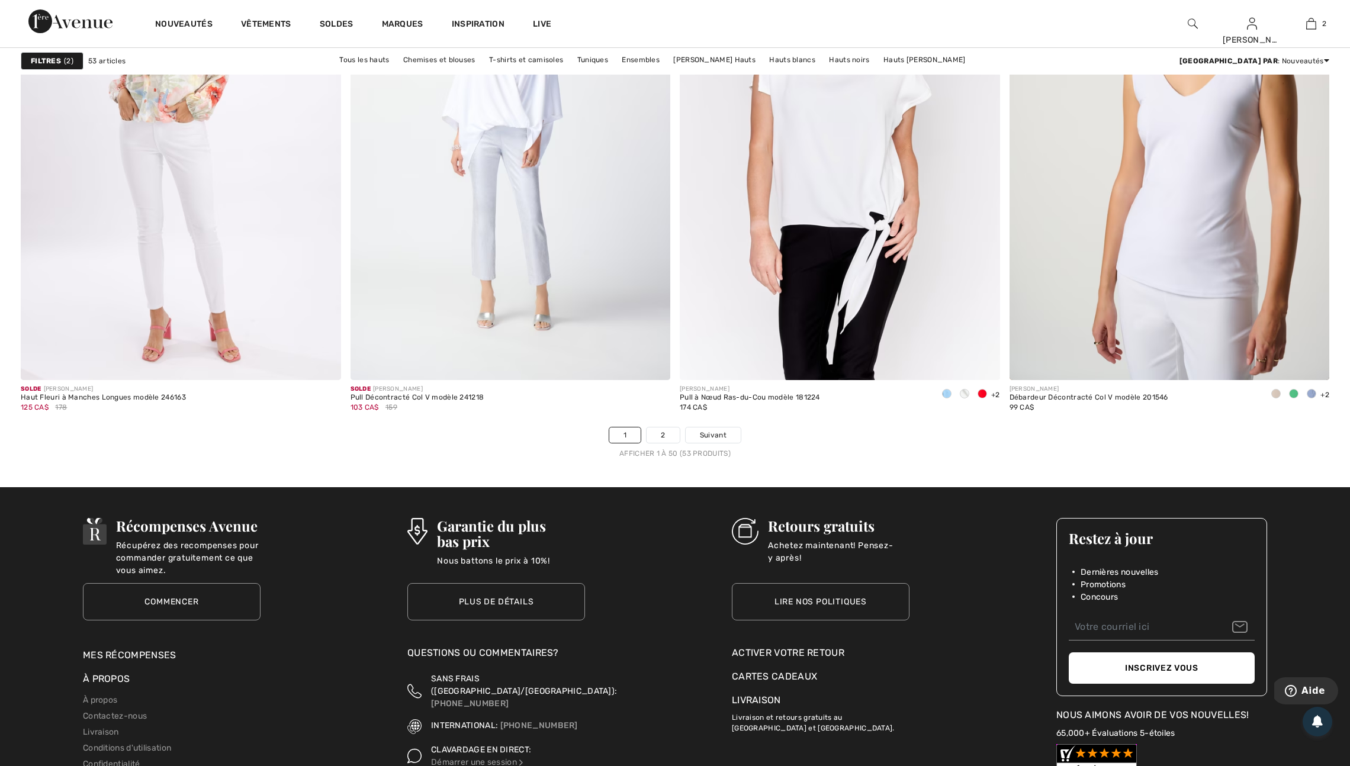
scroll to position [7891, 0]
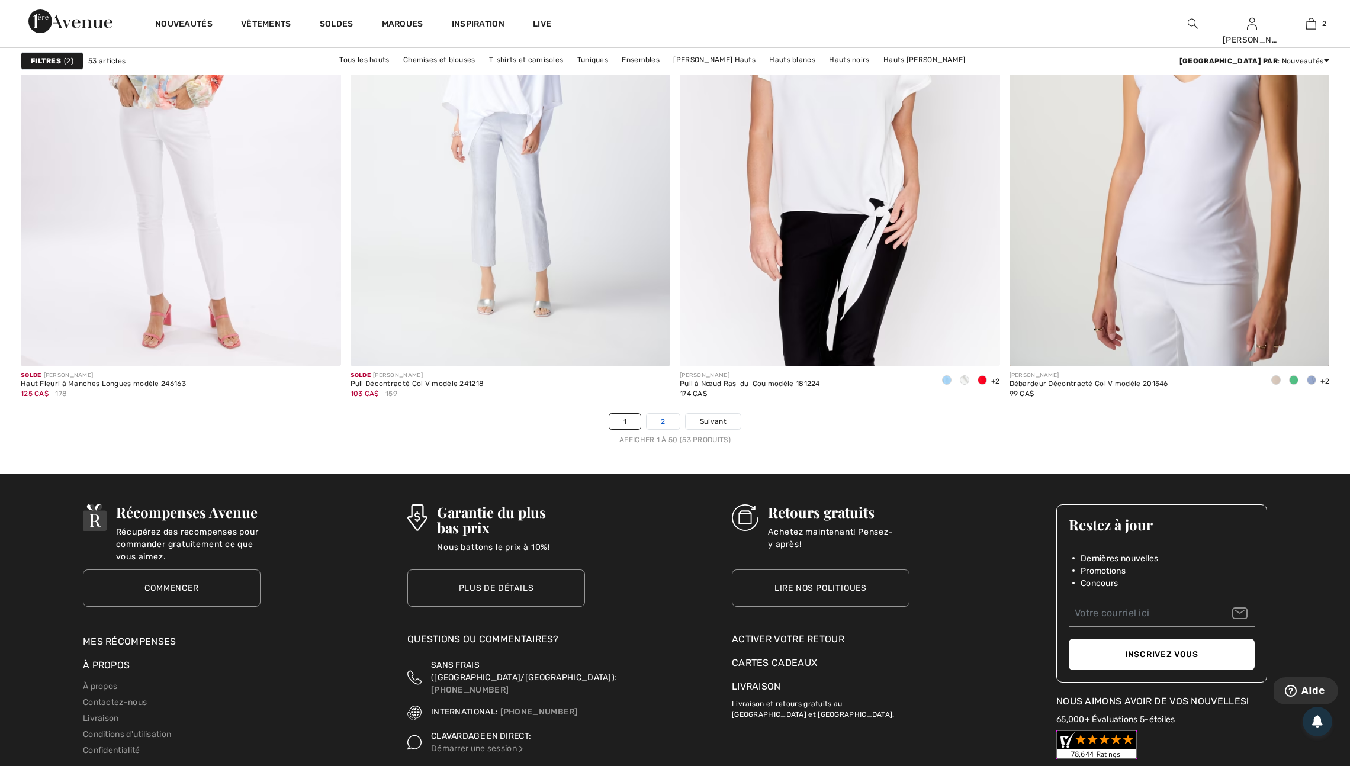
click at [666, 429] on link "2" at bounding box center [663, 421] width 33 height 15
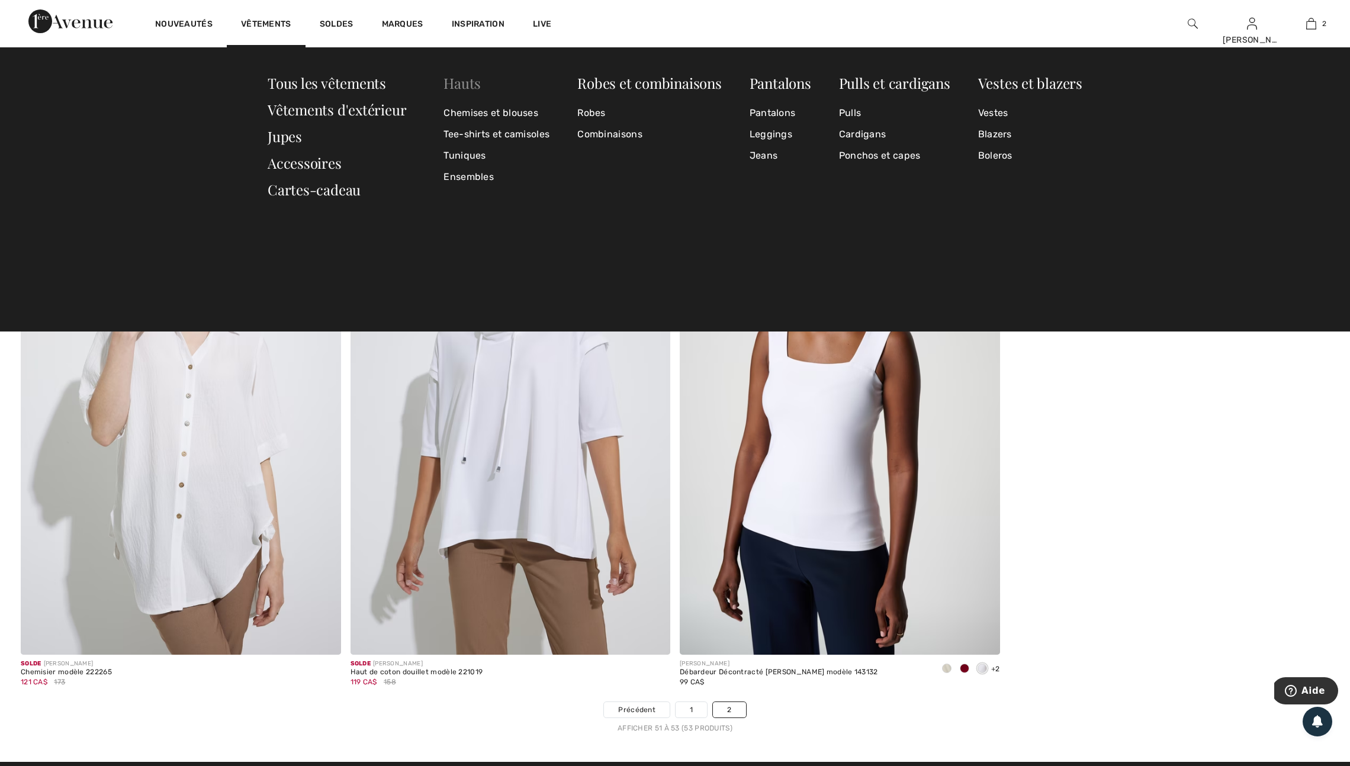
click at [465, 82] on link "Hauts" at bounding box center [462, 82] width 37 height 19
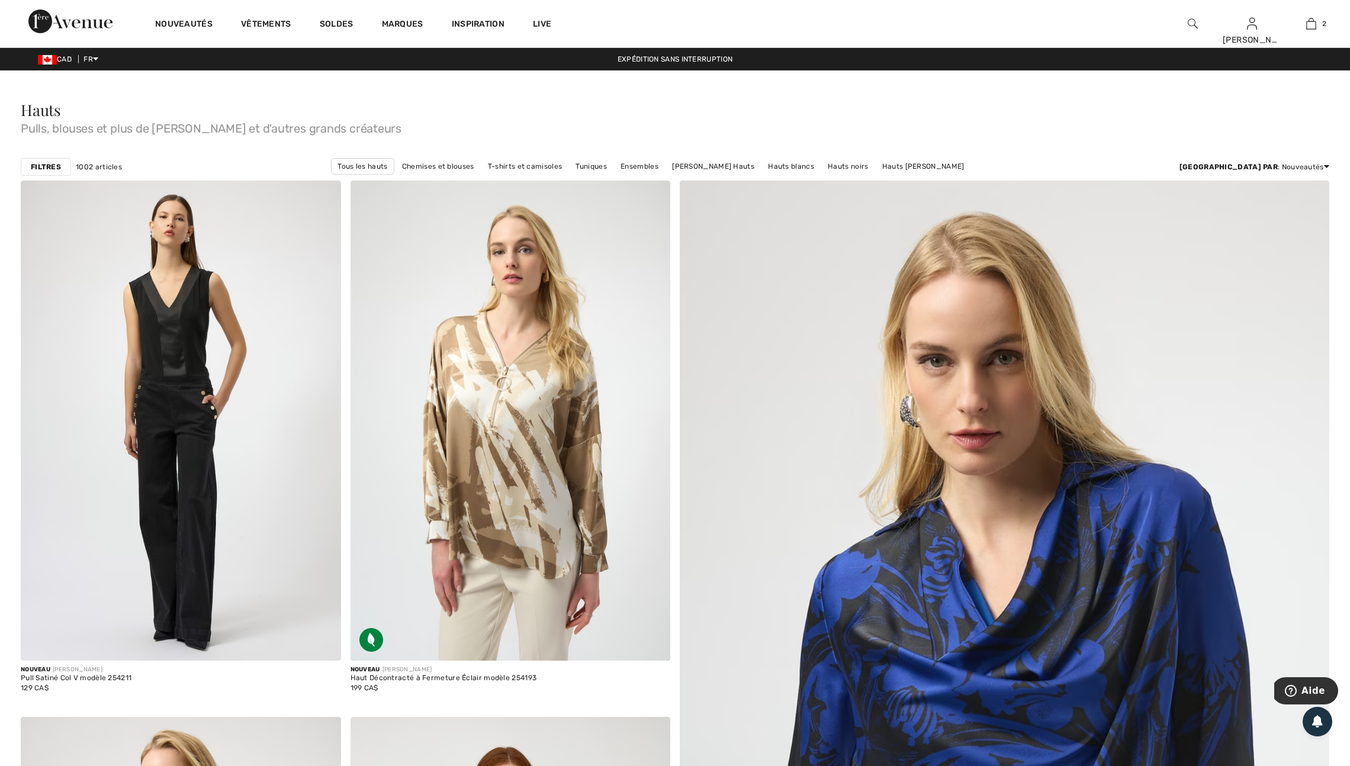
click at [50, 172] on strong "Filtres" at bounding box center [46, 167] width 30 height 11
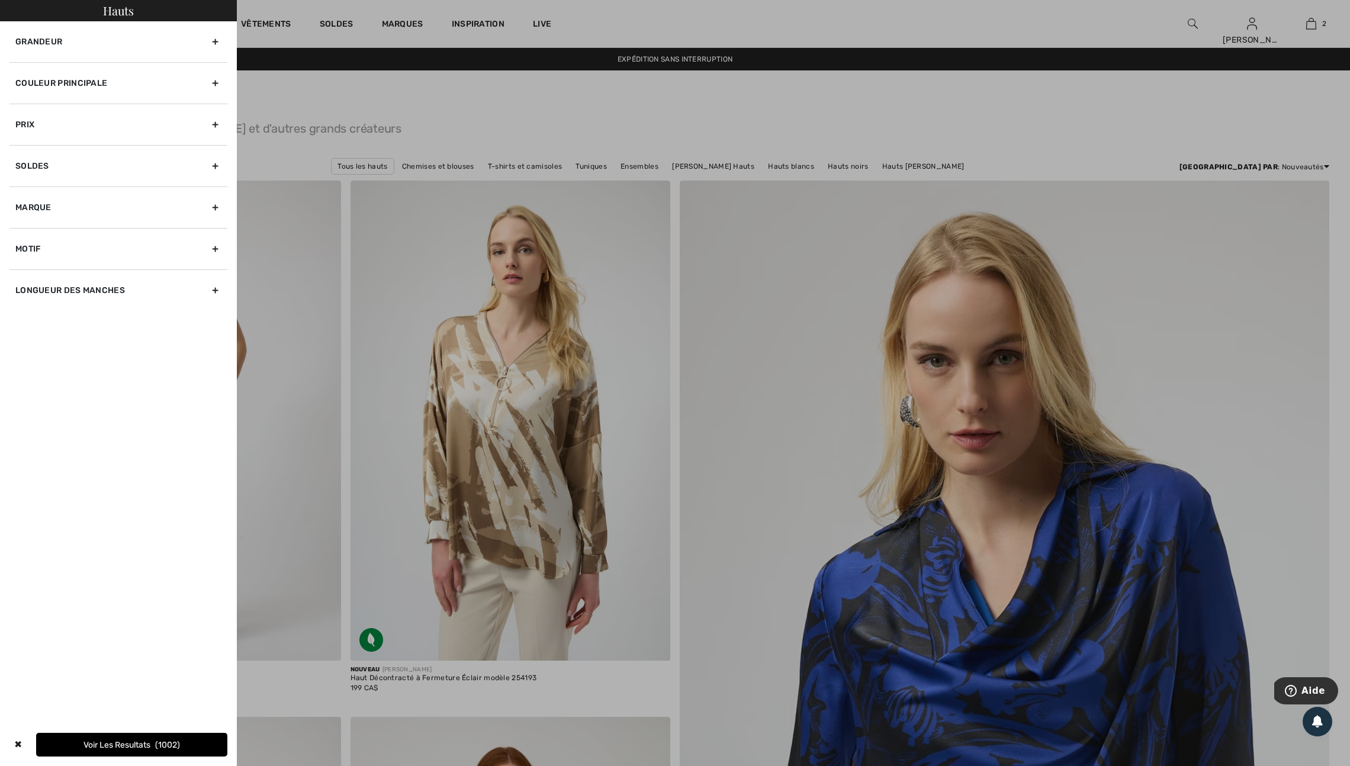
click at [207, 95] on div "Couleur Principale" at bounding box center [118, 82] width 218 height 41
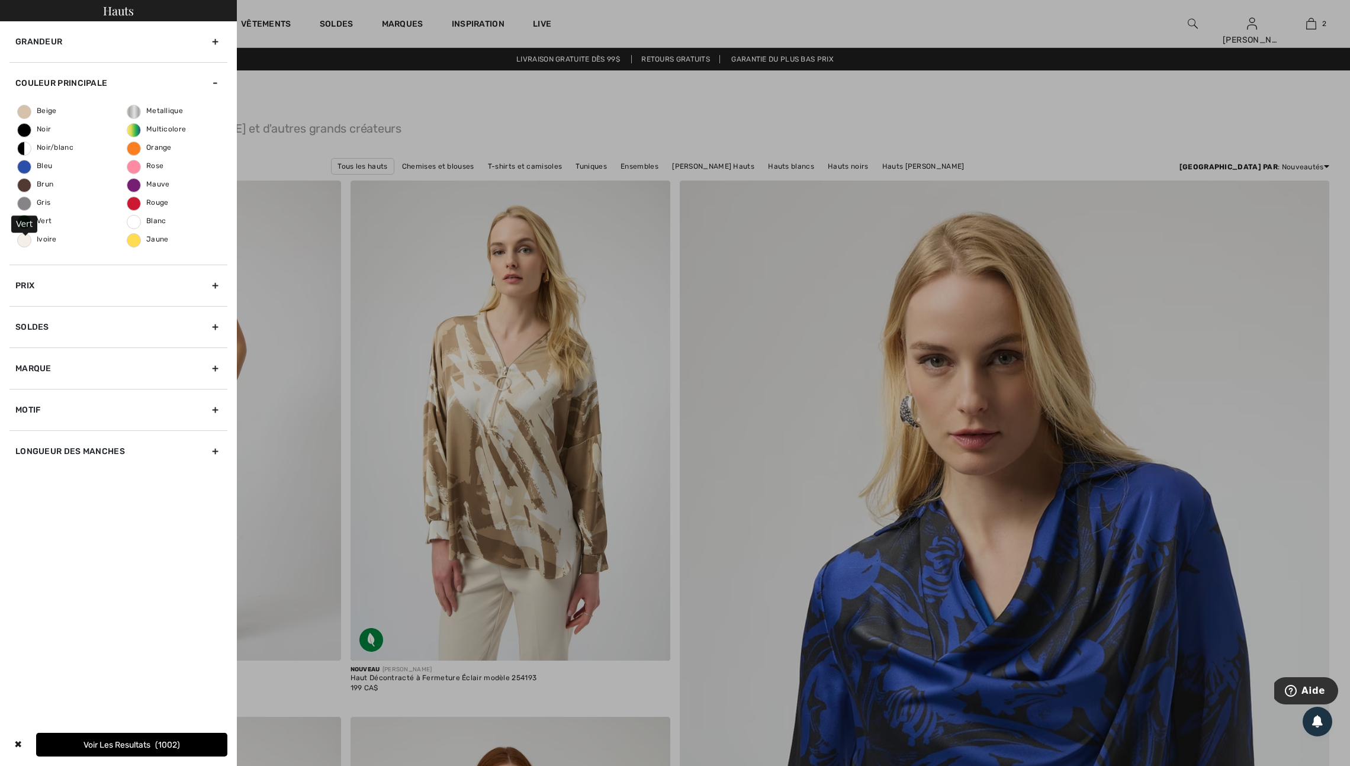
click at [28, 225] on span "Vert" at bounding box center [35, 221] width 34 height 8
click at [0, 0] on input "Vert" at bounding box center [0, 0] width 0 height 0
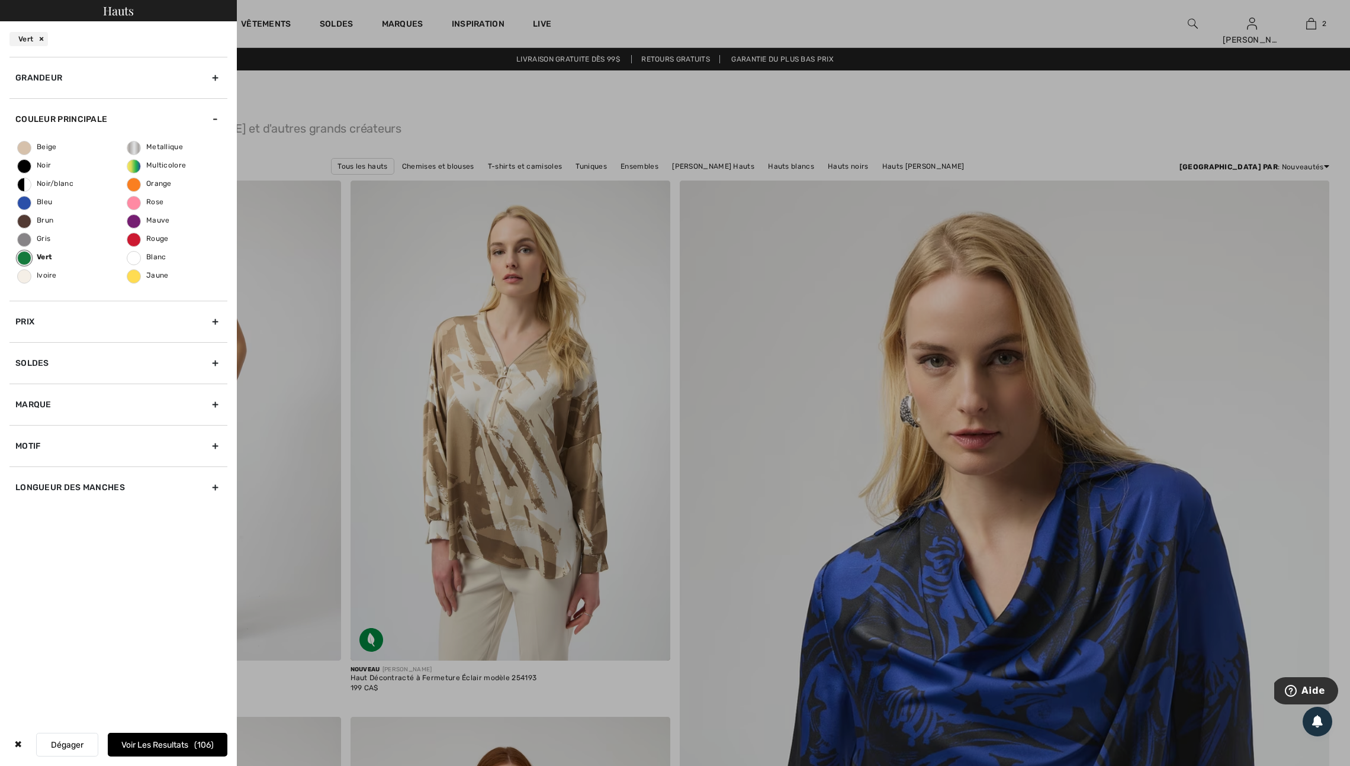
click at [208, 425] on div "Marque" at bounding box center [118, 404] width 218 height 41
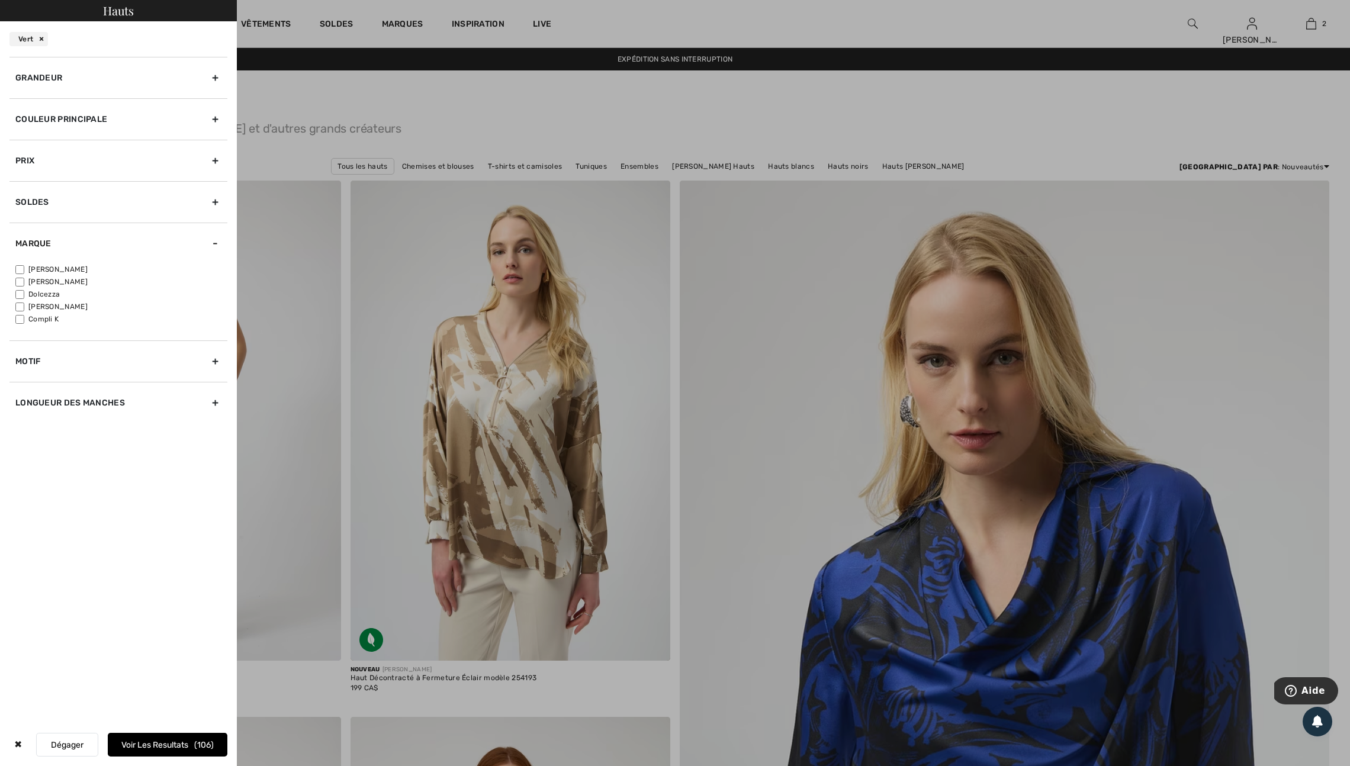
click at [24, 274] on input"] "[PERSON_NAME]" at bounding box center [19, 269] width 9 height 9
checkbox input"] "true"
click at [207, 382] on div "Motif" at bounding box center [118, 360] width 218 height 41
drag, startPoint x: 21, startPoint y: 374, endPoint x: 44, endPoint y: 384, distance: 26.0
click at [21, 316] on input"] "Uni" at bounding box center [19, 311] width 9 height 9
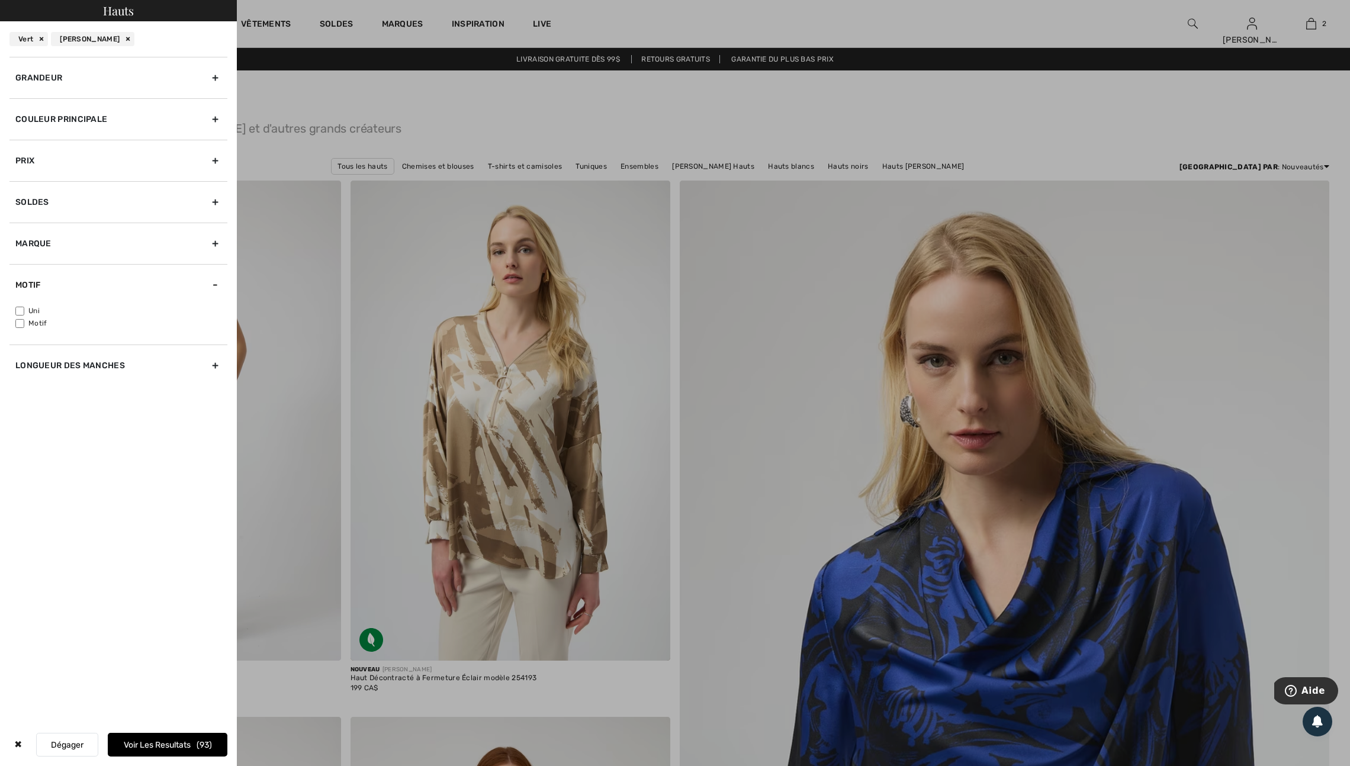
checkbox input"] "true"
click at [210, 83] on div "Grandeur" at bounding box center [118, 77] width 218 height 41
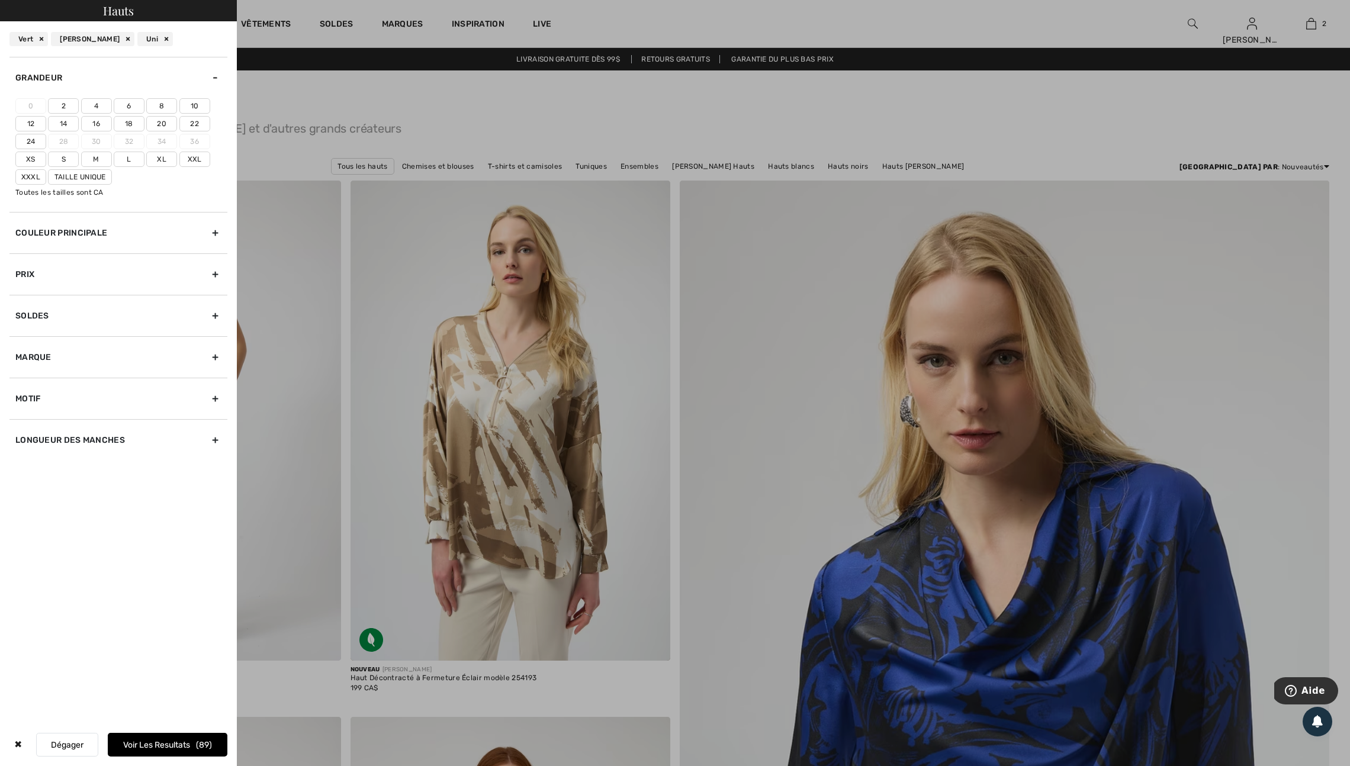
click at [103, 131] on label "16" at bounding box center [96, 123] width 31 height 15
click at [0, 0] on input"] "16" at bounding box center [0, 0] width 0 height 0
click at [127, 131] on label "18" at bounding box center [129, 123] width 31 height 15
click at [0, 0] on input"] "18" at bounding box center [0, 0] width 0 height 0
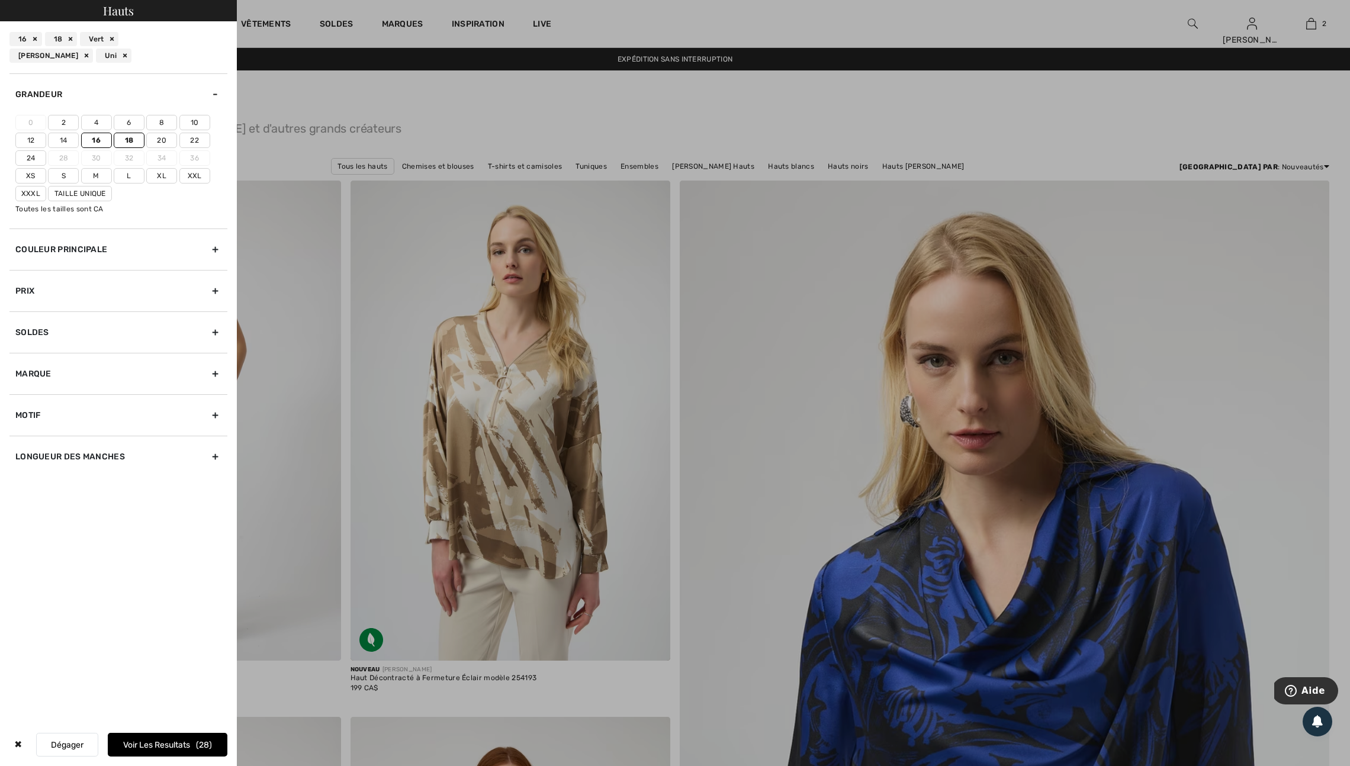
click at [153, 736] on button "Voir les resultats 28" at bounding box center [168, 745] width 120 height 24
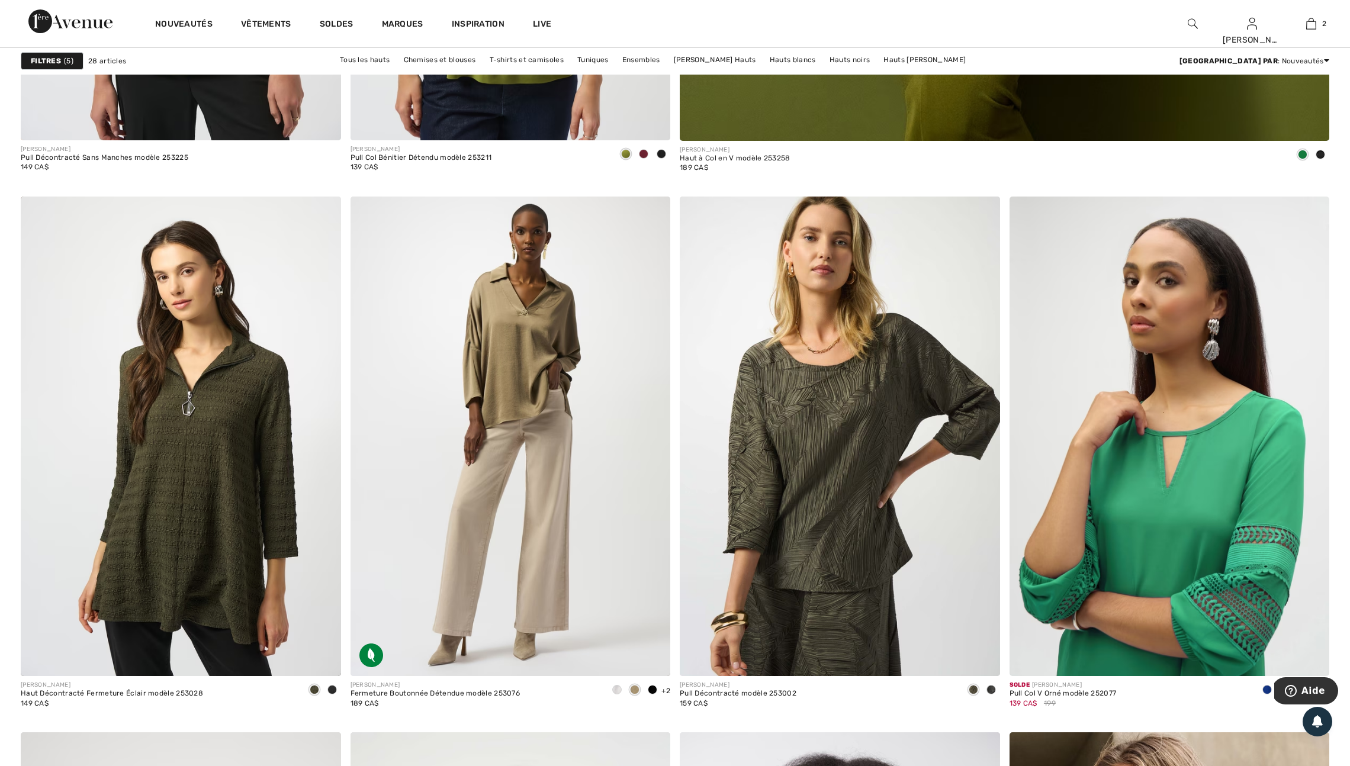
scroll to position [1049, 0]
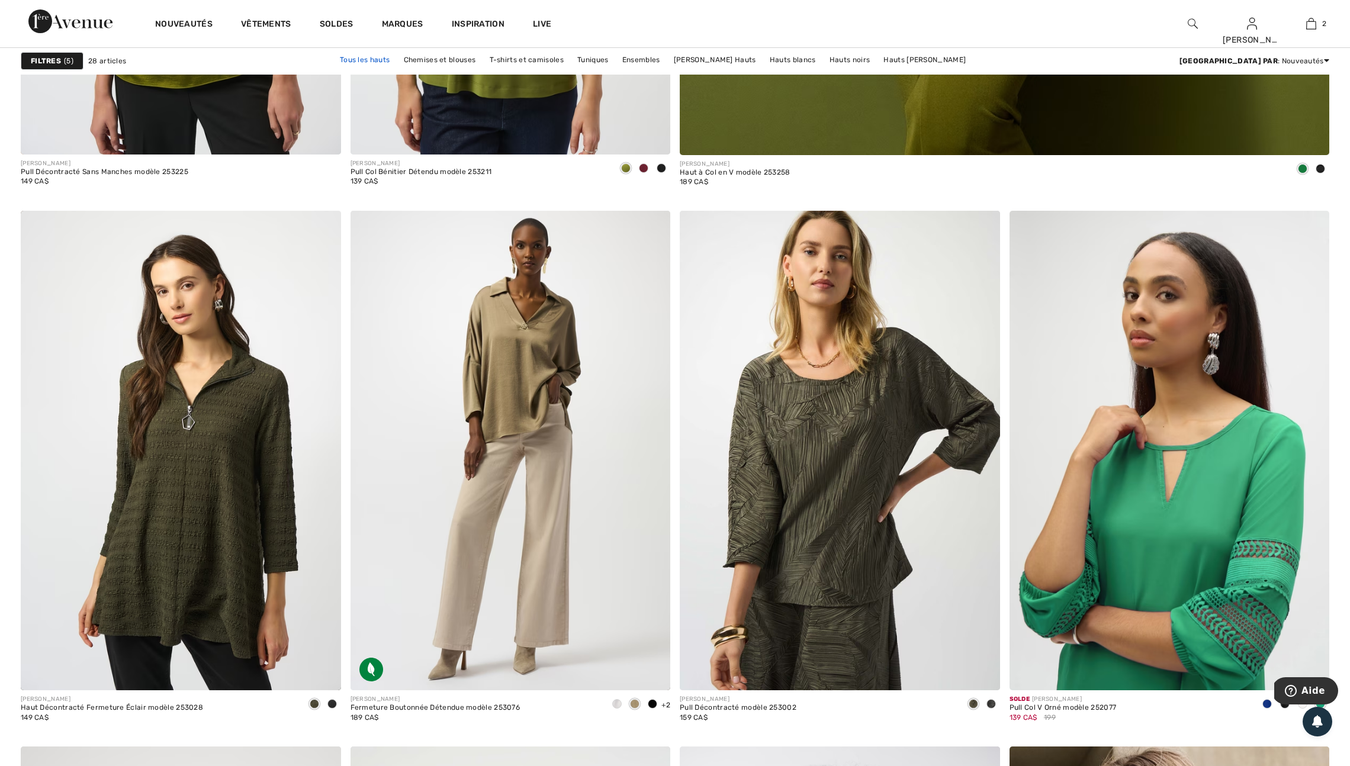
click at [396, 59] on link "Tous les hauts" at bounding box center [365, 59] width 62 height 15
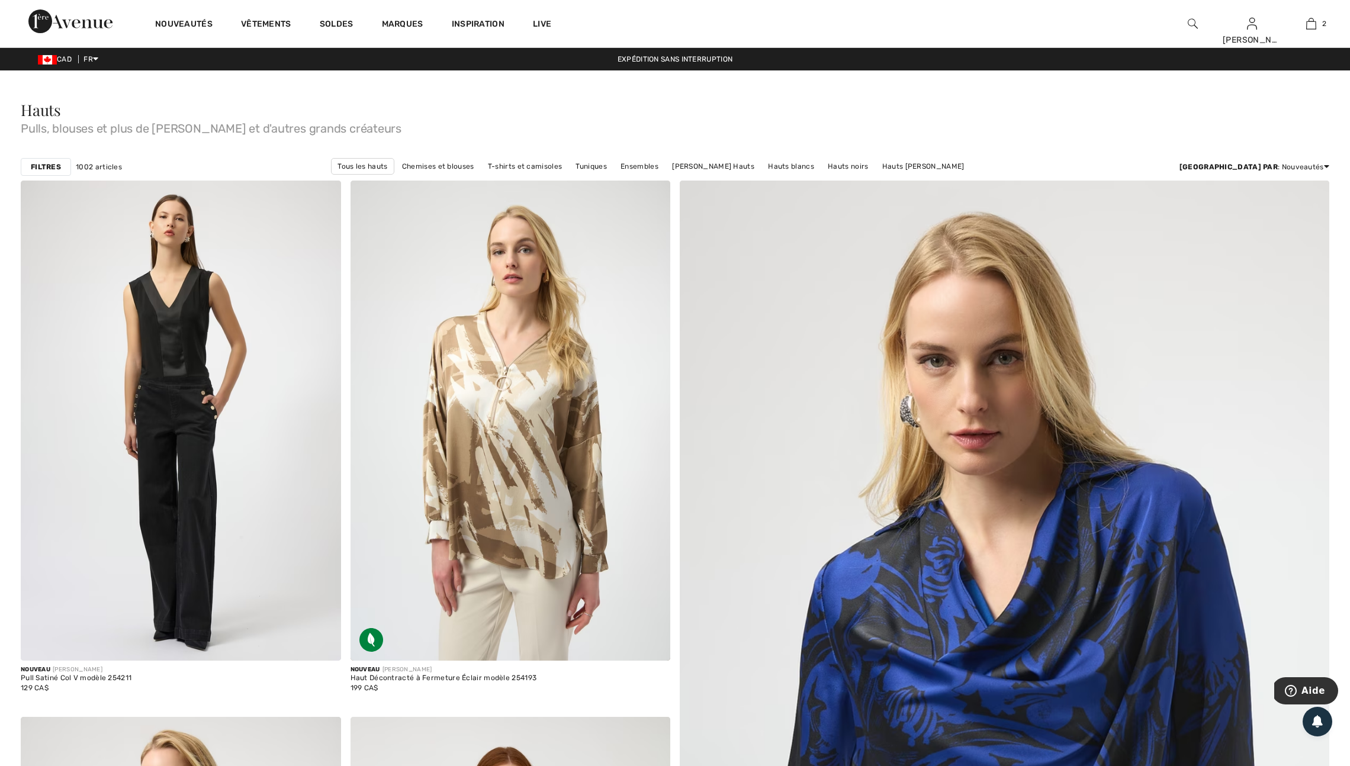
click at [44, 172] on strong "Filtres" at bounding box center [46, 167] width 30 height 11
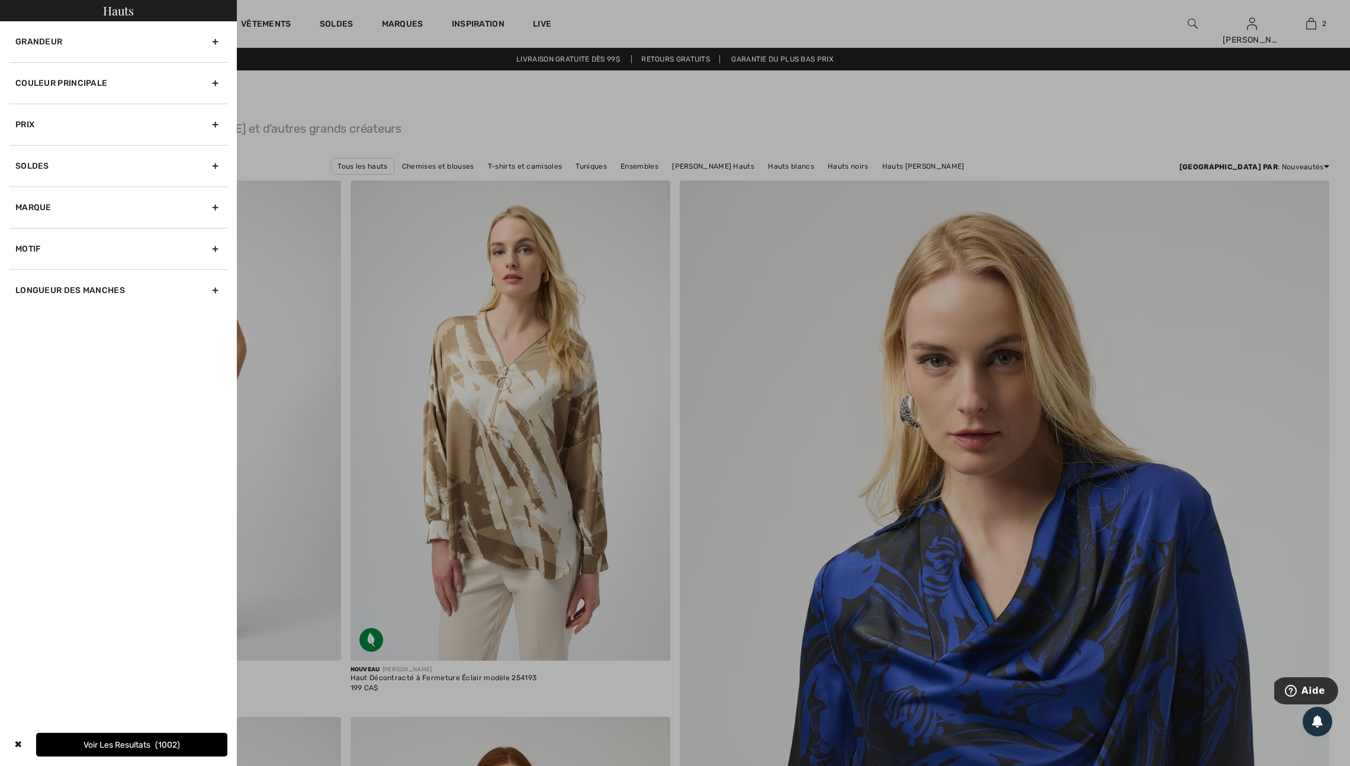
click at [208, 92] on div "Couleur Principale" at bounding box center [118, 82] width 218 height 41
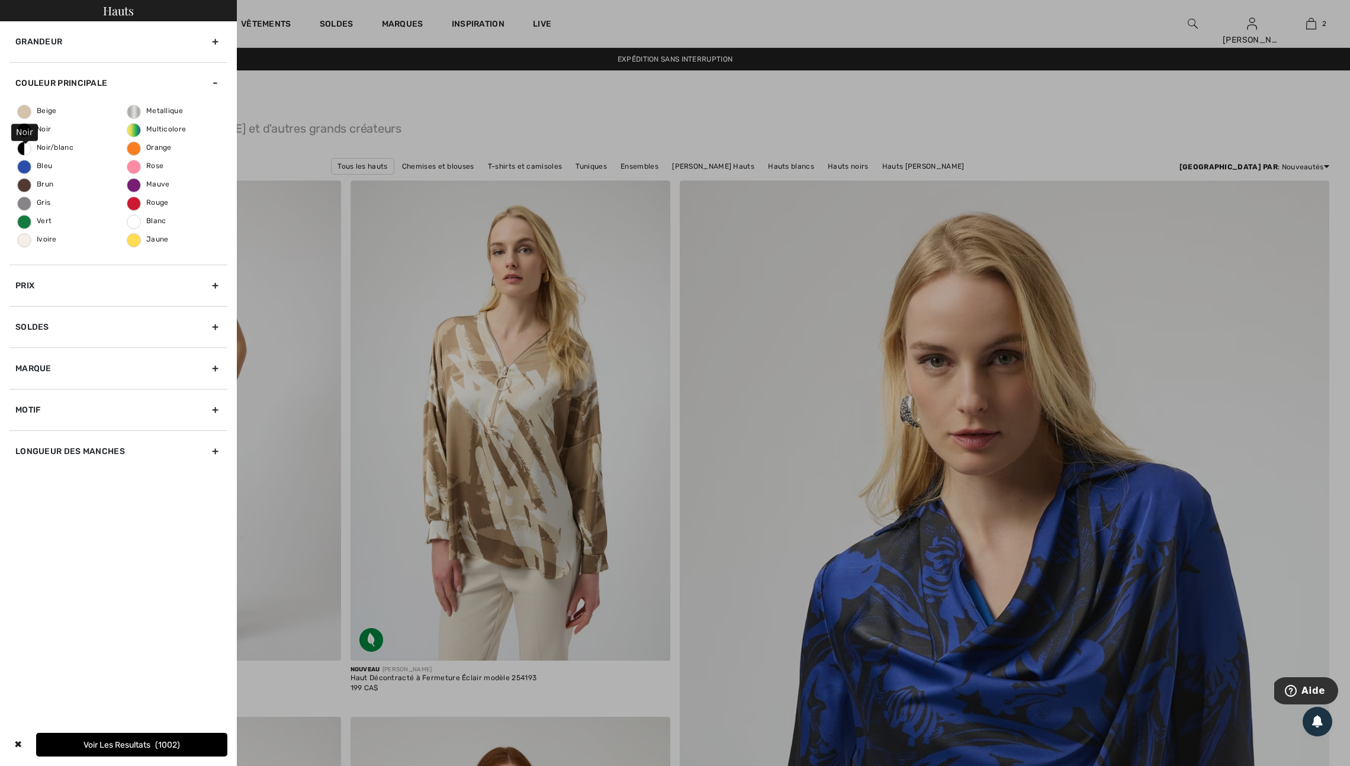
click at [28, 133] on span "Noir" at bounding box center [34, 129] width 33 height 8
click at [0, 0] on input "Noir" at bounding box center [0, 0] width 0 height 0
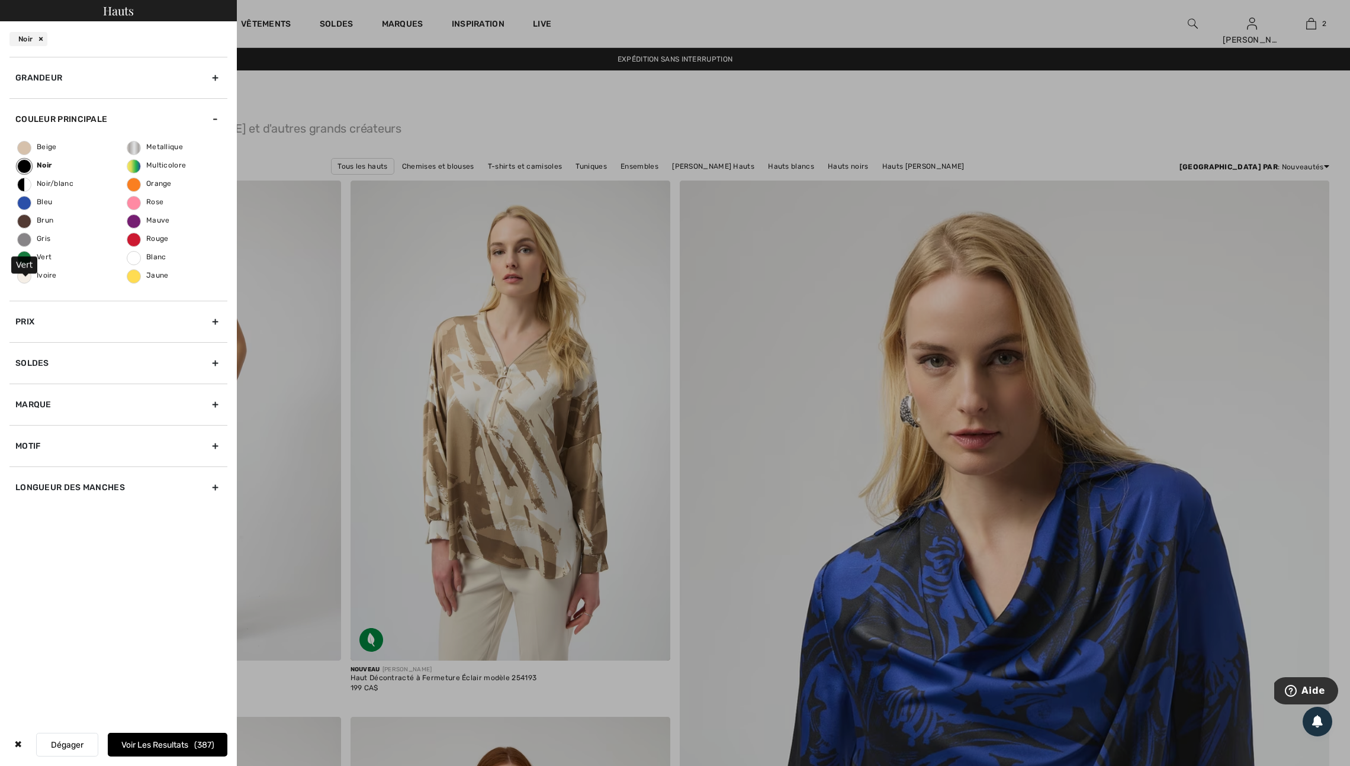
click at [26, 261] on span "Vert" at bounding box center [35, 257] width 34 height 8
click at [0, 0] on input "Vert" at bounding box center [0, 0] width 0 height 0
click at [210, 425] on div "Marque" at bounding box center [118, 404] width 218 height 41
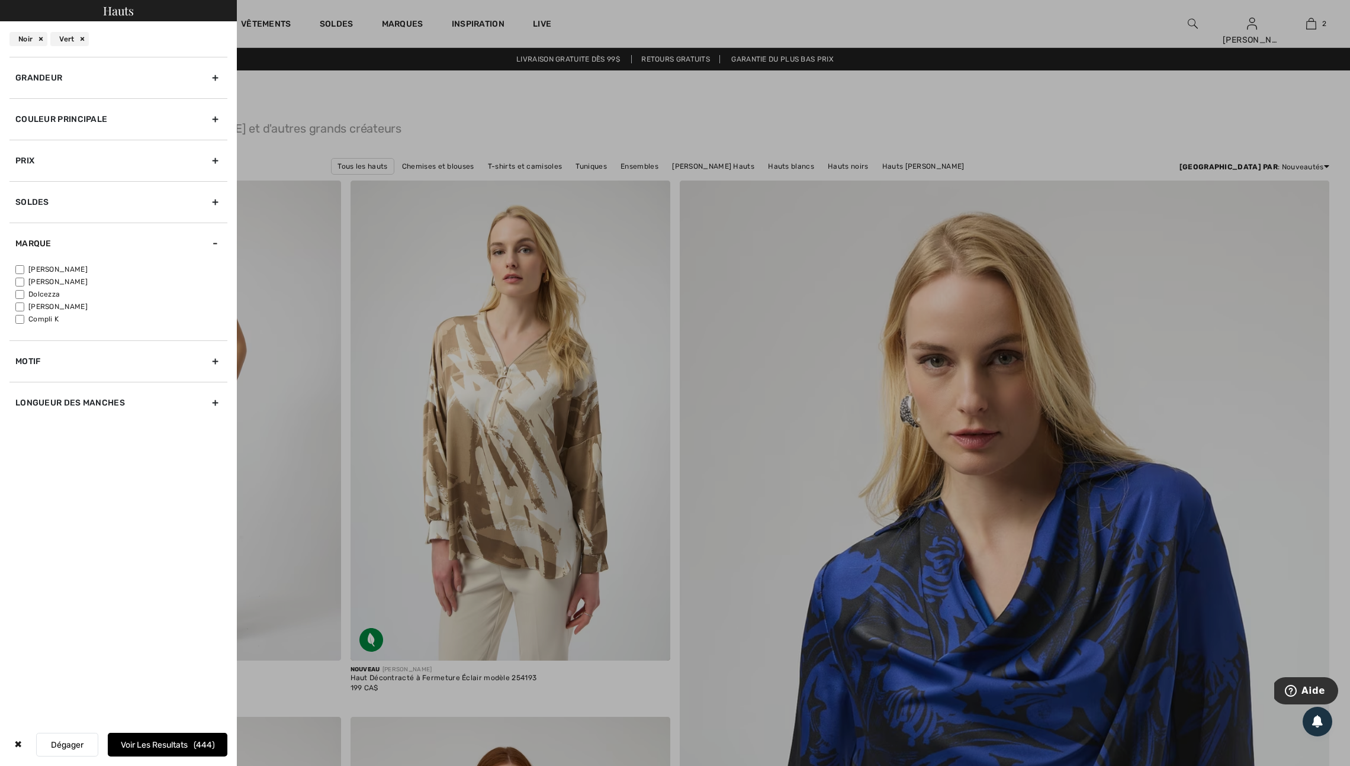
click at [22, 274] on input"] "[PERSON_NAME]" at bounding box center [19, 269] width 9 height 9
checkbox input"] "true"
click at [210, 382] on div "Motif" at bounding box center [118, 360] width 218 height 41
click at [20, 316] on input"] "Uni" at bounding box center [19, 311] width 9 height 9
checkbox input"] "true"
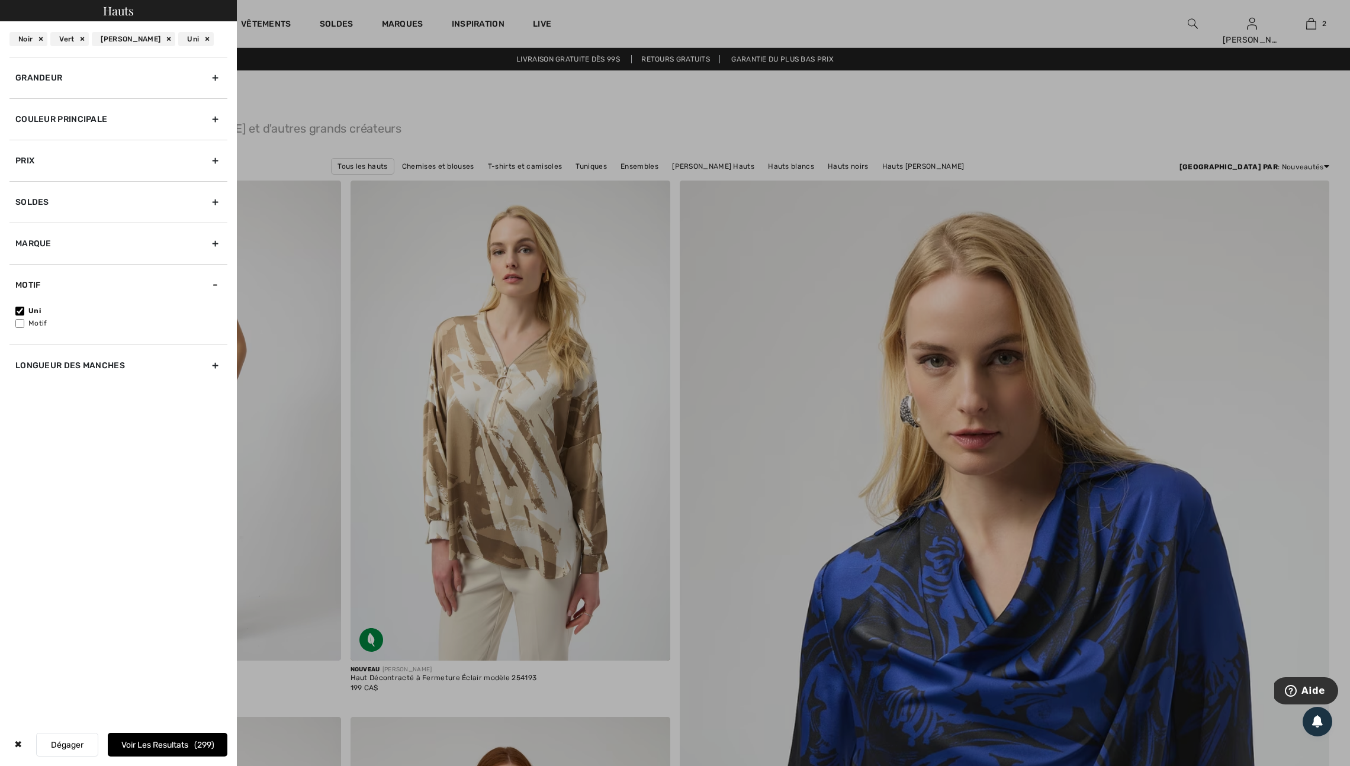
click at [208, 386] on div "Longueur des manches" at bounding box center [118, 365] width 218 height 41
click at [24, 382] on input"] "Manches 3/4" at bounding box center [19, 377] width 9 height 9
checkbox input"] "true"
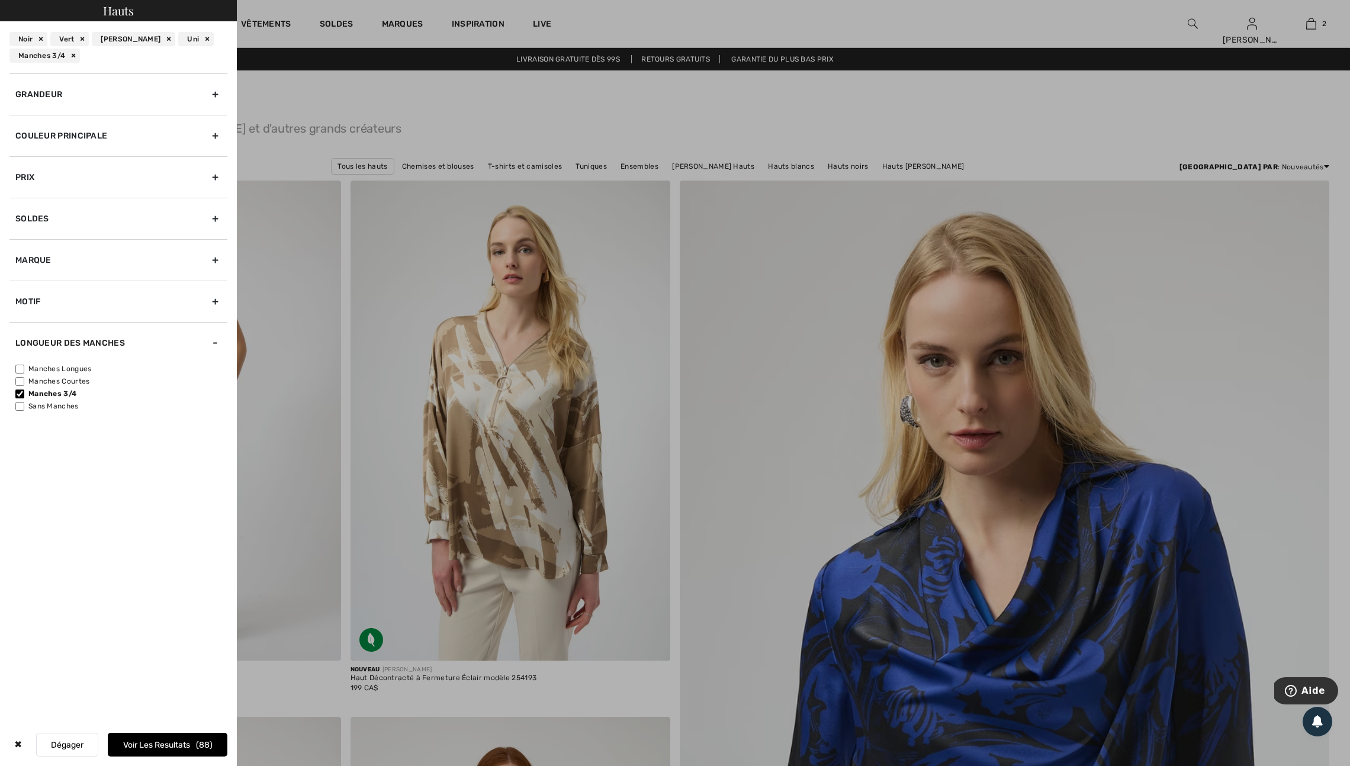
click at [168, 736] on button "Voir les resultats 88" at bounding box center [168, 745] width 120 height 24
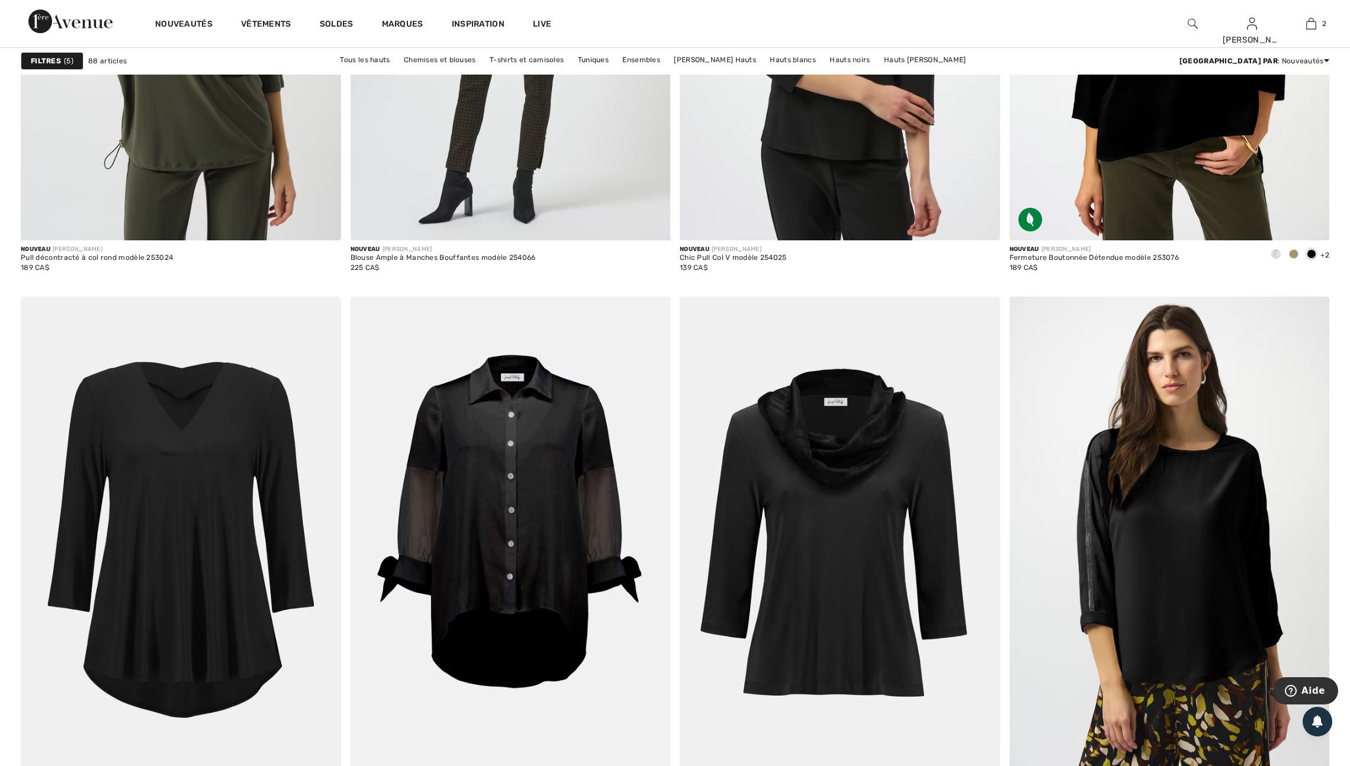
scroll to position [1511, 0]
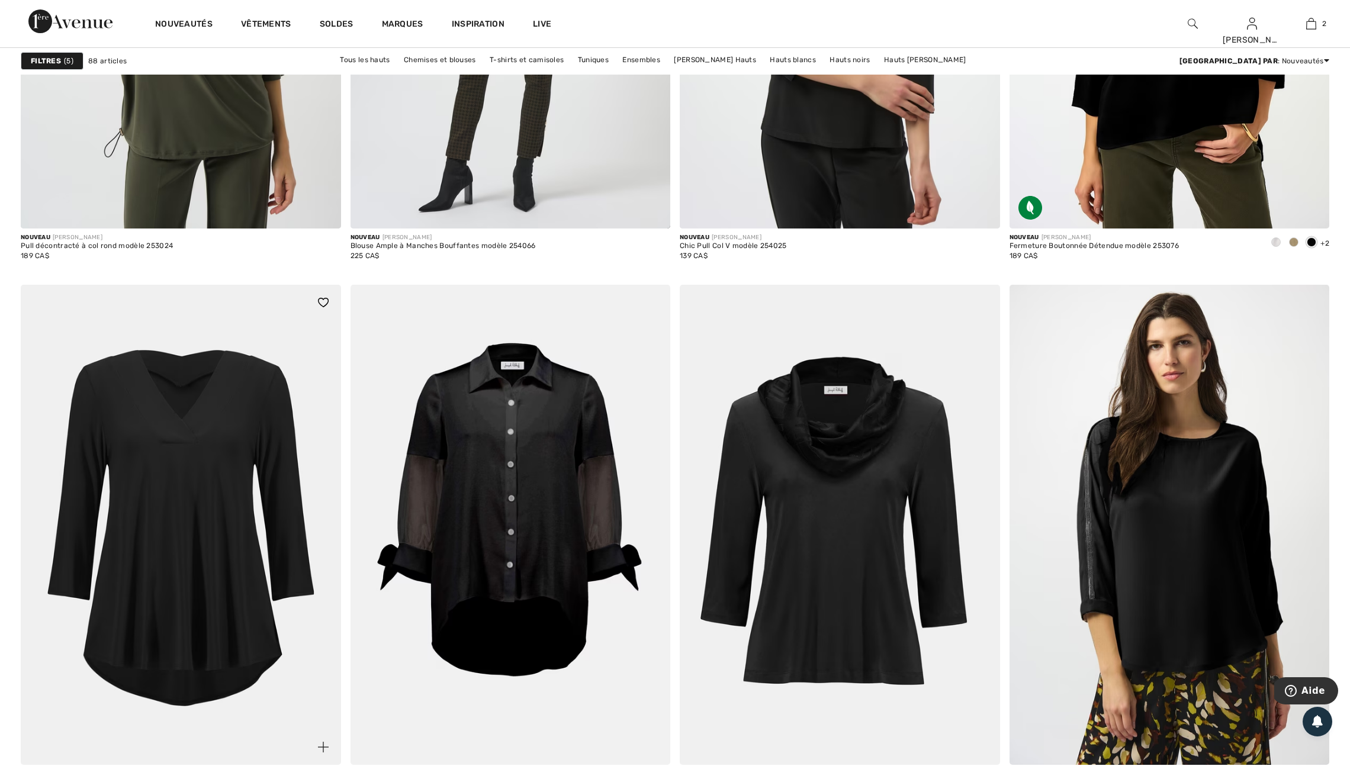
click at [134, 665] on img at bounding box center [181, 525] width 320 height 480
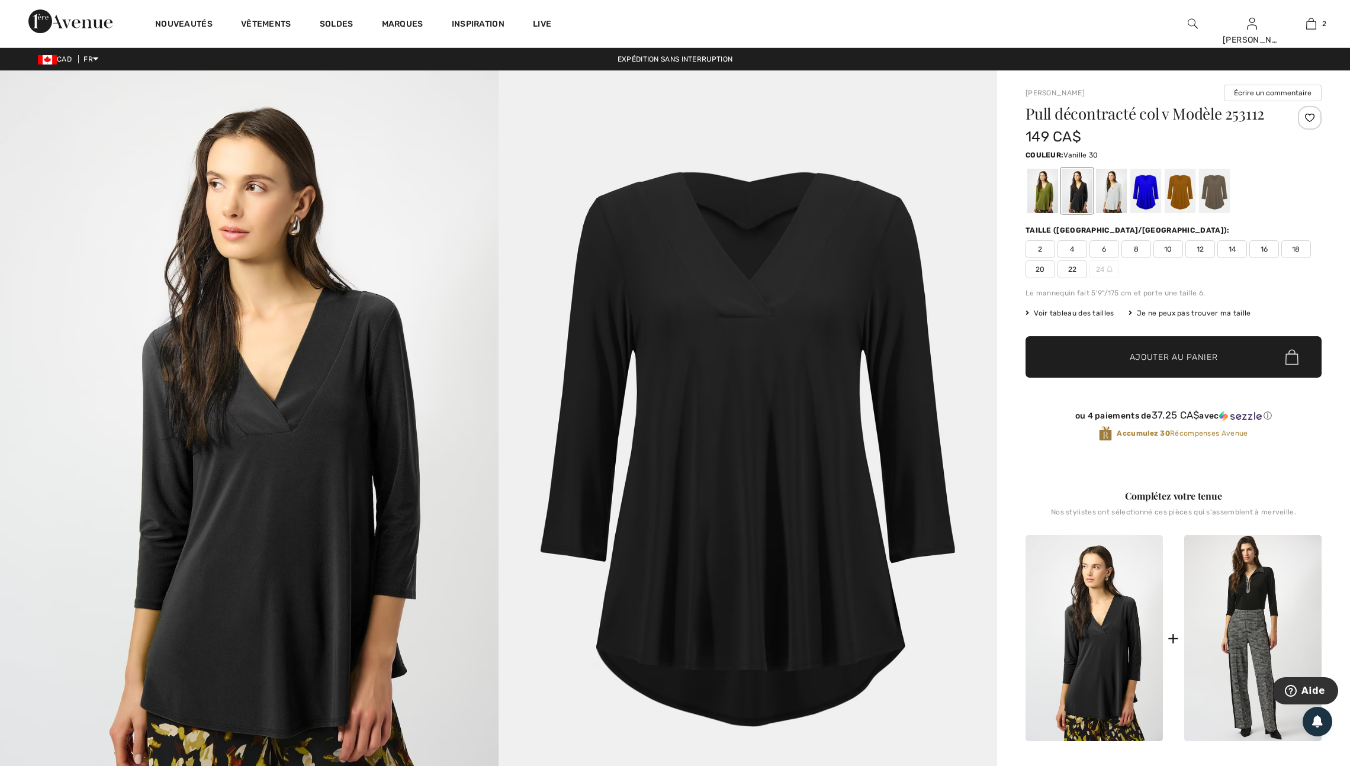
click at [1123, 213] on div at bounding box center [1111, 191] width 31 height 44
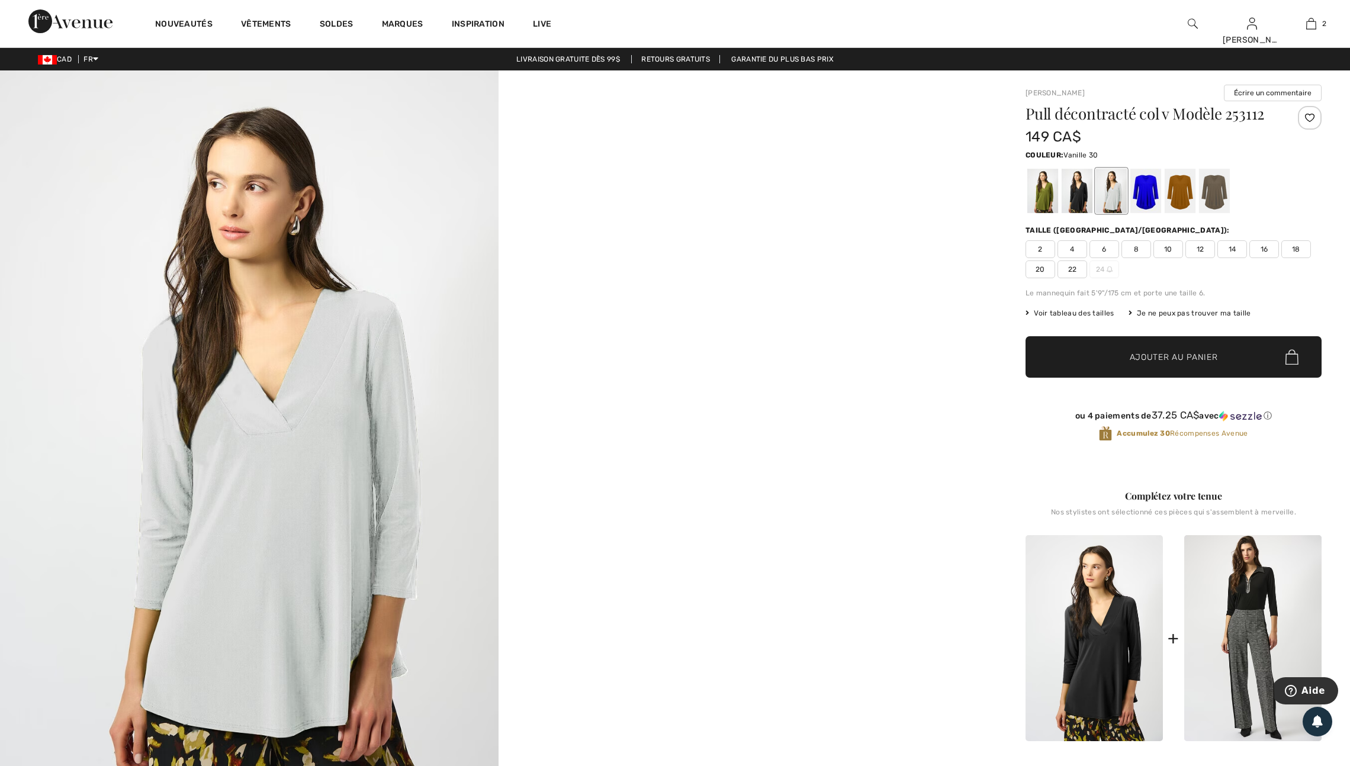
click at [1305, 120] on div at bounding box center [1310, 118] width 24 height 24
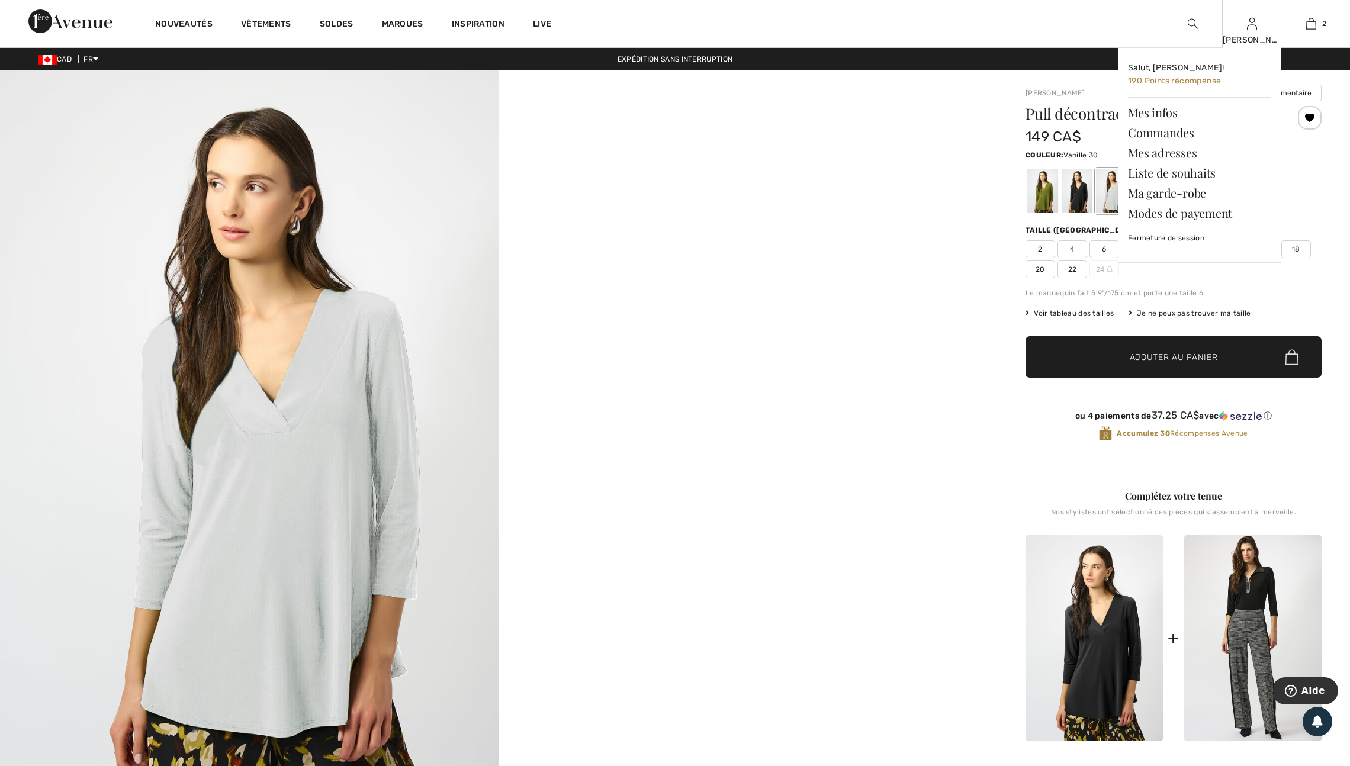
click at [1248, 24] on img at bounding box center [1252, 24] width 10 height 14
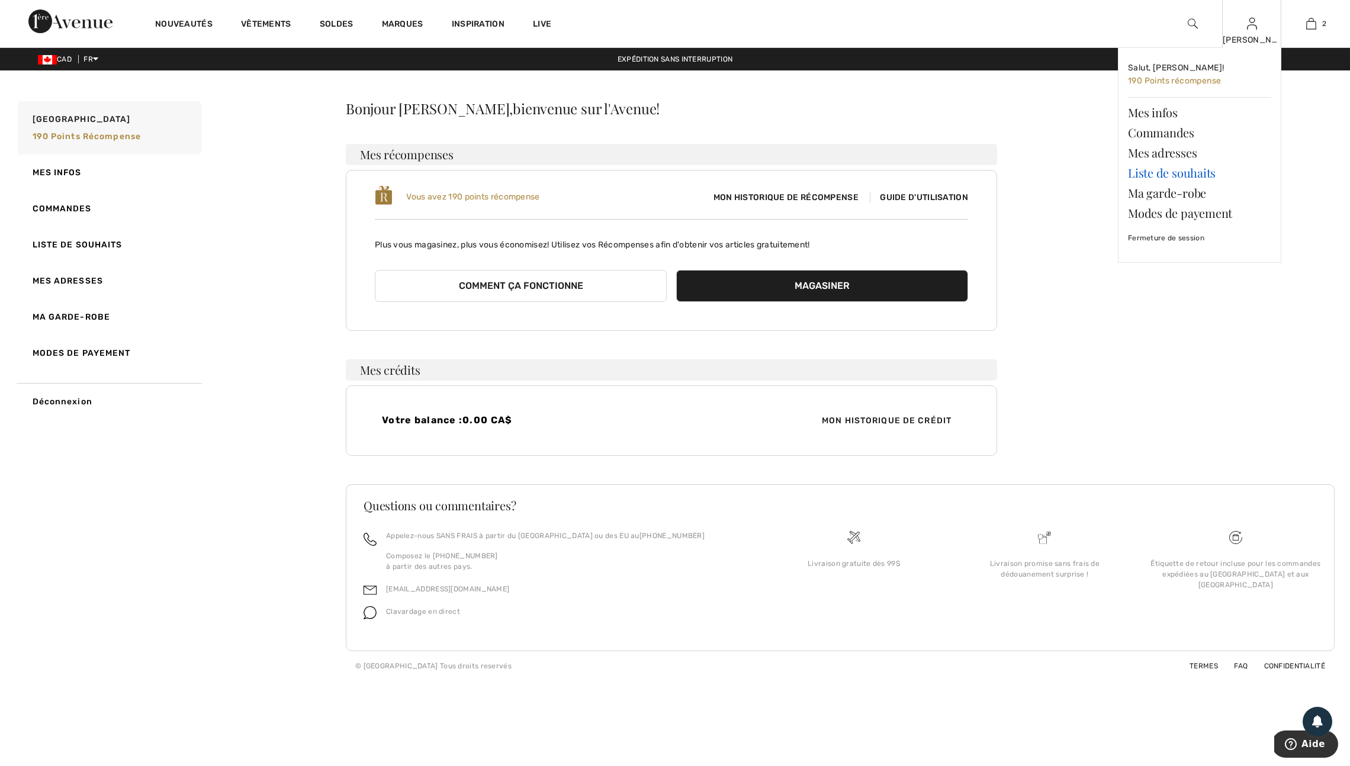
click at [1191, 174] on link "Liste de souhaits" at bounding box center [1199, 173] width 143 height 20
